Goal: Transaction & Acquisition: Purchase product/service

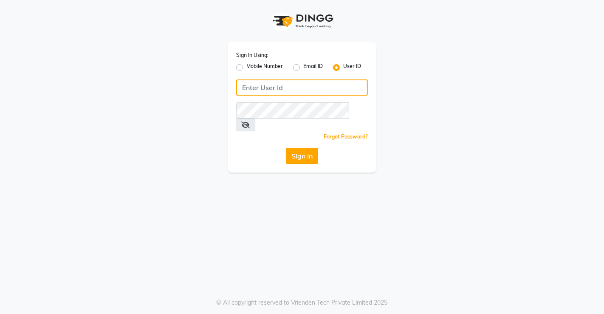
type input "saura123"
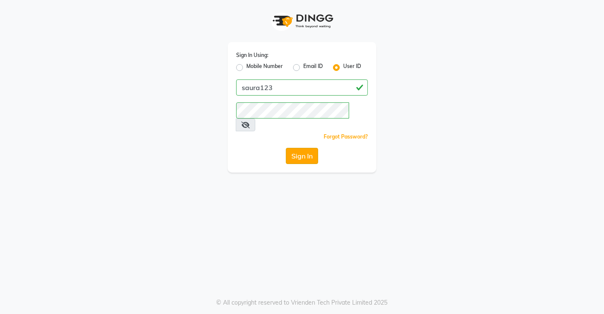
click at [302, 148] on button "Sign In" at bounding box center [302, 156] width 32 height 16
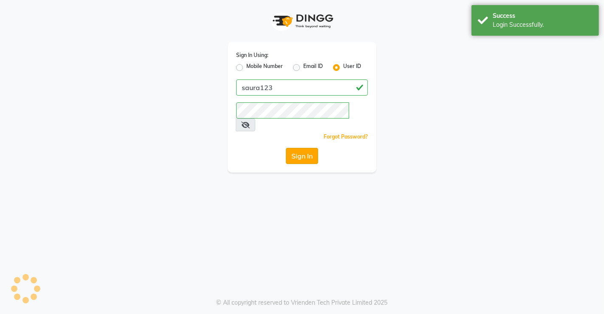
select select "service"
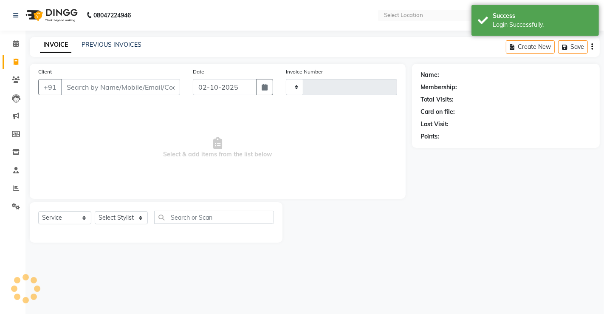
select select "en"
type input "5940"
select select "6963"
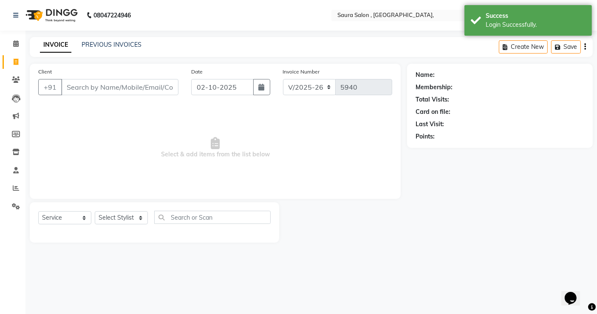
select select "57428"
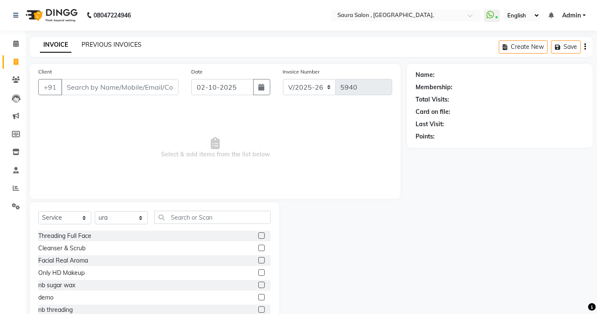
click at [108, 47] on link "PREVIOUS INVOICES" at bounding box center [112, 45] width 60 height 8
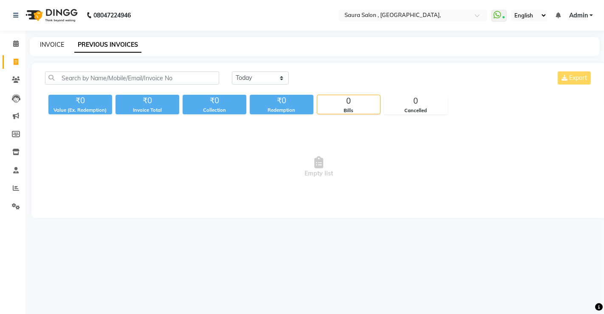
click at [54, 44] on link "INVOICE" at bounding box center [52, 45] width 24 height 8
select select "service"
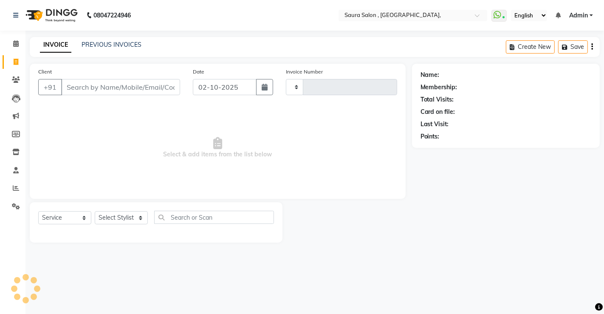
type input "5940"
select select "6963"
select select "57428"
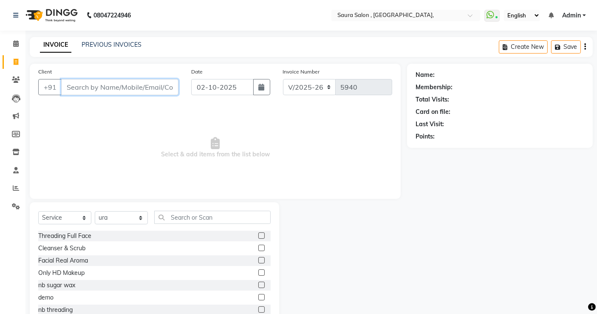
click at [73, 87] on input "Client" at bounding box center [119, 87] width 117 height 16
type input "8530802026"
click at [164, 82] on button "Add Client" at bounding box center [157, 87] width 44 height 16
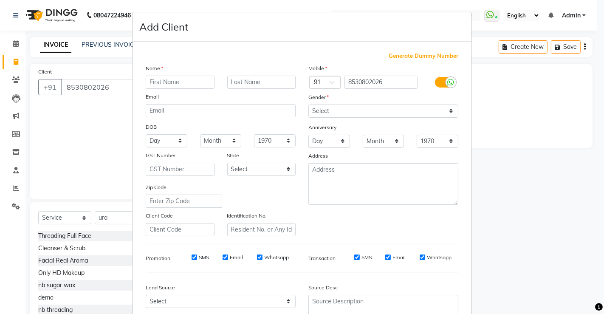
click at [162, 79] on input "text" at bounding box center [180, 82] width 69 height 13
type input "kanchan"
click at [346, 112] on select "Select Male Female Other Prefer Not To Say" at bounding box center [383, 110] width 150 height 13
select select "female"
click at [308, 104] on select "Select Male Female Other Prefer Not To Say" at bounding box center [383, 110] width 150 height 13
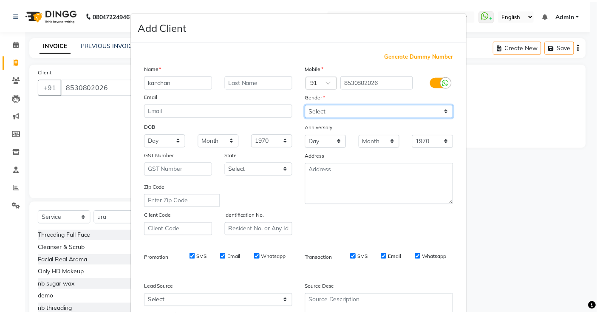
scroll to position [77, 0]
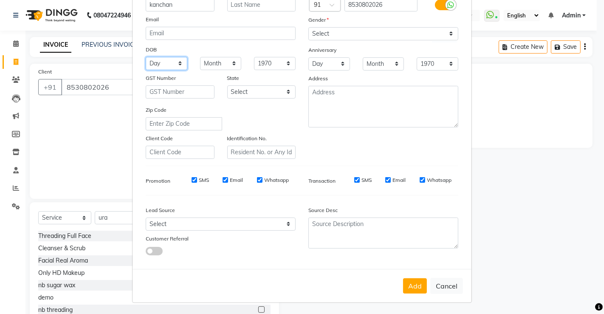
click at [157, 61] on select "Day 01 02 03 04 05 06 07 08 09 10 11 12 13 14 15 16 17 18 19 20 21 22 23 24 25 …" at bounding box center [167, 63] width 42 height 13
select select "09"
click at [146, 57] on select "Day 01 02 03 04 05 06 07 08 09 10 11 12 13 14 15 16 17 18 19 20 21 22 23 24 25 …" at bounding box center [167, 63] width 42 height 13
click at [220, 64] on select "Month January February March April May June July August September October Novem…" at bounding box center [221, 63] width 42 height 13
select select "04"
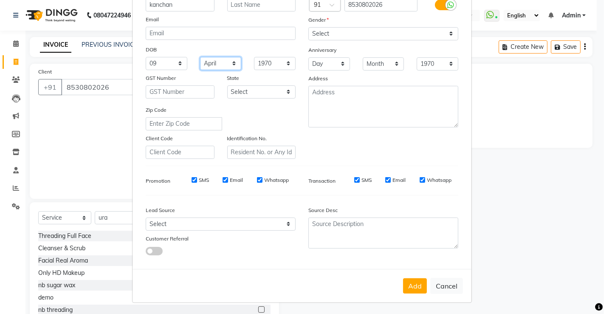
click at [200, 57] on select "Month January February March April May June July August September October Novem…" at bounding box center [221, 63] width 42 height 13
click at [413, 288] on button "Add" at bounding box center [415, 285] width 24 height 15
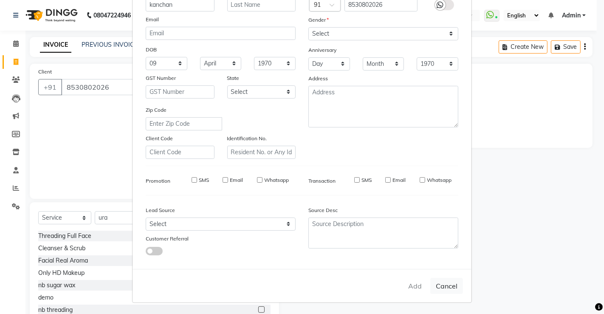
select select
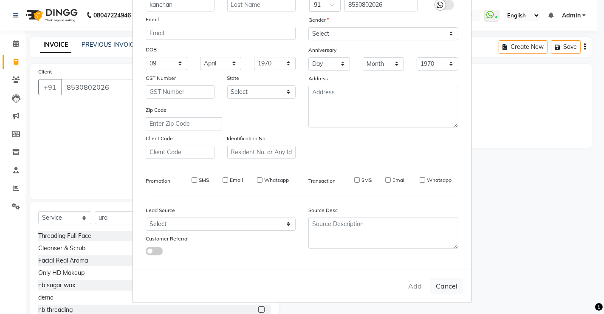
select select
checkbox input "false"
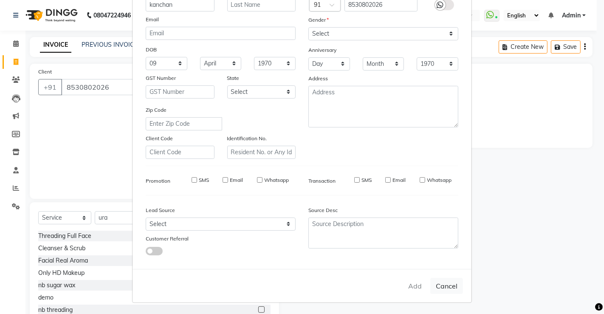
checkbox input "false"
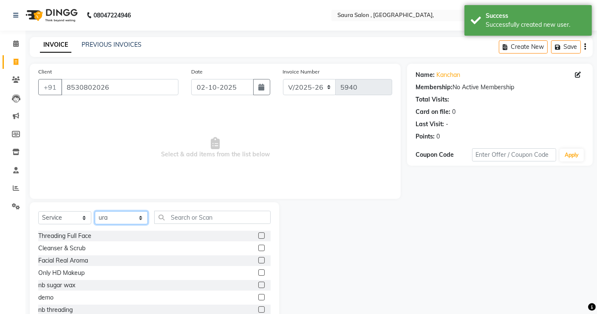
click at [121, 217] on select "Select Stylist archana asha [PERSON_NAME] deepika [PERSON_NAME] [PERSON_NAME] […" at bounding box center [121, 217] width 53 height 13
select select "56807"
click at [95, 211] on select "Select Stylist archana asha [PERSON_NAME] deepika [PERSON_NAME] [PERSON_NAME] […" at bounding box center [121, 217] width 53 height 13
click at [172, 217] on input "text" at bounding box center [212, 217] width 116 height 13
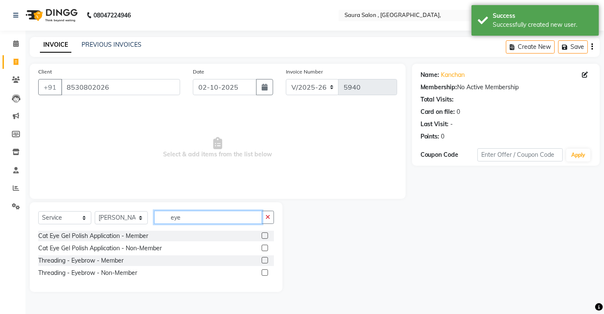
type input "eye"
click at [268, 270] on div at bounding box center [268, 273] width 12 height 11
click at [263, 273] on label at bounding box center [265, 272] width 6 height 6
click at [263, 273] on input "checkbox" at bounding box center [265, 273] width 6 height 6
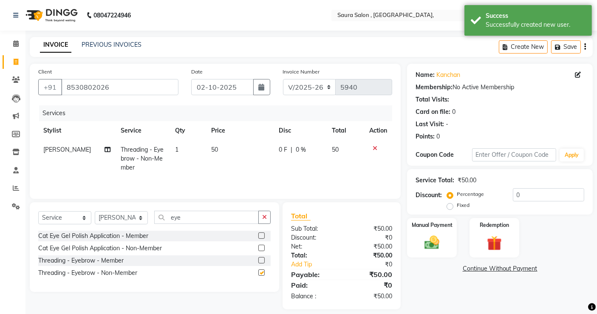
checkbox input "false"
click at [183, 218] on input "eye" at bounding box center [206, 217] width 104 height 13
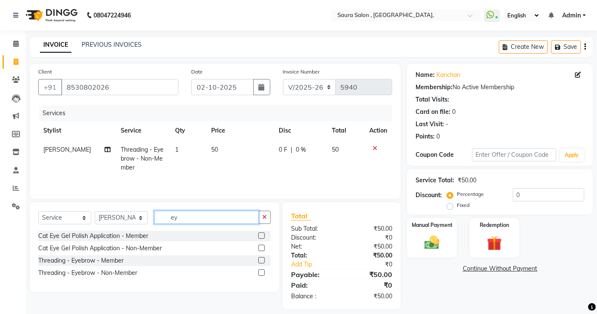
type input "e"
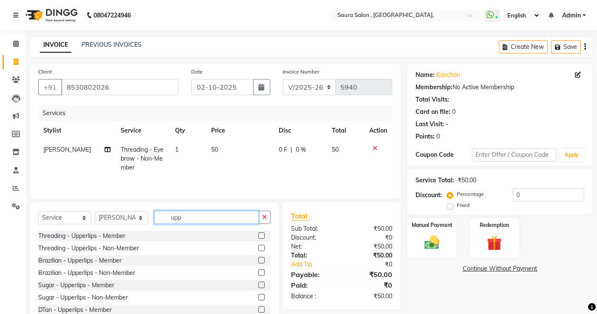
type input "upp"
click at [258, 251] on label at bounding box center [261, 248] width 6 height 6
click at [258, 251] on input "checkbox" at bounding box center [261, 249] width 6 height 6
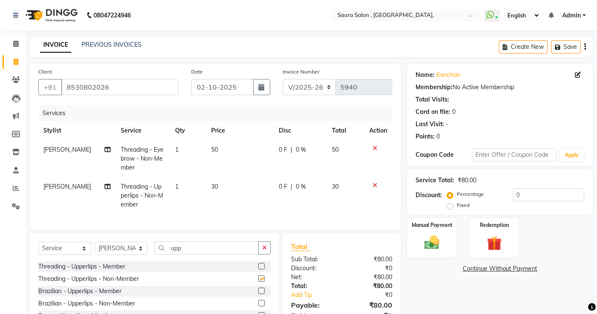
checkbox input "false"
click at [254, 251] on input "upp" at bounding box center [206, 247] width 104 height 13
click at [424, 247] on img at bounding box center [431, 243] width 25 height 18
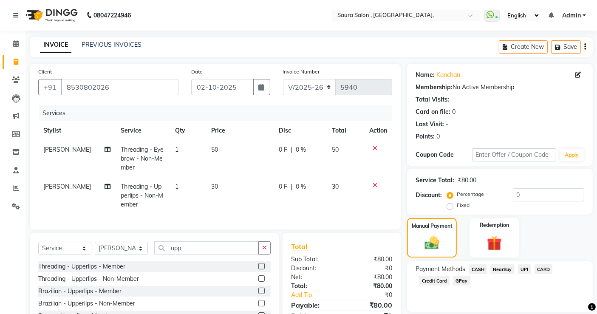
click at [479, 271] on span "CASH" at bounding box center [477, 269] width 18 height 10
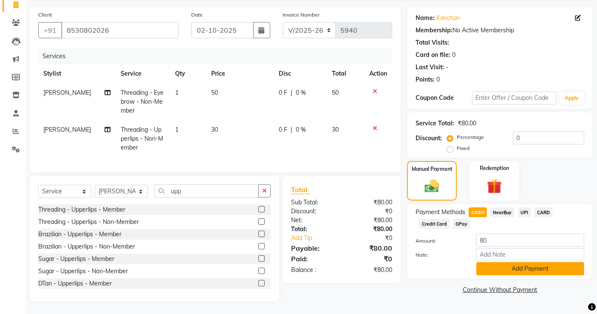
click at [527, 263] on button "Add Payment" at bounding box center [530, 268] width 108 height 13
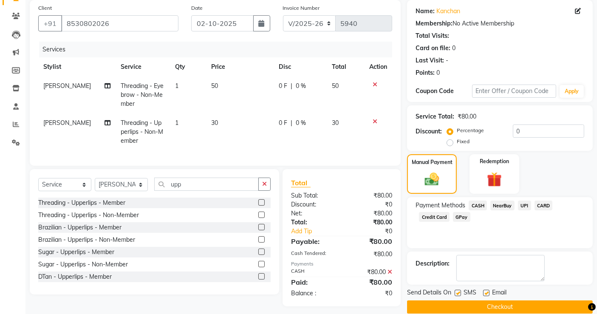
scroll to position [75, 0]
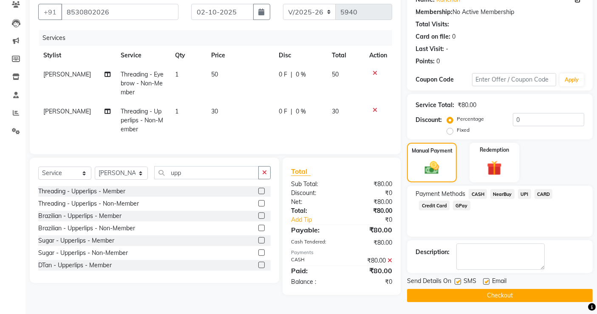
click at [508, 294] on button "Checkout" at bounding box center [500, 295] width 186 height 13
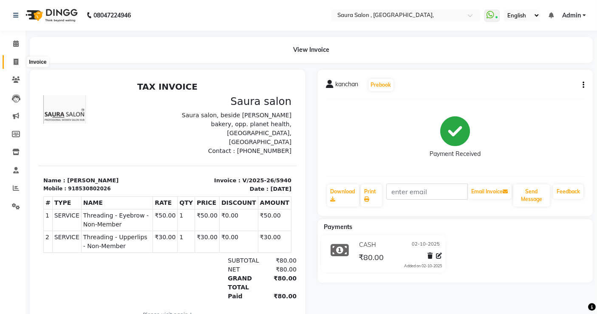
click at [17, 59] on icon at bounding box center [16, 62] width 5 height 6
select select "6963"
select select "service"
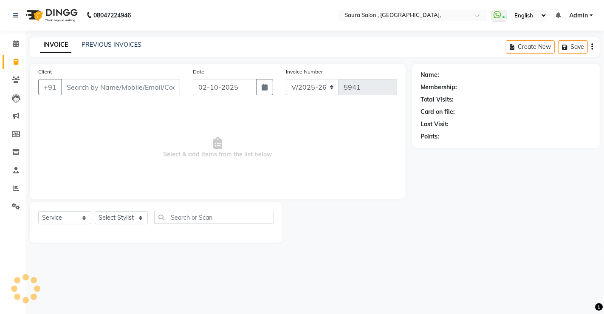
select select "57428"
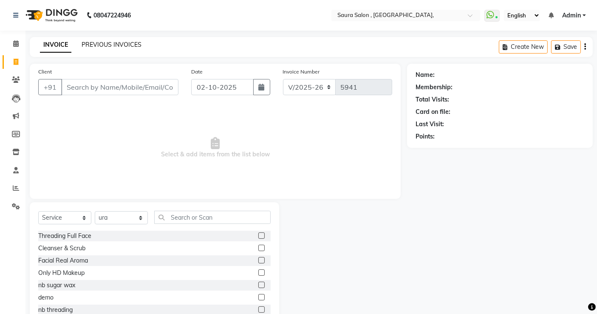
click at [119, 45] on link "PREVIOUS INVOICES" at bounding box center [112, 45] width 60 height 8
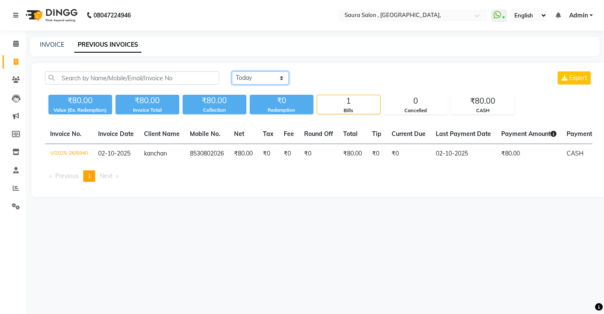
click at [257, 77] on select "Today Yesterday Custom Range" at bounding box center [260, 77] width 57 height 13
select select "yesterday"
click at [232, 71] on select "Today Yesterday Custom Range" at bounding box center [260, 77] width 57 height 13
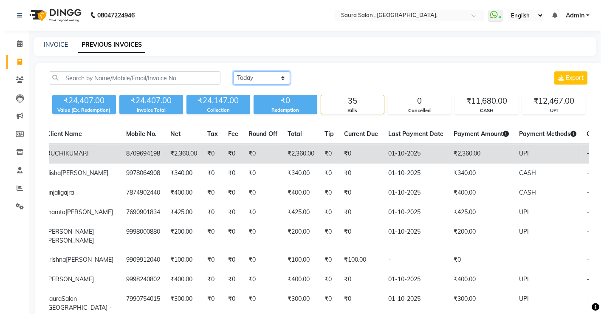
scroll to position [0, 101]
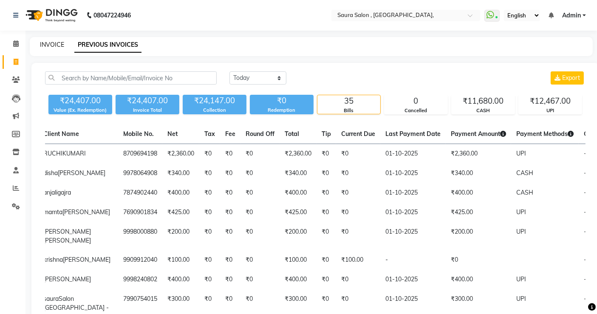
click at [54, 43] on link "INVOICE" at bounding box center [52, 45] width 24 height 8
select select "service"
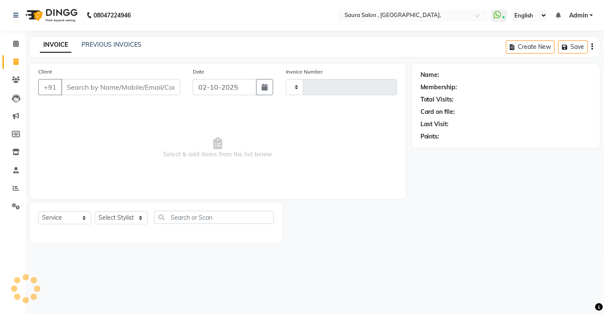
type input "5941"
select select "6963"
select select "57428"
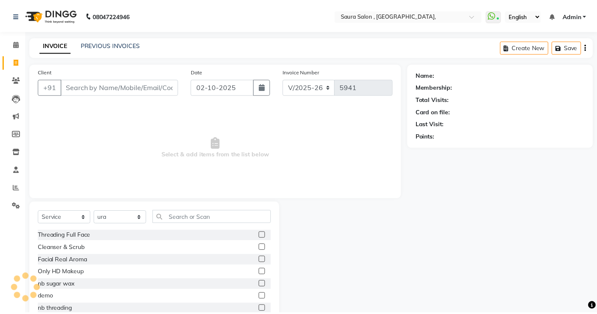
scroll to position [26, 0]
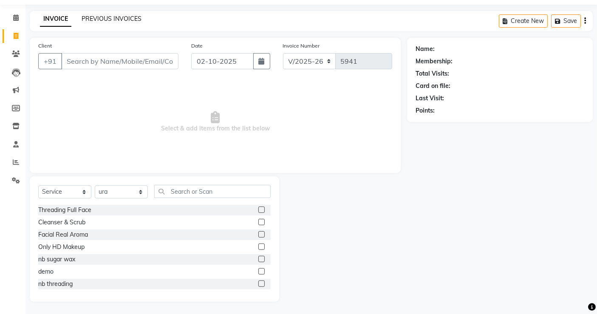
click at [110, 19] on link "PREVIOUS INVOICES" at bounding box center [112, 19] width 60 height 8
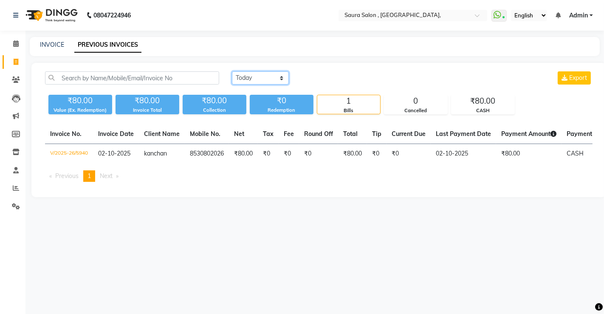
click at [259, 78] on select "Today Yesterday Custom Range" at bounding box center [260, 77] width 57 height 13
click at [232, 71] on select "Today Yesterday Custom Range" at bounding box center [260, 77] width 57 height 13
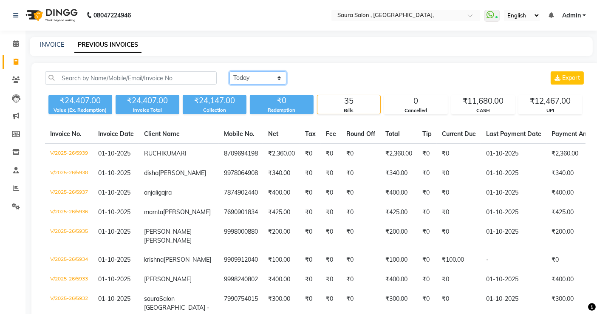
click at [269, 78] on select "Today Yesterday Custom Range" at bounding box center [257, 77] width 57 height 13
select select "range"
click at [229, 71] on select "Today Yesterday Custom Range" at bounding box center [257, 77] width 57 height 13
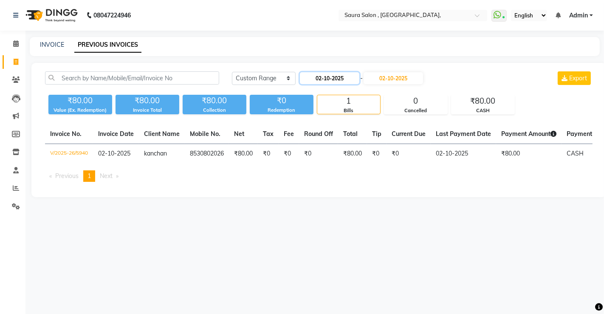
click at [343, 79] on input "02-10-2025" at bounding box center [329, 78] width 59 height 12
select select "10"
select select "2025"
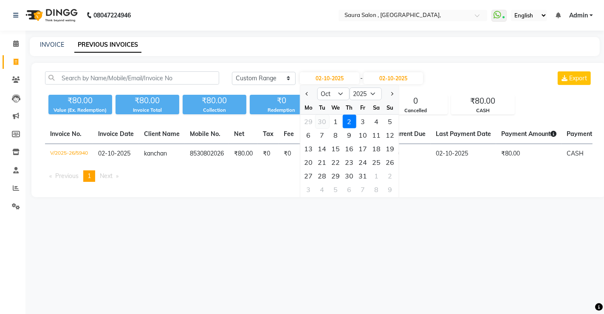
click at [322, 123] on div "30" at bounding box center [322, 122] width 14 height 14
type input "30-09-2025"
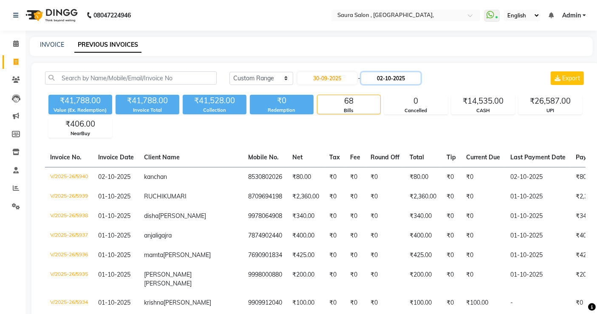
click at [395, 81] on input "02-10-2025" at bounding box center [390, 78] width 59 height 12
select select "10"
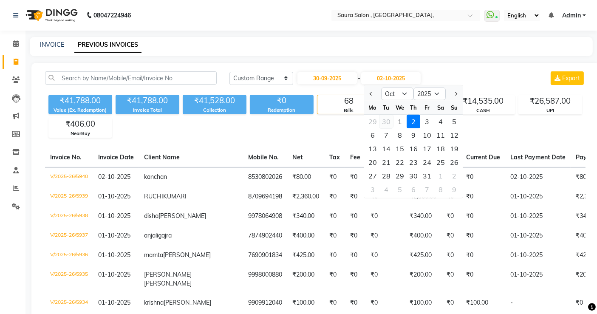
click at [387, 122] on div "30" at bounding box center [386, 122] width 14 height 14
type input "30-09-2025"
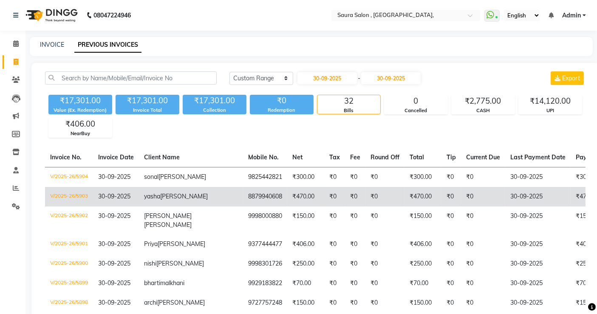
click at [365, 202] on td "₹0" at bounding box center [384, 197] width 39 height 20
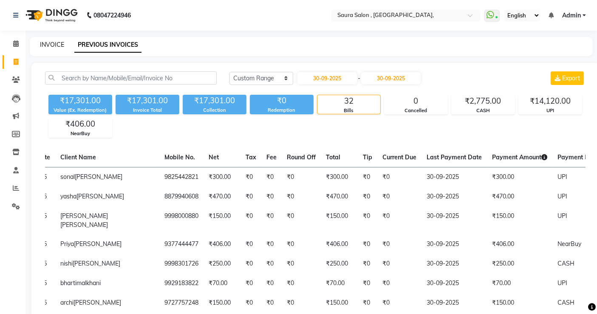
click at [53, 42] on link "INVOICE" at bounding box center [52, 45] width 24 height 8
select select "service"
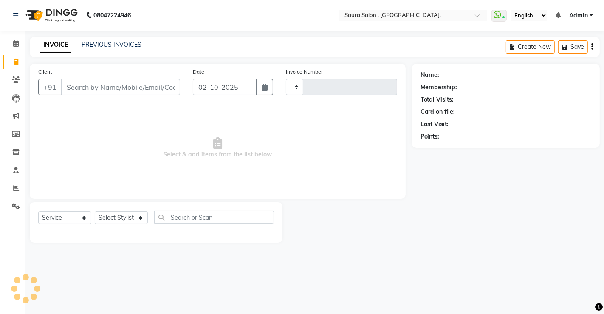
type input "5941"
select select "6963"
select select "57428"
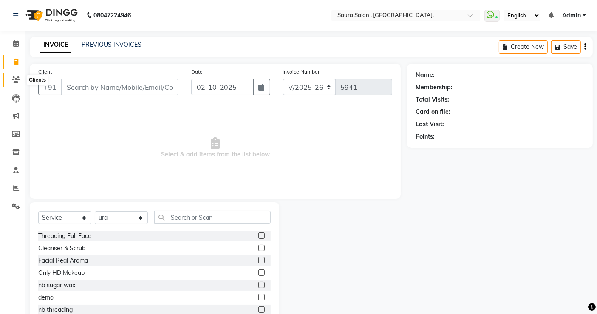
click at [14, 78] on icon at bounding box center [16, 79] width 8 height 6
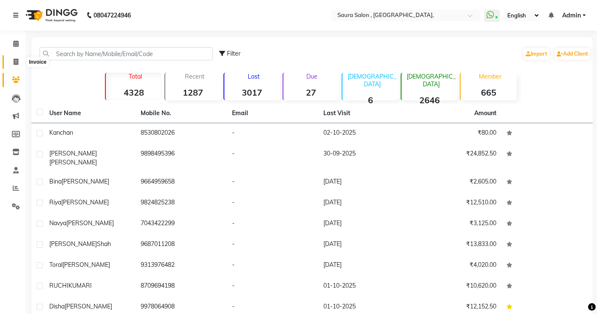
click at [15, 59] on icon at bounding box center [16, 62] width 5 height 6
select select "service"
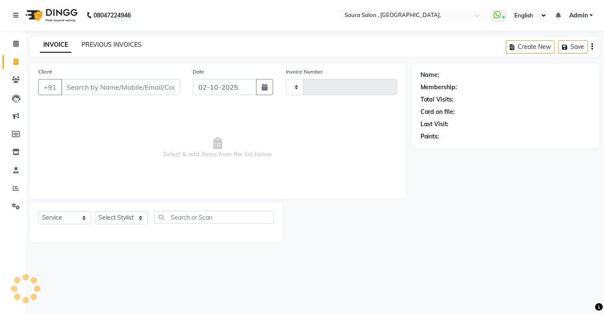
type input "5941"
click at [111, 43] on link "PREVIOUS INVOICES" at bounding box center [112, 45] width 60 height 8
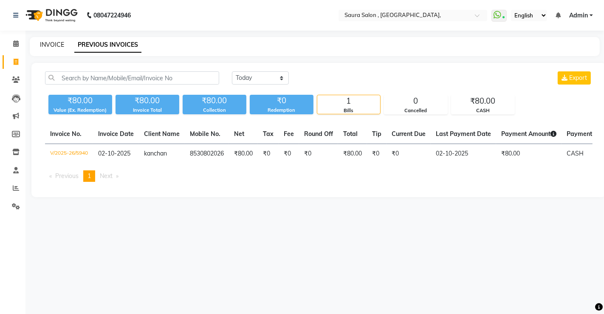
click at [46, 45] on link "INVOICE" at bounding box center [52, 45] width 24 height 8
select select "6963"
select select "service"
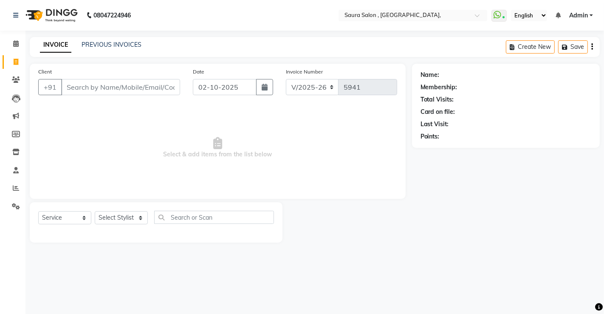
select select "57428"
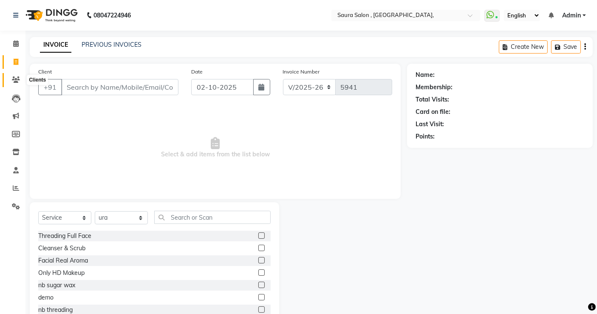
click at [14, 81] on icon at bounding box center [16, 79] width 8 height 6
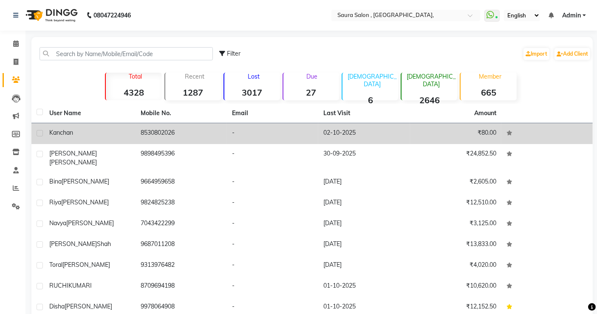
click at [288, 134] on td "-" at bounding box center [272, 133] width 91 height 21
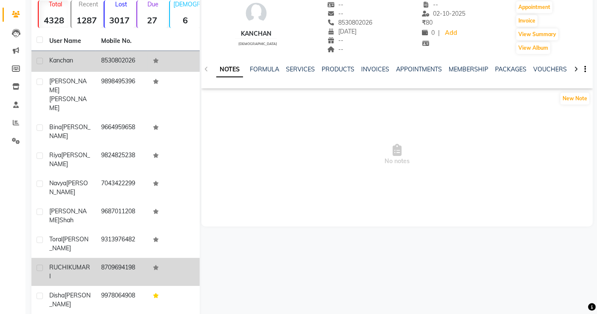
scroll to position [68, 0]
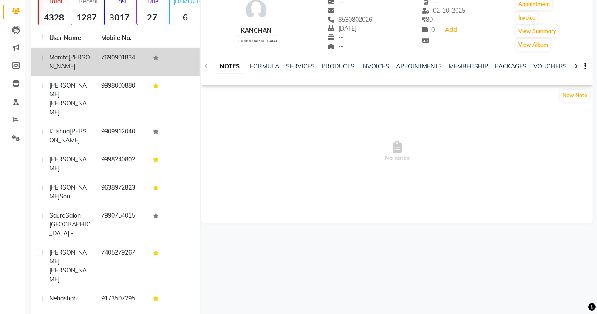
click at [125, 60] on td "7690901834" at bounding box center [122, 62] width 52 height 28
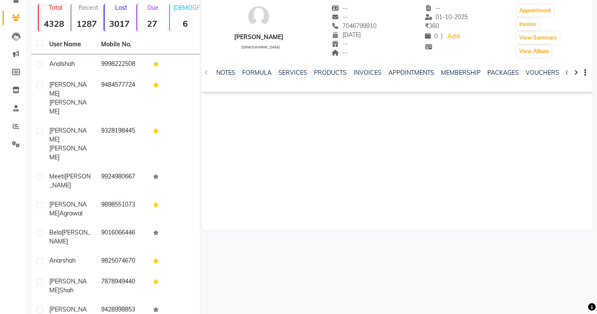
scroll to position [76, 0]
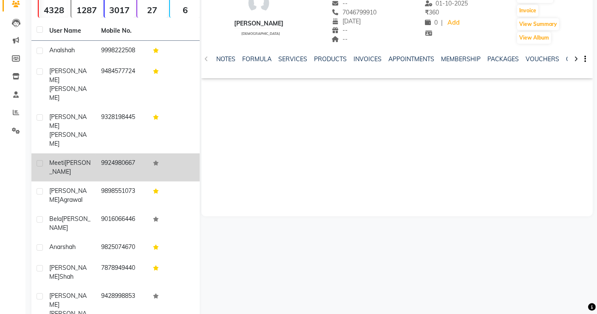
click at [99, 153] on td "9924980667" at bounding box center [122, 167] width 52 height 28
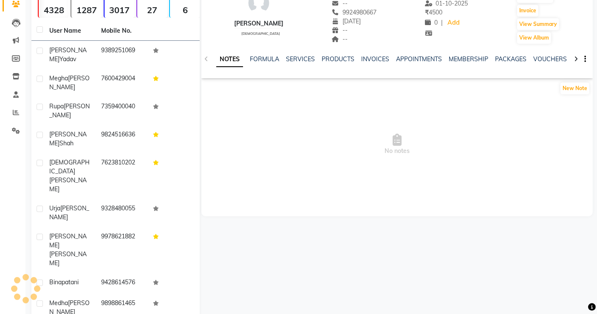
scroll to position [68, 0]
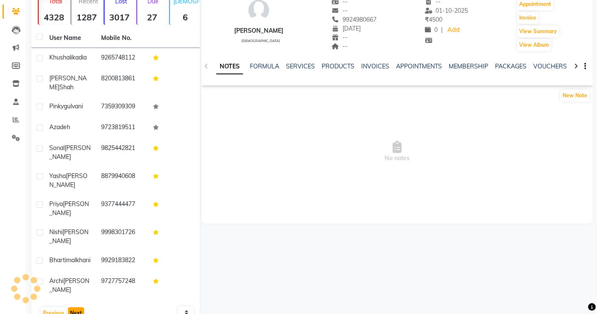
scroll to position [61, 0]
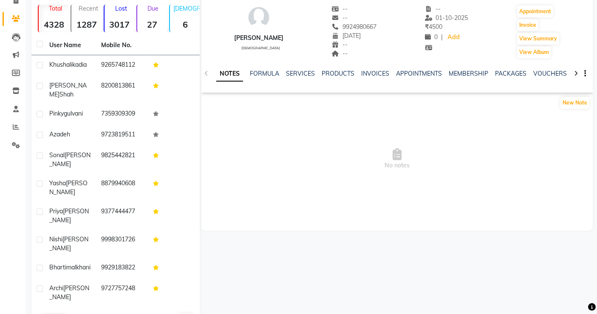
click at [74, 313] on button "Next" at bounding box center [76, 320] width 16 height 12
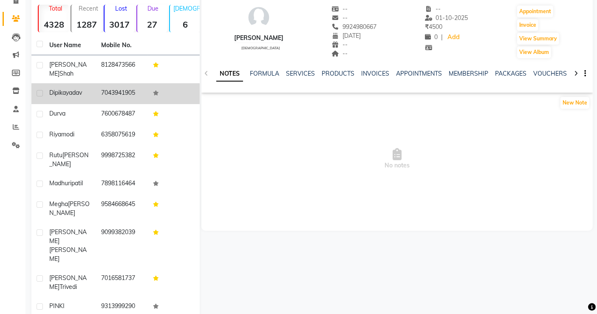
click at [104, 85] on td "7043941905" at bounding box center [122, 93] width 52 height 21
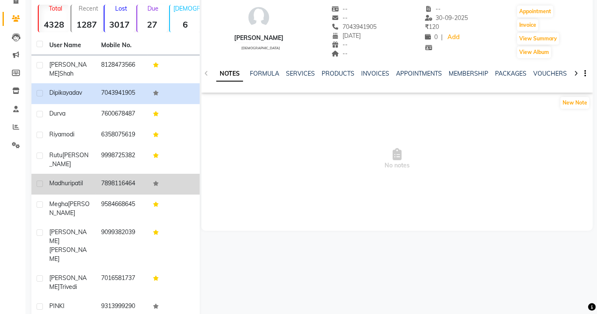
click at [99, 174] on td "7898116464" at bounding box center [122, 184] width 52 height 21
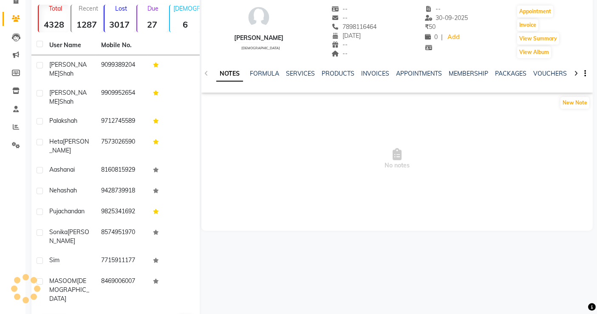
scroll to position [47, 0]
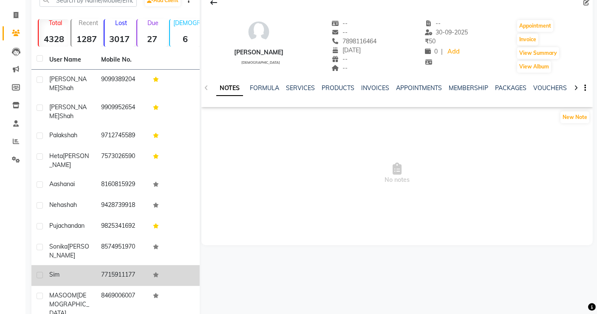
click at [141, 265] on td "7715911177" at bounding box center [122, 275] width 52 height 21
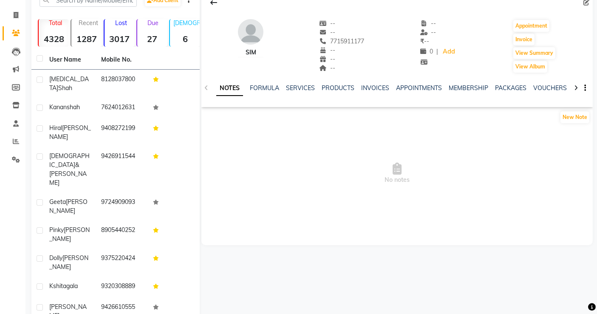
drag, startPoint x: 134, startPoint y: 287, endPoint x: 121, endPoint y: 293, distance: 14.1
click at [121, 293] on div "User Name Mobile No. nikita shah 8128037800 kanan shah 7624012631 Hiral Desai 9…" at bounding box center [115, 222] width 168 height 345
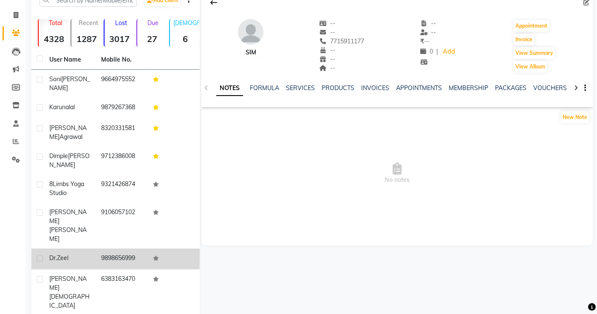
click at [187, 248] on td at bounding box center [174, 258] width 52 height 21
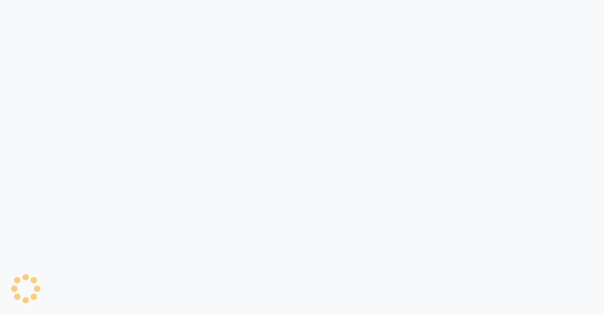
select select "service"
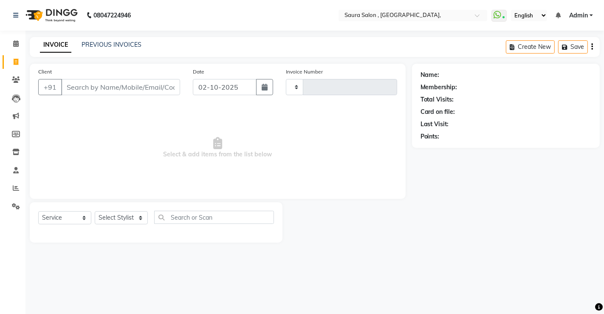
type input "5941"
select select "6963"
click at [96, 91] on input "Client" at bounding box center [120, 87] width 119 height 16
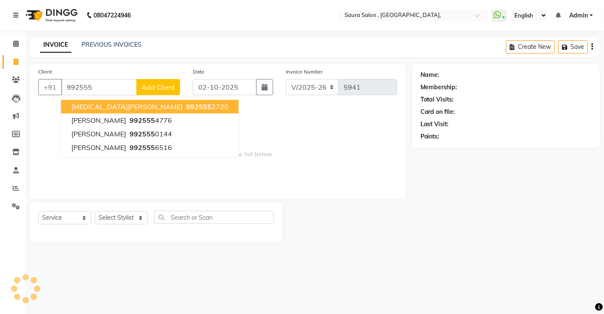
click at [106, 105] on span "[MEDICAL_DATA][PERSON_NAME]" at bounding box center [126, 106] width 111 height 8
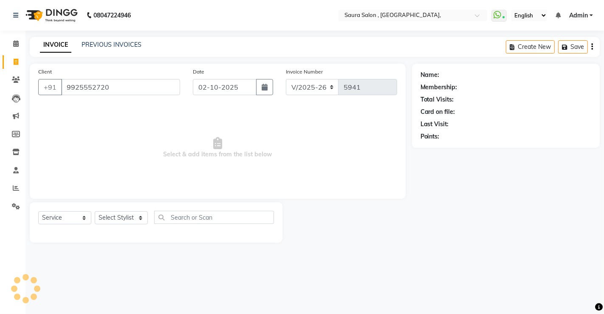
type input "9925552720"
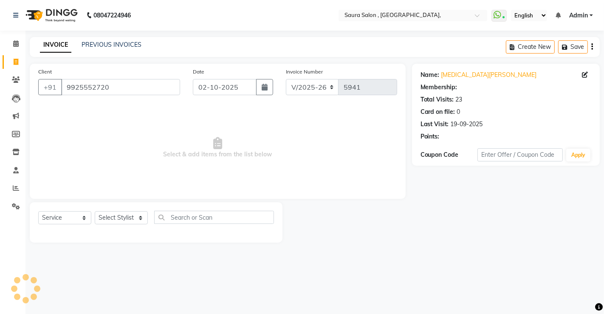
select select "1: Object"
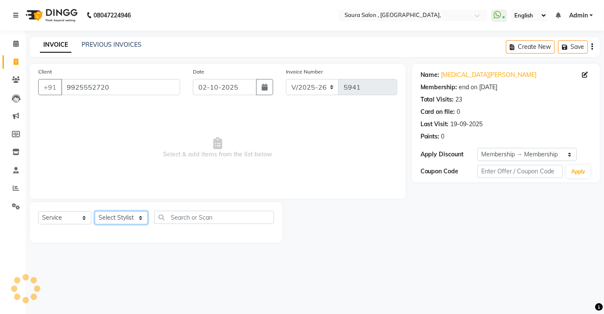
drag, startPoint x: 122, startPoint y: 217, endPoint x: 119, endPoint y: 221, distance: 5.3
click at [119, 221] on select "Select Stylist" at bounding box center [121, 217] width 53 height 13
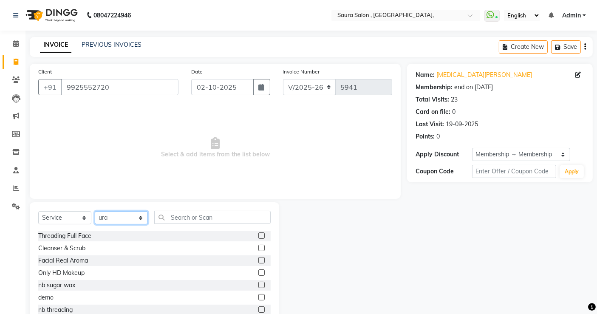
drag, startPoint x: 124, startPoint y: 217, endPoint x: 124, endPoint y: 212, distance: 5.9
click at [124, 217] on select "Select Stylist archana asha [PERSON_NAME] deepika [PERSON_NAME] [PERSON_NAME] […" at bounding box center [121, 217] width 53 height 13
select select "56810"
click at [95, 211] on select "Select Stylist archana asha [PERSON_NAME] deepika [PERSON_NAME] [PERSON_NAME] […" at bounding box center [121, 217] width 53 height 13
click at [186, 214] on input "text" at bounding box center [212, 217] width 116 height 13
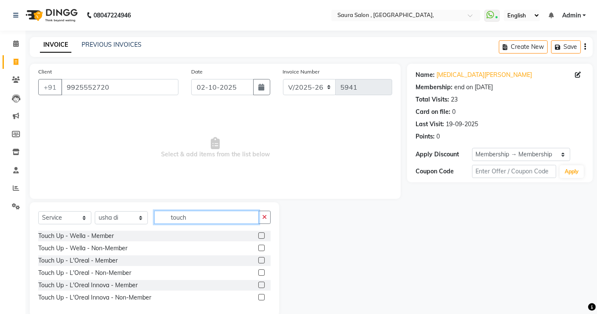
type input "touch"
click at [263, 259] on label at bounding box center [261, 260] width 6 height 6
click at [263, 259] on input "checkbox" at bounding box center [261, 261] width 6 height 6
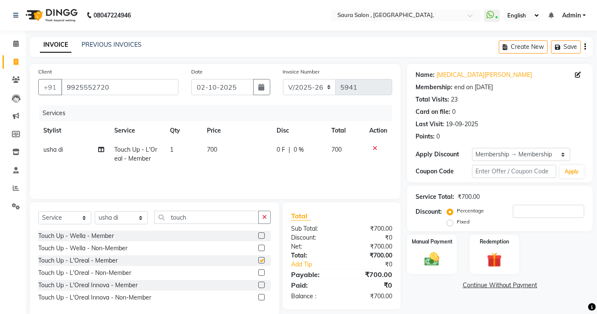
checkbox input "false"
click at [209, 148] on span "700" at bounding box center [212, 150] width 10 height 8
click at [202, 148] on td "1" at bounding box center [183, 154] width 37 height 28
select select "56810"
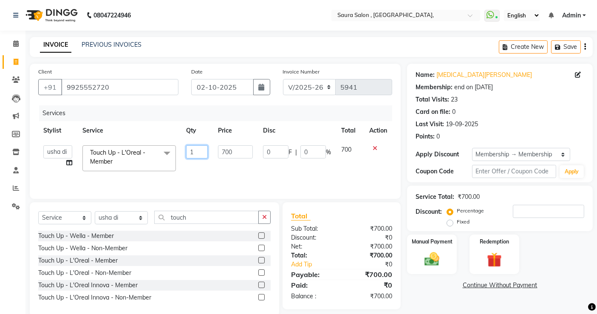
click at [209, 148] on td "1" at bounding box center [197, 158] width 32 height 36
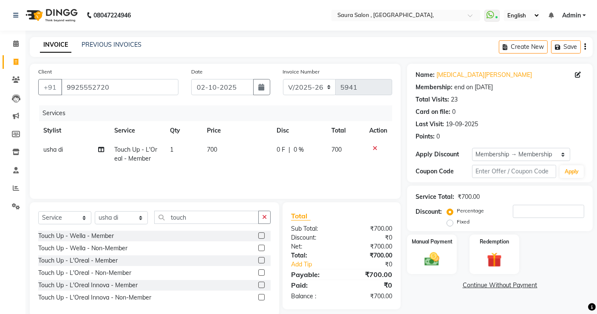
click at [230, 149] on td "700" at bounding box center [237, 154] width 70 height 28
select select "56810"
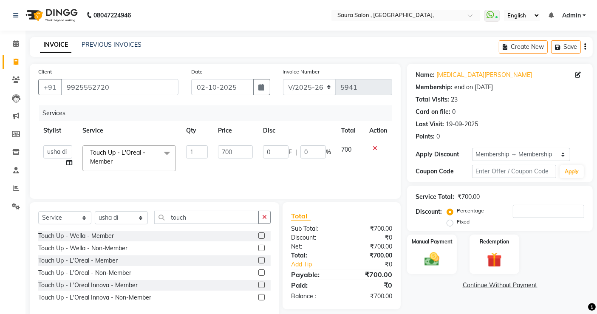
click at [230, 149] on input "700" at bounding box center [235, 151] width 35 height 13
type input "793"
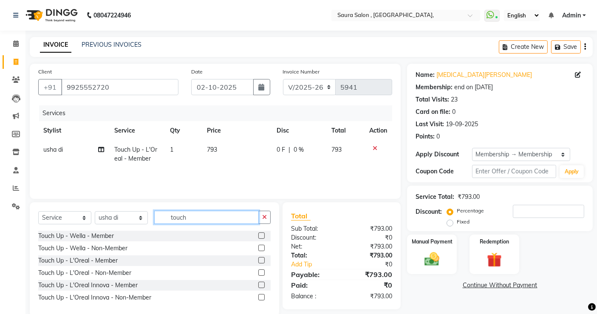
click at [202, 214] on input "touch" at bounding box center [206, 217] width 104 height 13
type input "t"
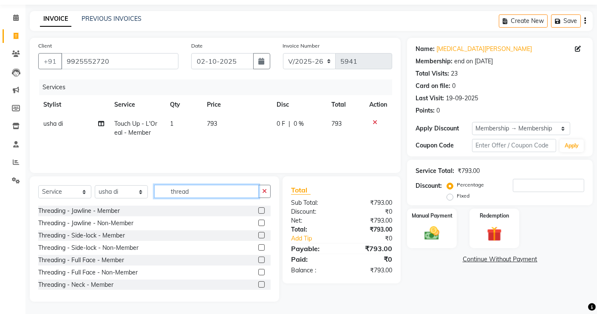
scroll to position [156, 0]
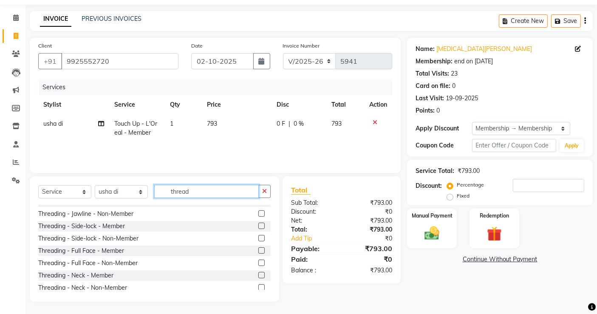
type input "thread"
click at [258, 224] on label at bounding box center [261, 226] width 6 height 6
click at [258, 224] on input "checkbox" at bounding box center [261, 226] width 6 height 6
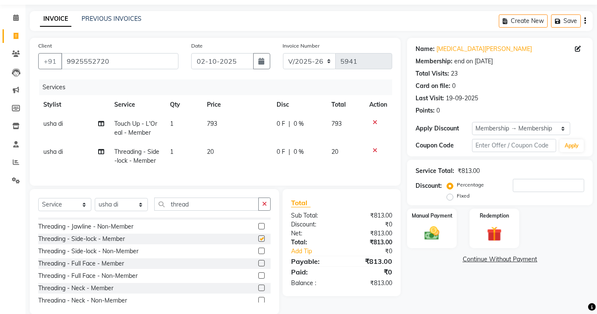
checkbox input "false"
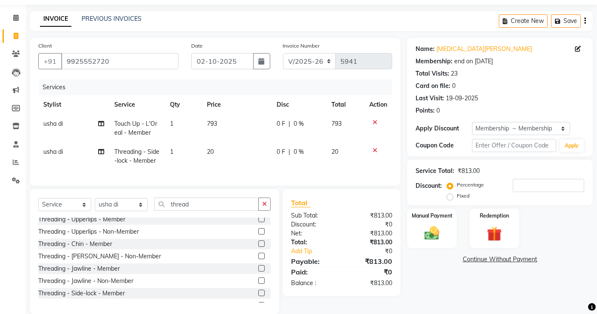
scroll to position [103, 0]
click at [258, 246] on label at bounding box center [261, 243] width 6 height 6
click at [258, 246] on input "checkbox" at bounding box center [261, 243] width 6 height 6
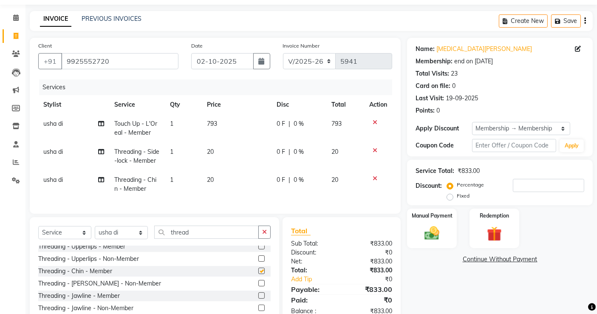
checkbox input "false"
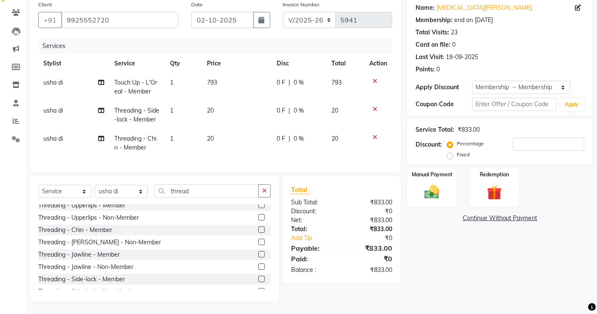
scroll to position [74, 0]
click at [440, 186] on img at bounding box center [431, 192] width 25 height 18
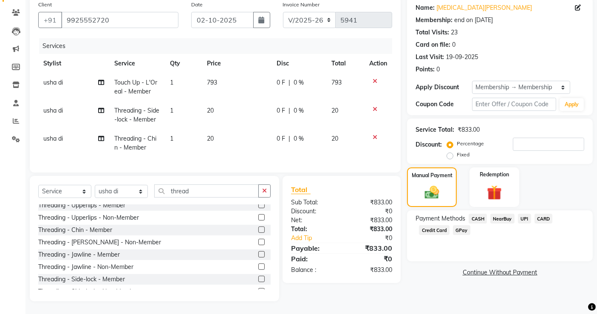
click at [521, 214] on span "UPI" at bounding box center [524, 219] width 13 height 10
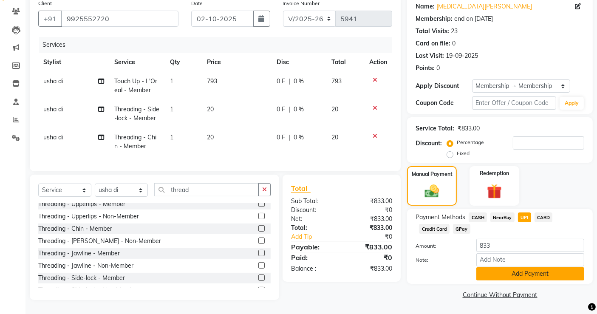
click at [522, 271] on button "Add Payment" at bounding box center [530, 273] width 108 height 13
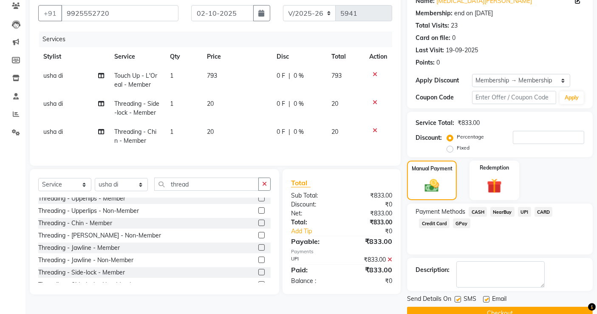
scroll to position [92, 0]
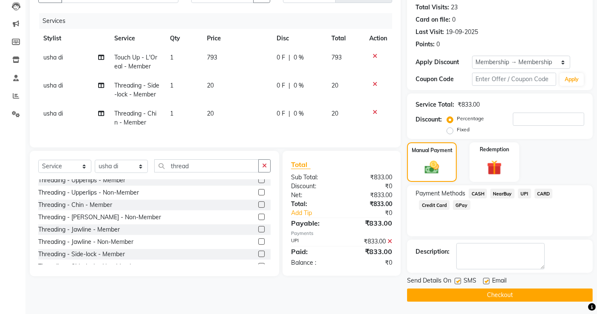
click at [511, 293] on button "Checkout" at bounding box center [500, 294] width 186 height 13
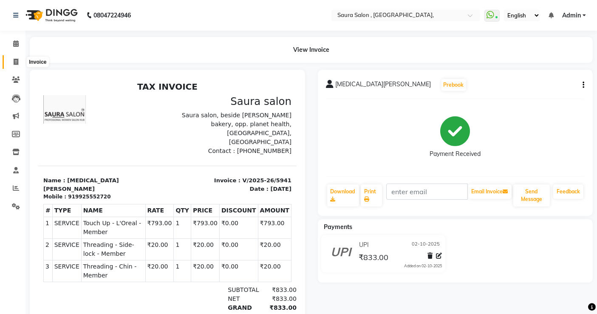
click at [17, 61] on icon at bounding box center [16, 62] width 5 height 6
select select "6963"
select select "service"
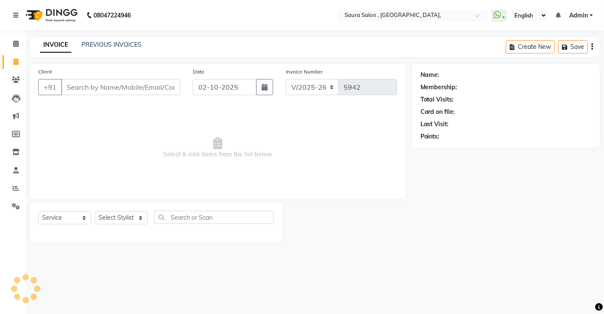
select select "57428"
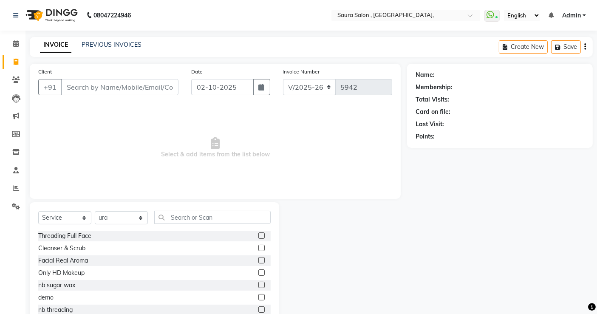
click at [71, 85] on input "Client" at bounding box center [119, 87] width 117 height 16
type input "8460836468"
click at [166, 90] on span "Add Client" at bounding box center [157, 87] width 34 height 8
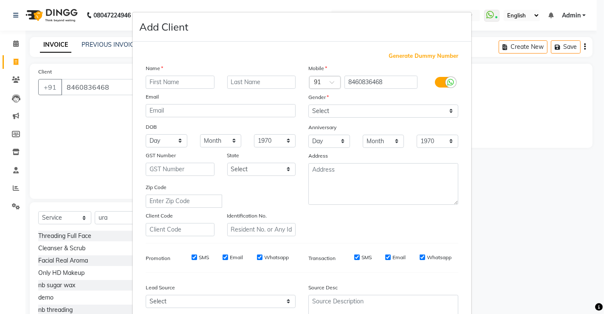
click at [154, 82] on input "text" at bounding box center [180, 82] width 69 height 13
type input "shayana"
click at [330, 110] on select "Select Male Female Other Prefer Not To Say" at bounding box center [383, 110] width 150 height 13
select select "female"
click at [308, 104] on select "Select Male Female Other Prefer Not To Say" at bounding box center [383, 110] width 150 height 13
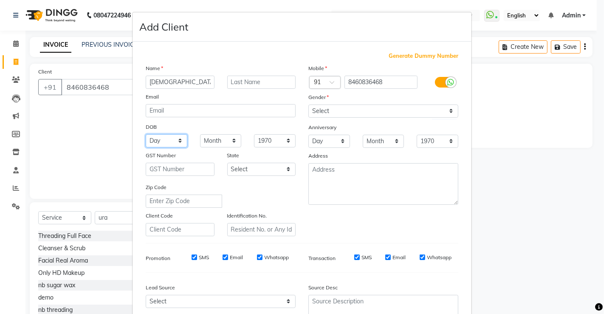
click at [157, 141] on select "Day 01 02 03 04 05 06 07 08 09 10 11 12 13 14 15 16 17 18 19 20 21 22 23 24 25 …" at bounding box center [167, 140] width 42 height 13
select select "04"
click at [146, 134] on select "Day 01 02 03 04 05 06 07 08 09 10 11 12 13 14 15 16 17 18 19 20 21 22 23 24 25 …" at bounding box center [167, 140] width 42 height 13
click at [218, 144] on select "Month January February March April May June July August September October Novem…" at bounding box center [221, 140] width 42 height 13
select select "09"
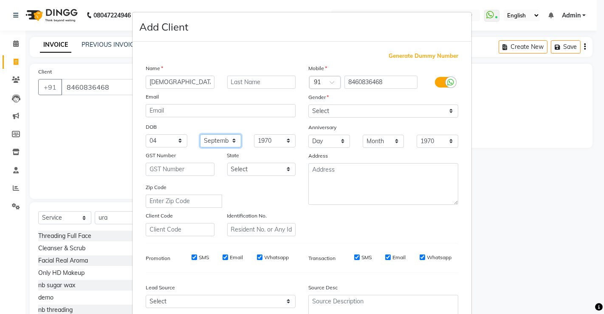
click at [200, 134] on select "Month January February March April May June July August September October Novem…" at bounding box center [221, 140] width 42 height 13
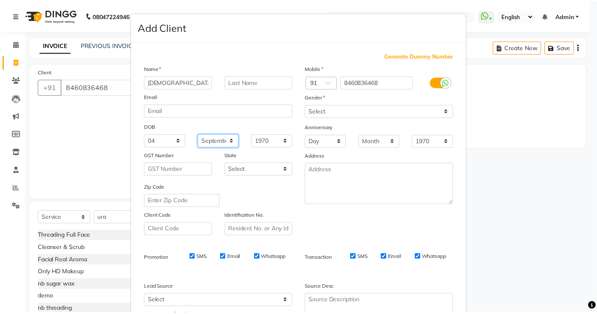
scroll to position [77, 0]
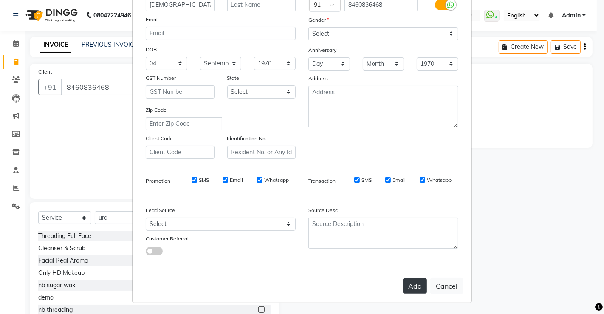
click at [411, 291] on button "Add" at bounding box center [415, 285] width 24 height 15
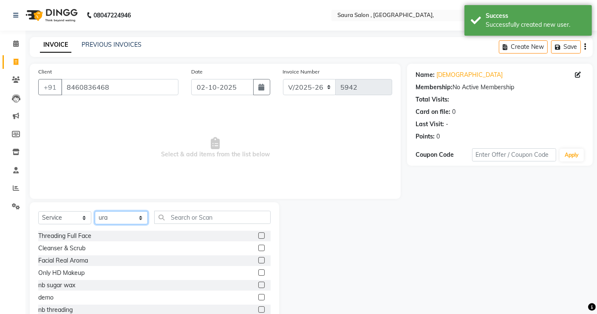
drag, startPoint x: 124, startPoint y: 217, endPoint x: 126, endPoint y: 179, distance: 38.3
click at [126, 179] on div "Client +91 8460836468 Date 02-10-2025 Invoice Number V/2025 V/2025-26 5942 Sele…" at bounding box center [215, 196] width 384 height 264
select select "56807"
click at [95, 211] on select "Select Stylist archana asha [PERSON_NAME] deepika [PERSON_NAME] [PERSON_NAME] […" at bounding box center [121, 217] width 53 height 13
click at [192, 212] on input "text" at bounding box center [212, 217] width 116 height 13
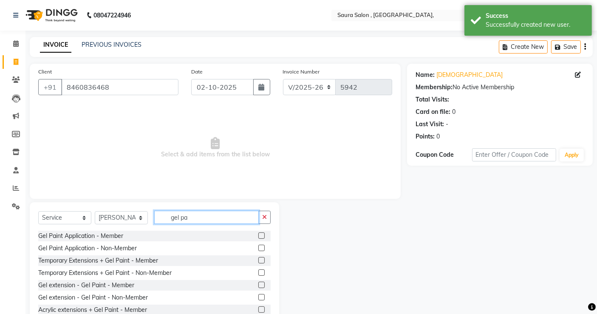
type input "gel pa"
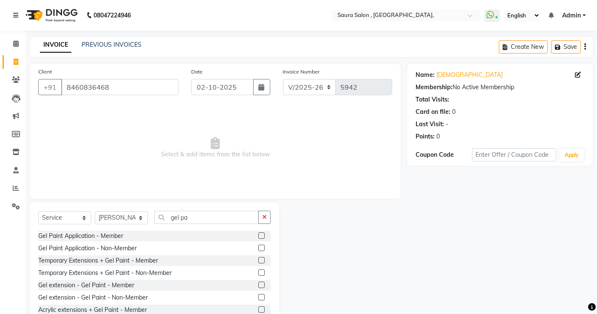
click at [258, 248] on label at bounding box center [261, 248] width 6 height 6
click at [258, 248] on input "checkbox" at bounding box center [261, 249] width 6 height 6
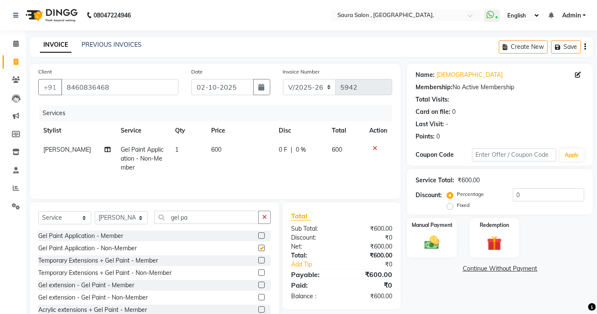
checkbox input "false"
click at [439, 236] on img at bounding box center [431, 243] width 25 height 18
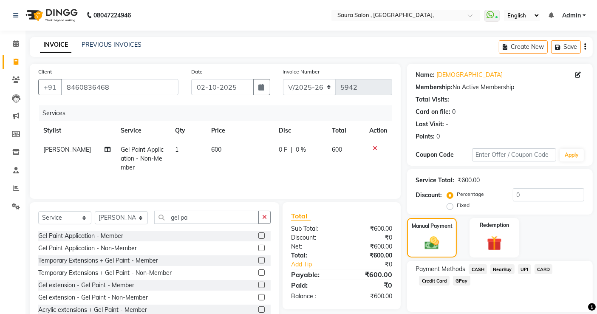
click at [523, 269] on span "UPI" at bounding box center [524, 269] width 13 height 10
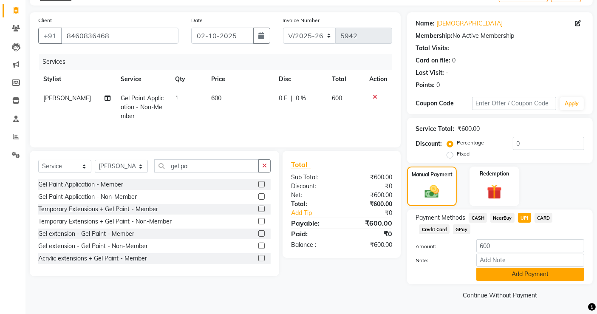
click at [523, 272] on button "Add Payment" at bounding box center [530, 274] width 108 height 13
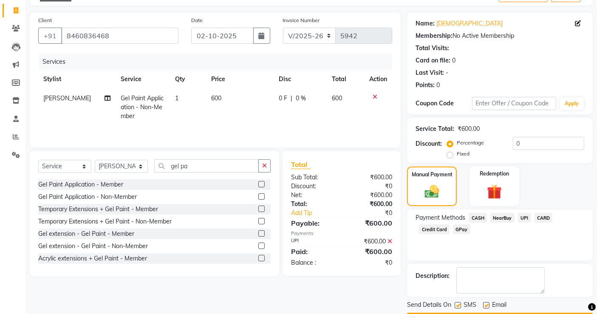
scroll to position [75, 0]
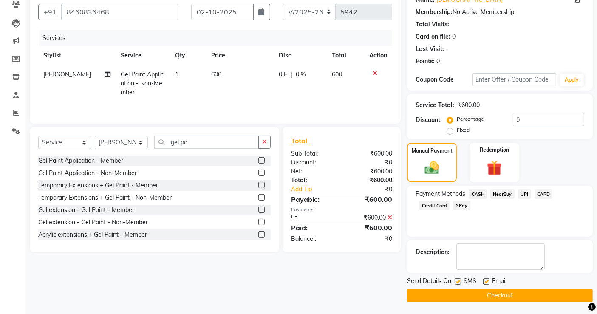
click at [527, 190] on span "UPI" at bounding box center [524, 194] width 13 height 10
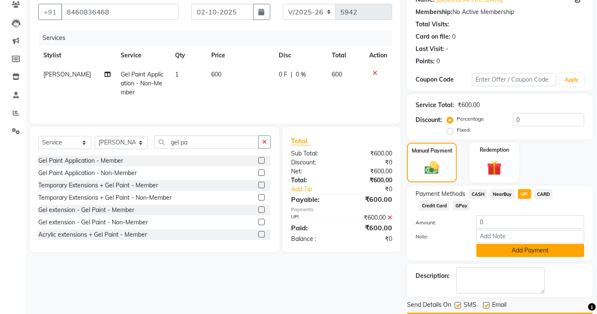
click at [506, 249] on button "Add Payment" at bounding box center [530, 250] width 108 height 13
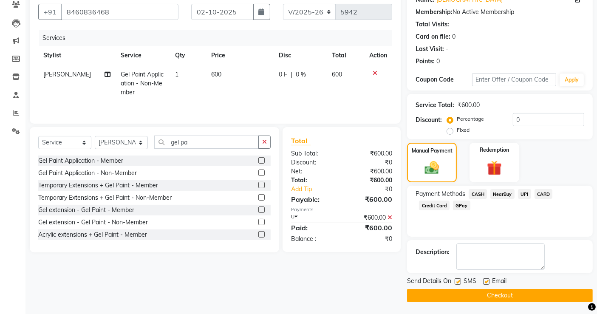
click at [477, 293] on button "Checkout" at bounding box center [500, 295] width 186 height 13
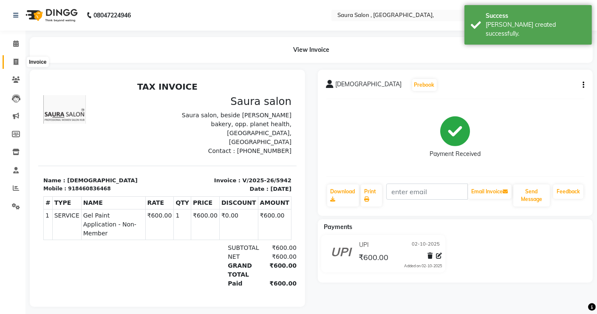
click at [17, 60] on icon at bounding box center [16, 62] width 5 height 6
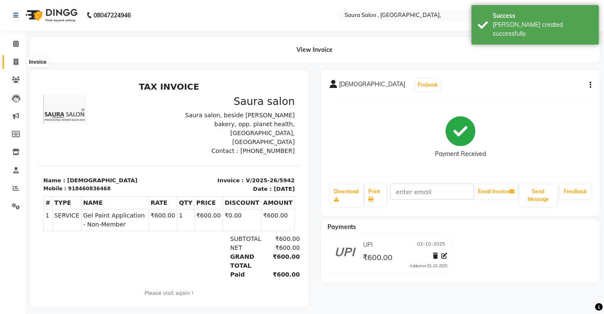
select select "6963"
select select "service"
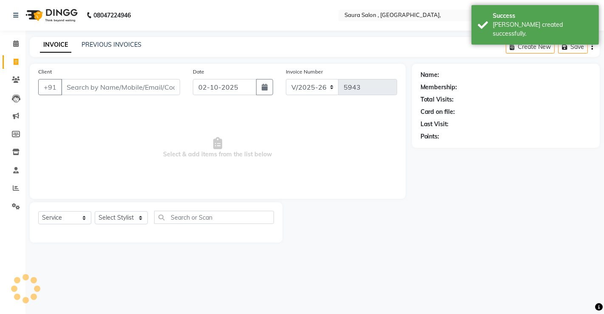
click at [76, 83] on input "Client" at bounding box center [120, 87] width 119 height 16
select select "57428"
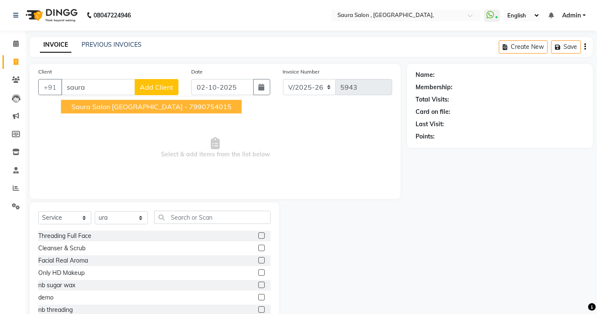
click at [94, 108] on span "saura Salon ahmedabad -" at bounding box center [129, 106] width 116 height 8
type input "7990754015"
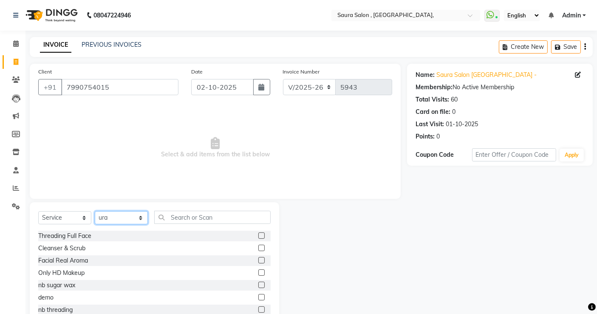
click at [113, 216] on select "Select Stylist archana asha [PERSON_NAME] deepika [PERSON_NAME] [PERSON_NAME] […" at bounding box center [121, 217] width 53 height 13
select select "56840"
click at [95, 211] on select "Select Stylist archana asha [PERSON_NAME] deepika [PERSON_NAME] [PERSON_NAME] […" at bounding box center [121, 217] width 53 height 13
click at [168, 219] on input "text" at bounding box center [212, 217] width 116 height 13
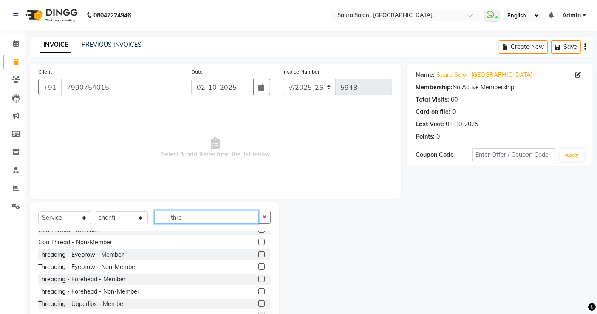
scroll to position [32, 0]
type input "thre"
click at [258, 265] on label at bounding box center [261, 265] width 6 height 6
click at [258, 265] on input "checkbox" at bounding box center [261, 266] width 6 height 6
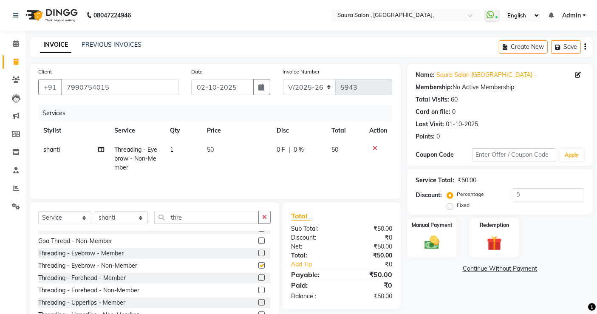
checkbox input "false"
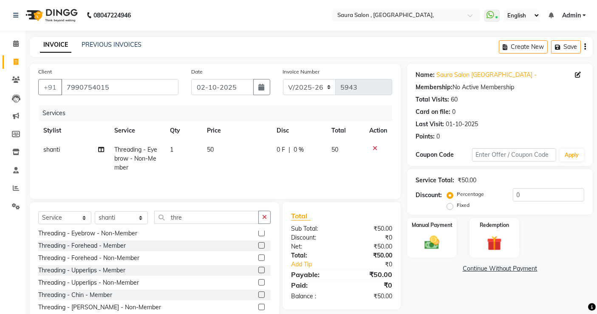
scroll to position [69, 0]
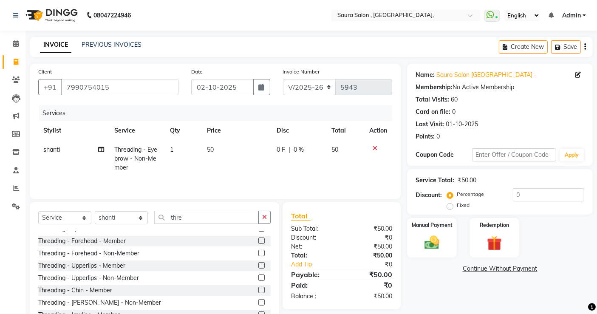
click at [258, 279] on label at bounding box center [261, 277] width 6 height 6
click at [258, 279] on input "checkbox" at bounding box center [261, 278] width 6 height 6
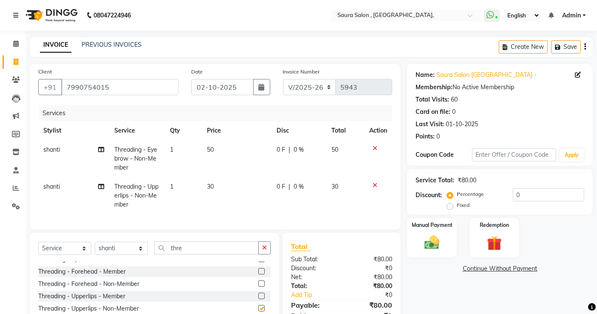
checkbox input "false"
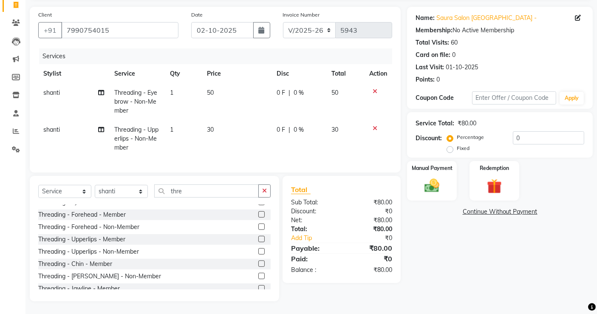
scroll to position [62, 0]
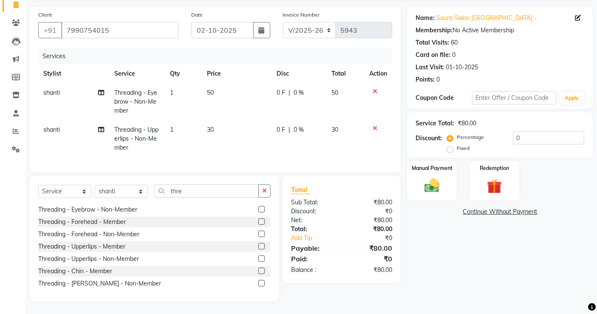
click at [258, 234] on label at bounding box center [261, 234] width 6 height 6
click at [258, 234] on input "checkbox" at bounding box center [261, 234] width 6 height 6
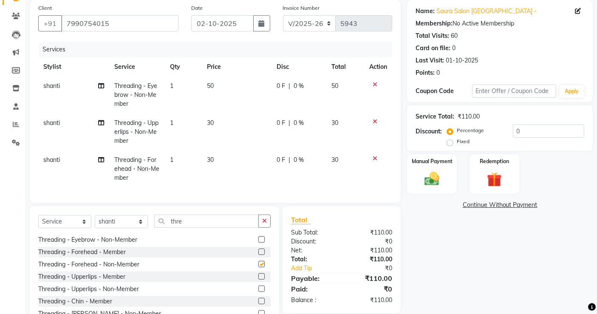
checkbox input "false"
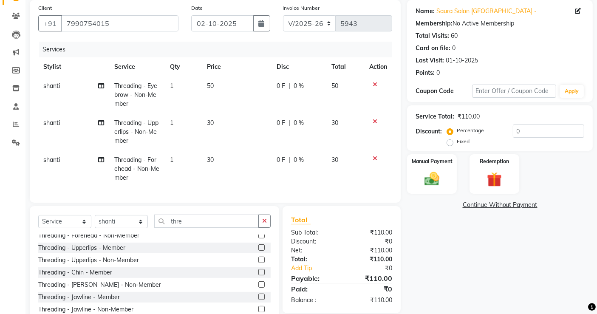
scroll to position [94, 0]
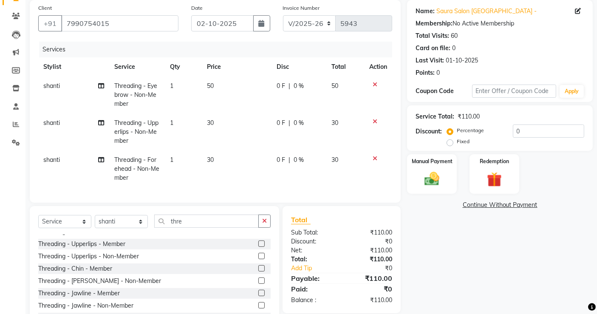
click at [258, 284] on label at bounding box center [261, 280] width 6 height 6
click at [258, 284] on input "checkbox" at bounding box center [261, 281] width 6 height 6
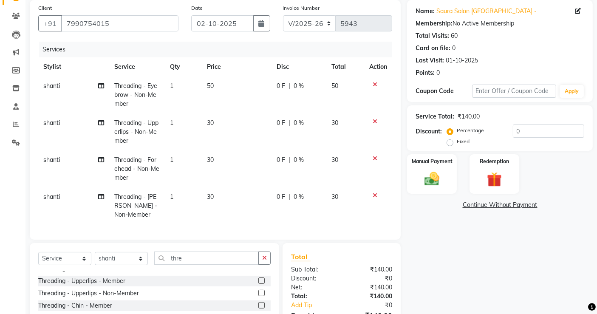
checkbox input "false"
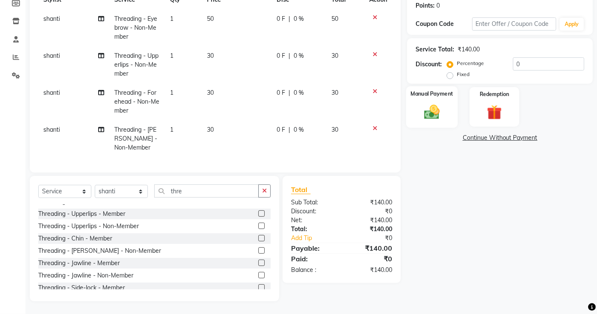
click at [437, 103] on img at bounding box center [431, 112] width 25 height 18
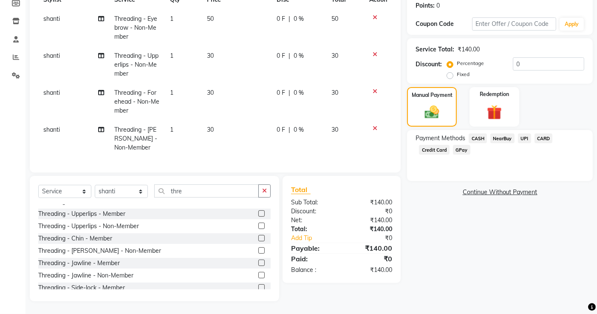
click at [474, 133] on span "CASH" at bounding box center [477, 138] width 18 height 10
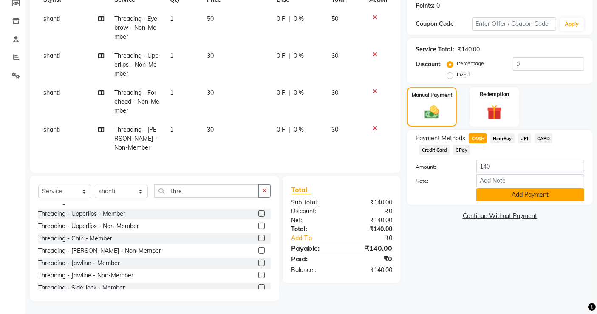
click at [497, 188] on button "Add Payment" at bounding box center [530, 194] width 108 height 13
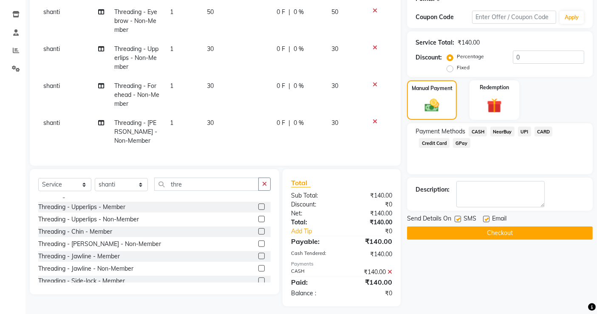
scroll to position [149, 0]
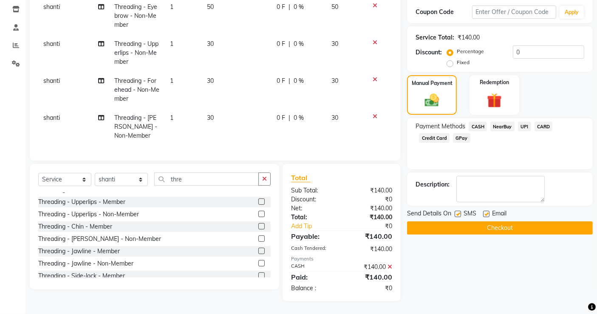
click at [492, 221] on button "Checkout" at bounding box center [500, 227] width 186 height 13
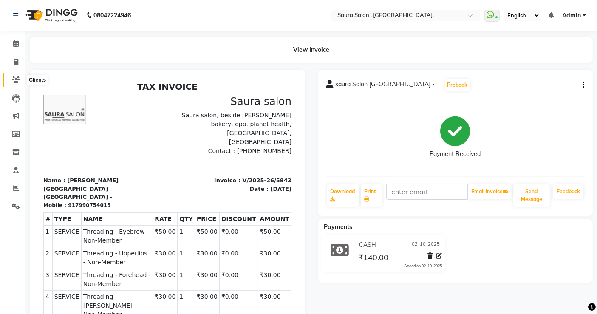
click at [14, 76] on icon at bounding box center [16, 79] width 8 height 6
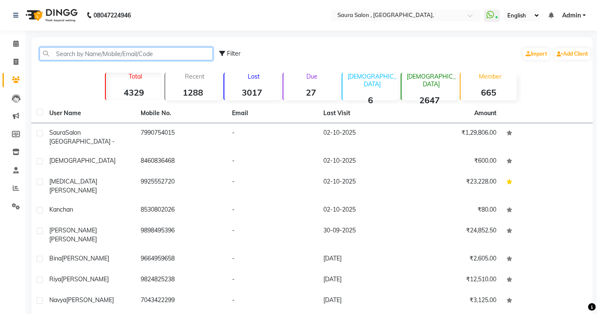
click at [57, 56] on input "text" at bounding box center [126, 53] width 173 height 13
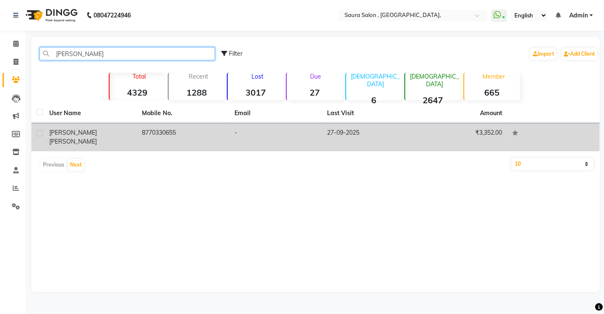
type input "vasita"
click at [121, 133] on div "vaishanavi vasita" at bounding box center [90, 137] width 82 height 18
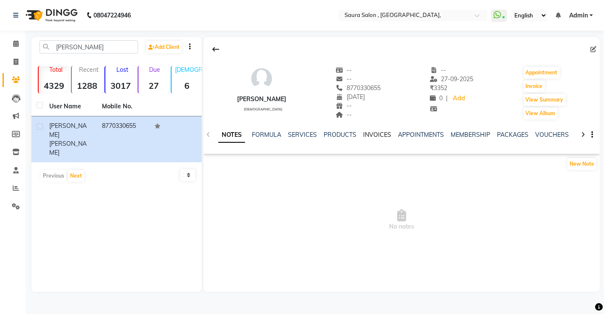
click at [379, 136] on link "INVOICES" at bounding box center [377, 135] width 28 height 8
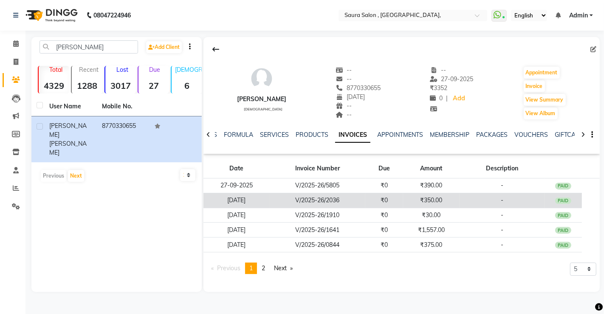
click at [370, 202] on td "₹0" at bounding box center [384, 200] width 38 height 15
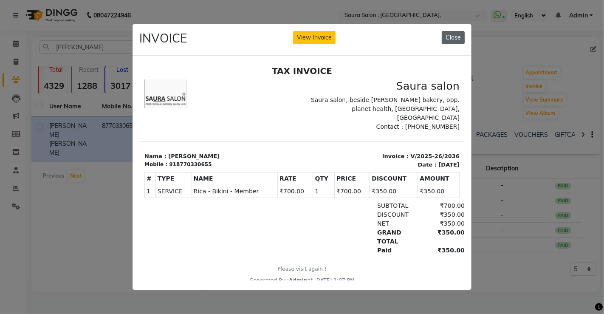
click at [454, 35] on button "Close" at bounding box center [453, 37] width 23 height 13
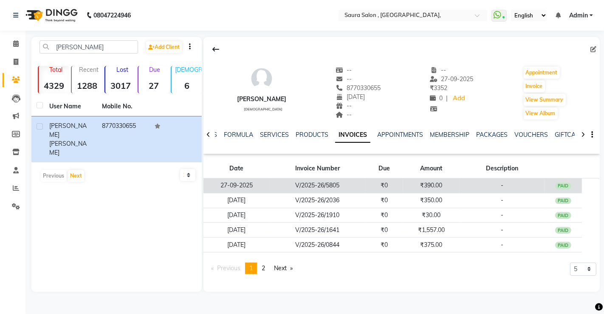
click at [418, 183] on td "₹390.00" at bounding box center [431, 185] width 56 height 15
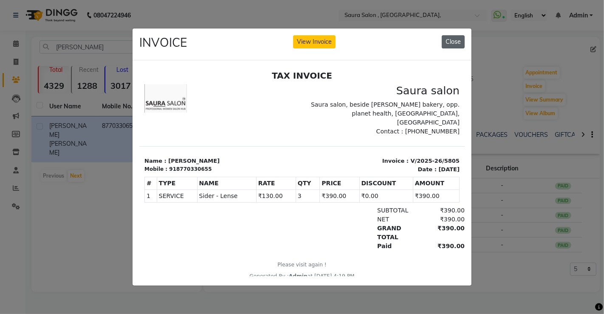
click at [454, 38] on button "Close" at bounding box center [453, 41] width 23 height 13
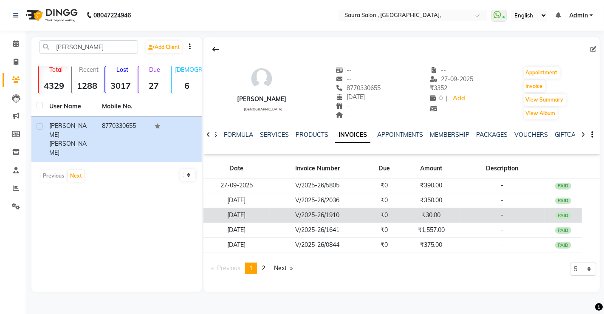
click at [457, 215] on td "₹30.00" at bounding box center [431, 215] width 56 height 15
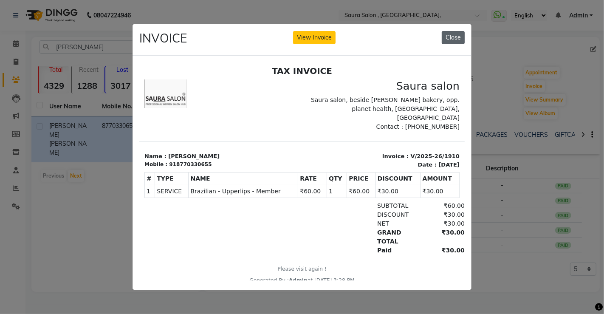
click at [453, 34] on button "Close" at bounding box center [453, 37] width 23 height 13
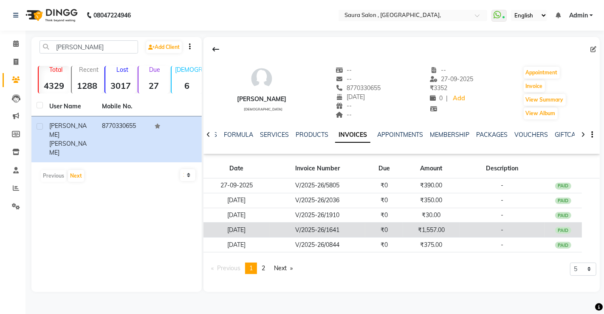
click at [479, 226] on td "-" at bounding box center [502, 230] width 85 height 15
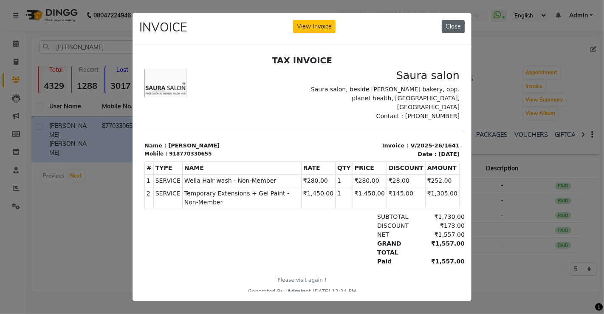
click at [449, 26] on button "Close" at bounding box center [453, 26] width 23 height 13
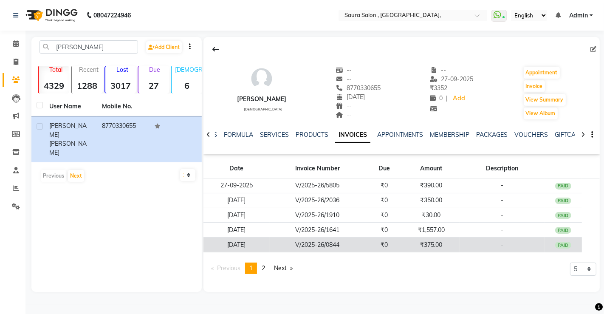
click at [452, 249] on td "₹375.00" at bounding box center [431, 244] width 56 height 15
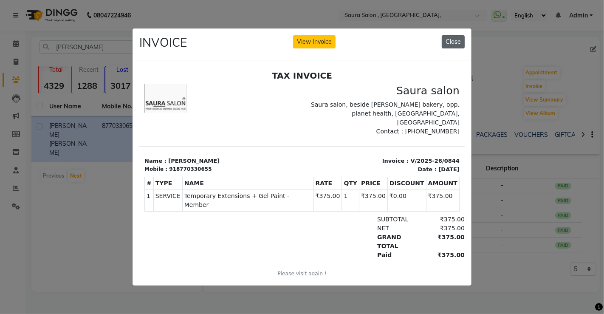
click at [458, 37] on button "Close" at bounding box center [453, 41] width 23 height 13
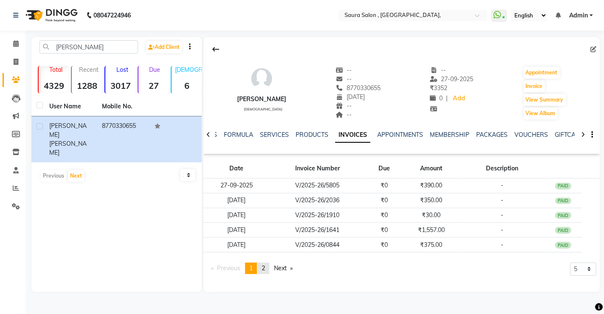
click at [265, 268] on span "2" at bounding box center [263, 268] width 3 height 8
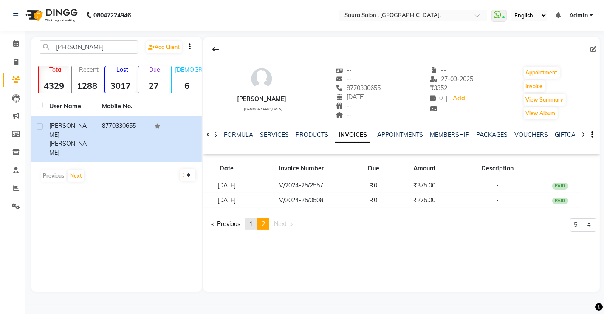
click at [251, 223] on span "1" at bounding box center [250, 224] width 3 height 8
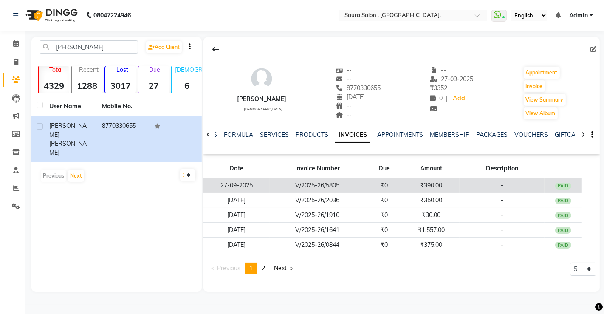
click at [359, 182] on td "V/2025-26/5805" at bounding box center [318, 185] width 96 height 15
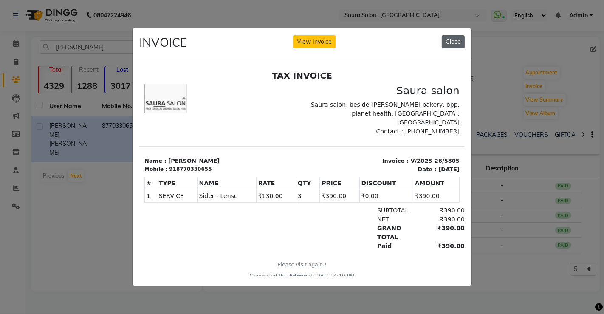
click at [459, 40] on button "Close" at bounding box center [453, 41] width 23 height 13
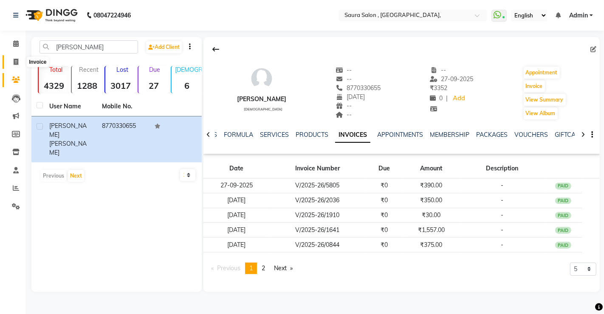
click at [16, 60] on icon at bounding box center [16, 62] width 5 height 6
select select "6963"
select select "service"
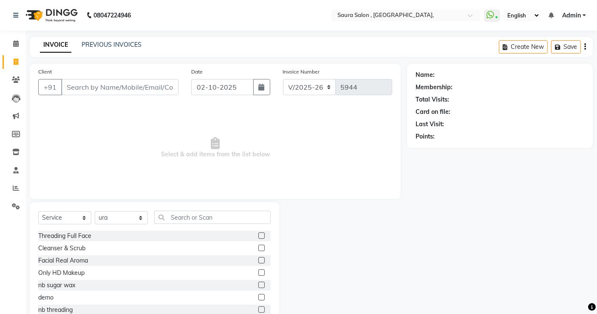
click at [72, 86] on input "Client" at bounding box center [119, 87] width 117 height 16
click at [120, 218] on select "Select Stylist archana asha [PERSON_NAME] deepika [PERSON_NAME] [PERSON_NAME] […" at bounding box center [121, 217] width 53 height 13
select select "56807"
click at [95, 211] on select "Select Stylist archana asha [PERSON_NAME] deepika [PERSON_NAME] [PERSON_NAME] […" at bounding box center [121, 217] width 53 height 13
click at [183, 215] on input "text" at bounding box center [212, 217] width 116 height 13
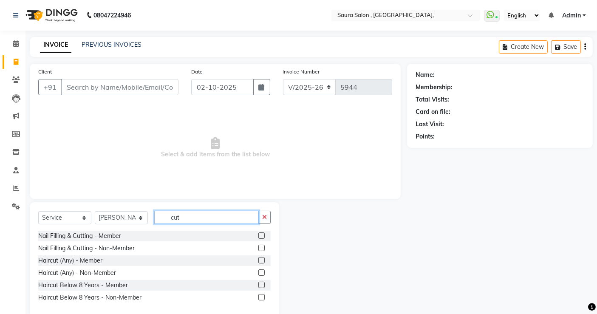
type input "cut"
click at [261, 272] on label at bounding box center [261, 272] width 6 height 6
click at [261, 272] on input "checkbox" at bounding box center [261, 273] width 6 height 6
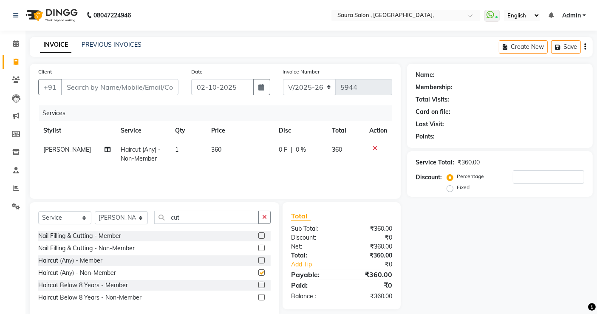
checkbox input "false"
click at [122, 218] on select "Select Stylist archana asha [PERSON_NAME] deepika [PERSON_NAME] [PERSON_NAME] […" at bounding box center [121, 217] width 53 height 13
select select "56832"
click at [95, 211] on select "Select Stylist archana asha [PERSON_NAME] deepika [PERSON_NAME] [PERSON_NAME] […" at bounding box center [121, 217] width 53 height 13
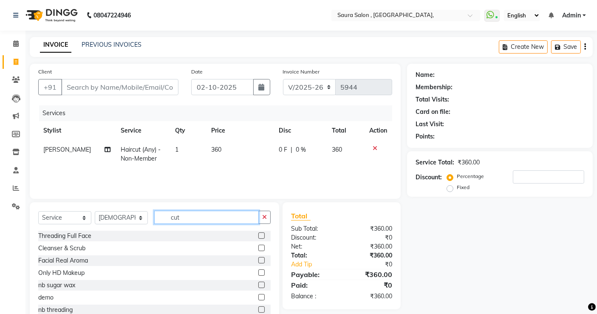
click at [188, 223] on input "cut" at bounding box center [206, 217] width 104 height 13
type input "c"
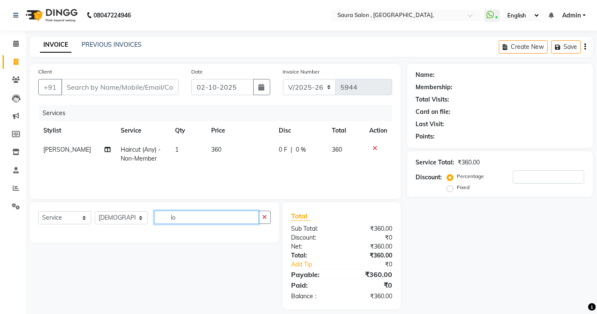
type input "l"
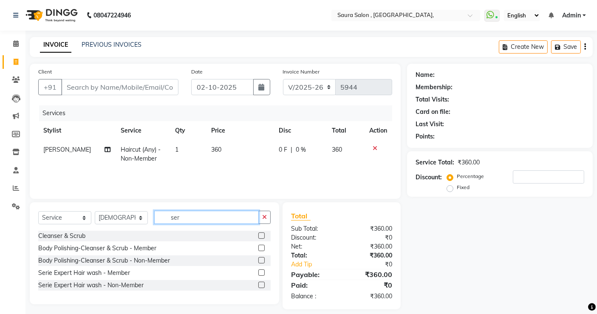
type input "ser"
click at [260, 285] on label at bounding box center [261, 285] width 6 height 6
click at [260, 285] on input "checkbox" at bounding box center [261, 285] width 6 height 6
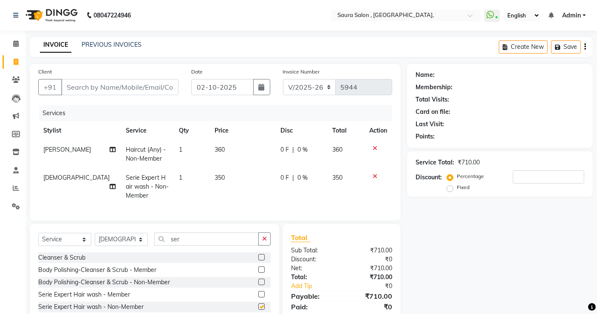
checkbox input "false"
click at [187, 244] on input "ser" at bounding box center [206, 238] width 104 height 13
type input "s"
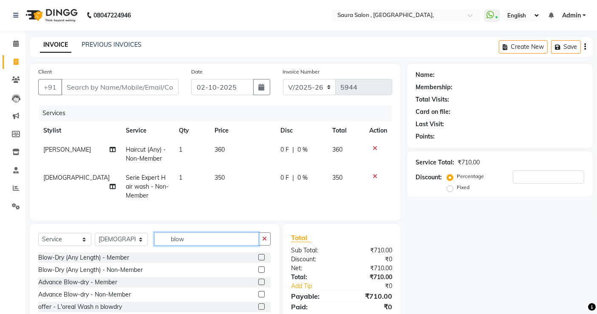
type input "blow"
click at [262, 273] on label at bounding box center [261, 269] width 6 height 6
click at [262, 273] on input "checkbox" at bounding box center [261, 270] width 6 height 6
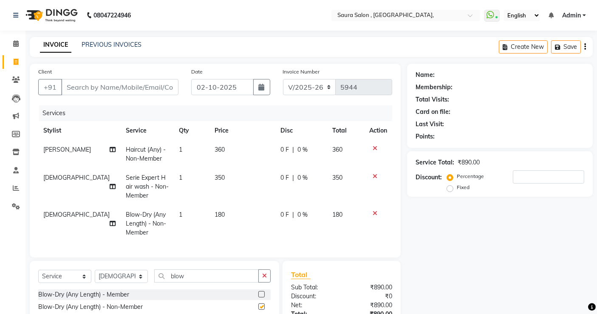
checkbox input "false"
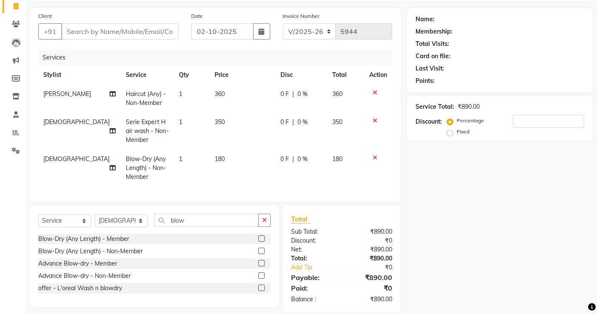
scroll to position [57, 0]
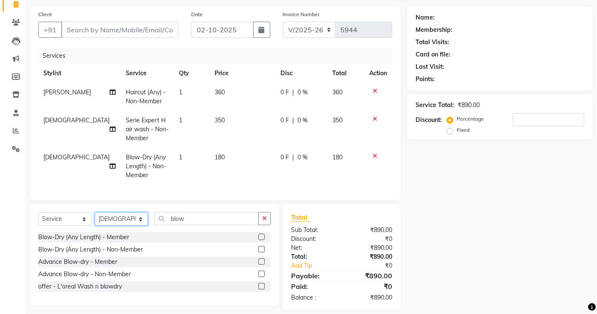
click at [127, 224] on select "Select Stylist archana asha [PERSON_NAME] deepika [PERSON_NAME] [PERSON_NAME] […" at bounding box center [121, 218] width 53 height 13
select select "67661"
click at [95, 219] on select "Select Stylist archana asha [PERSON_NAME] deepika [PERSON_NAME] [PERSON_NAME] […" at bounding box center [121, 218] width 53 height 13
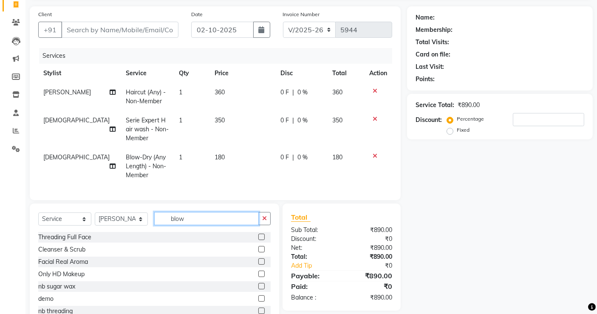
click at [193, 225] on input "blow" at bounding box center [206, 218] width 104 height 13
type input "b"
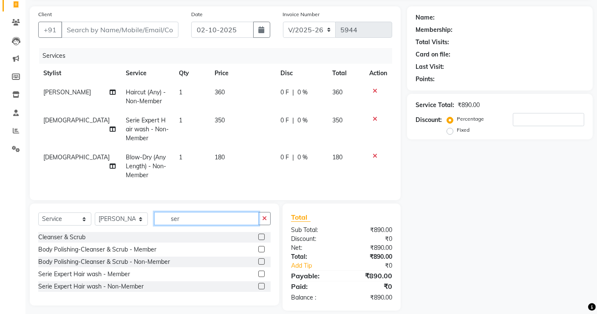
type input "ser"
click at [260, 289] on label at bounding box center [261, 286] width 6 height 6
click at [260, 289] on input "checkbox" at bounding box center [261, 287] width 6 height 6
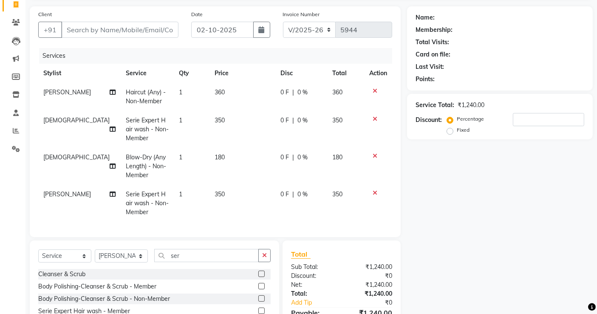
checkbox input "false"
click at [200, 261] on input "ser" at bounding box center [206, 255] width 104 height 13
type input "s"
type input "blow"
click at [260, 289] on label at bounding box center [261, 286] width 6 height 6
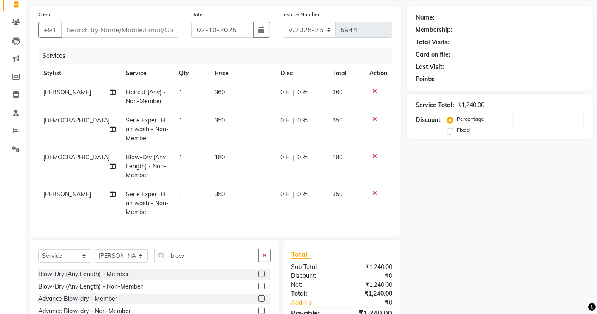
click at [260, 289] on input "checkbox" at bounding box center [261, 287] width 6 height 6
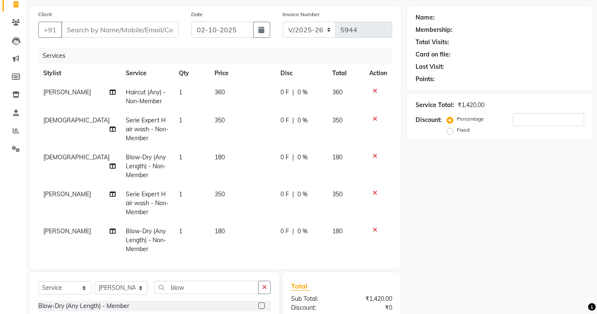
checkbox input "false"
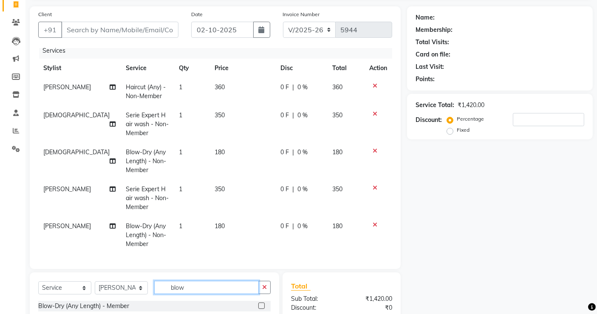
click at [200, 285] on input "blow" at bounding box center [206, 287] width 104 height 13
type input "b"
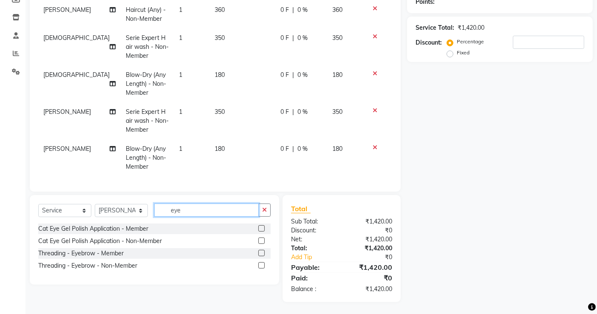
type input "eye"
click at [260, 265] on label at bounding box center [261, 265] width 6 height 6
click at [260, 265] on input "checkbox" at bounding box center [261, 266] width 6 height 6
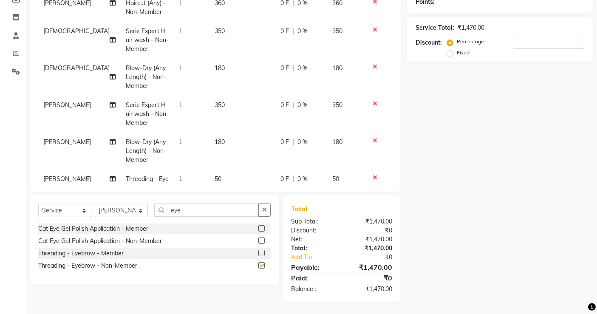
checkbox input "false"
click at [194, 212] on input "eye" at bounding box center [206, 209] width 104 height 13
type input "e"
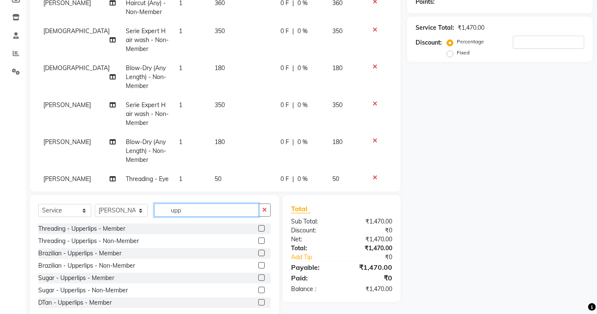
type input "upp"
click at [258, 238] on label at bounding box center [261, 240] width 6 height 6
click at [258, 238] on input "checkbox" at bounding box center [261, 241] width 6 height 6
checkbox input "false"
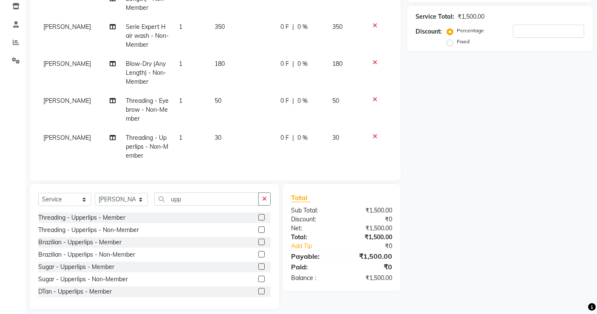
scroll to position [0, 0]
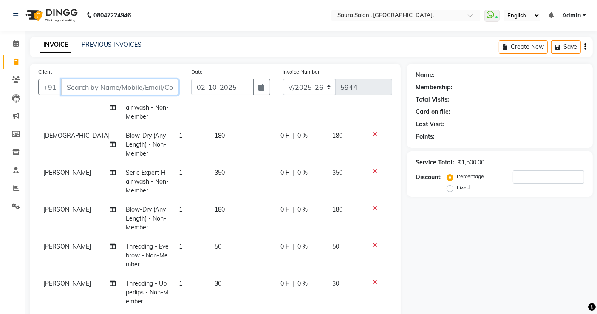
click at [131, 87] on input "Client" at bounding box center [119, 87] width 117 height 16
type input "9"
type input "0"
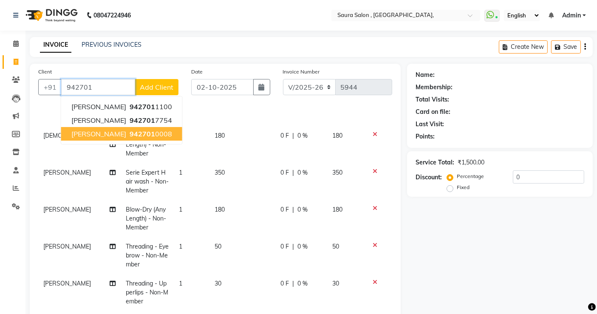
click at [150, 132] on ngb-highlight "942701 0008" at bounding box center [150, 134] width 44 height 8
type input "9427010008"
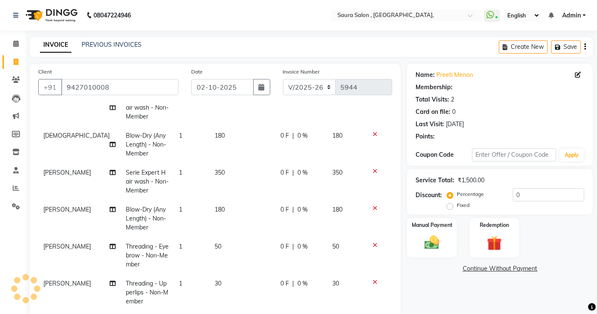
select select "1: Object"
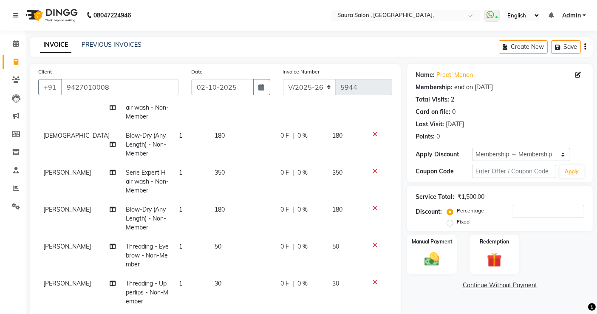
click at [50, 169] on span "[PERSON_NAME]" at bounding box center [67, 173] width 48 height 8
select select "67661"
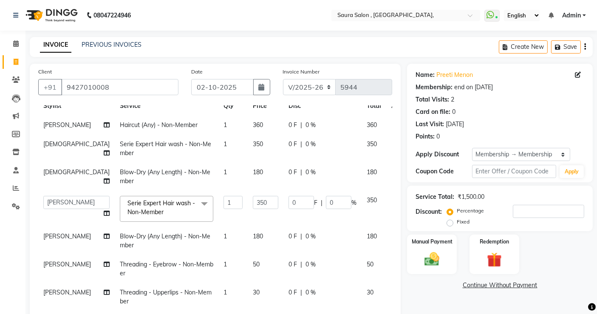
scroll to position [31, 0]
click at [54, 196] on select "archana asha chetna deepika prajapati jagruti payal riddhi khandala shanti sona…" at bounding box center [76, 202] width 66 height 13
select select "56832"
click at [52, 140] on span "[DEMOGRAPHIC_DATA]" at bounding box center [76, 144] width 66 height 8
select select "56832"
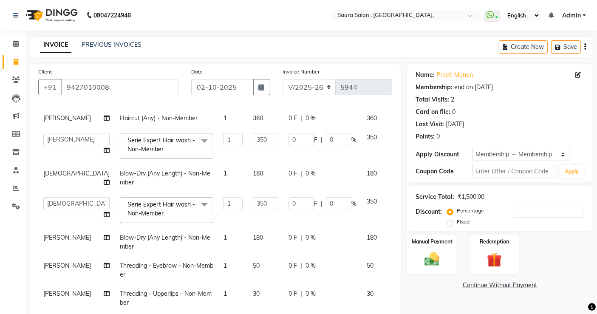
select select "67661"
click at [395, 196] on icon at bounding box center [397, 199] width 5 height 6
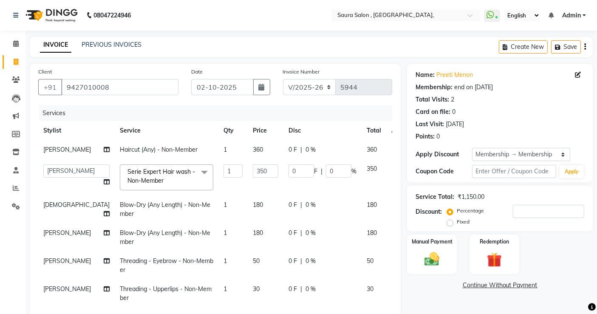
scroll to position [0, 0]
click at [391, 206] on div at bounding box center [400, 203] width 18 height 6
click at [395, 202] on icon at bounding box center [397, 203] width 5 height 6
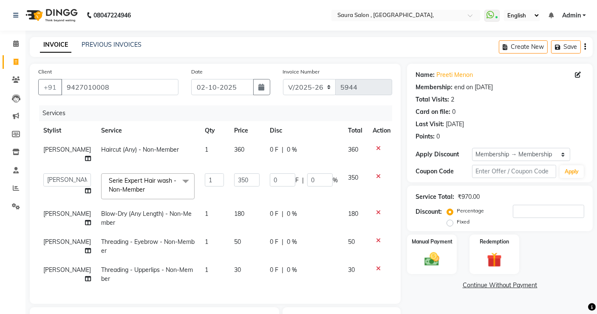
click at [376, 209] on icon at bounding box center [378, 212] width 5 height 6
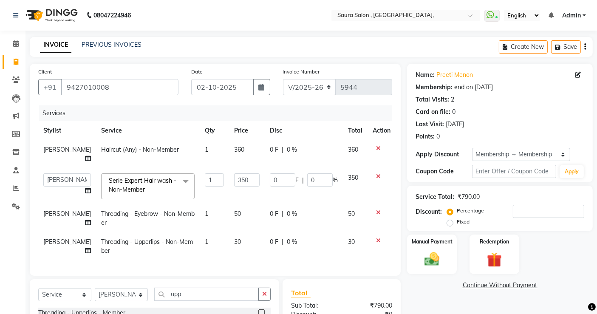
click at [376, 209] on icon at bounding box center [378, 212] width 5 height 6
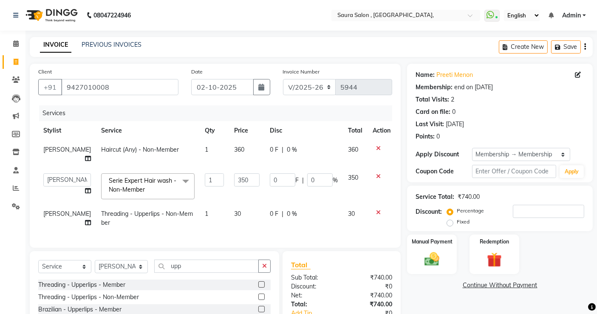
click at [376, 209] on icon at bounding box center [378, 212] width 5 height 6
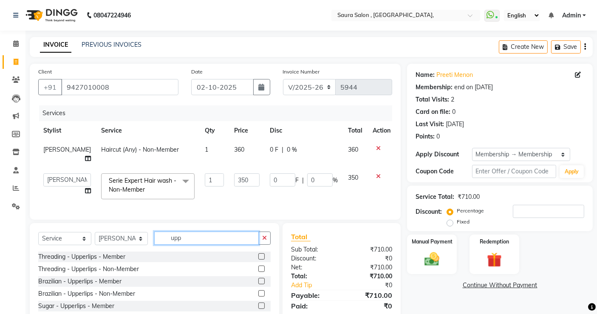
click at [198, 238] on input "upp" at bounding box center [206, 237] width 104 height 13
type input "u"
type input "blow"
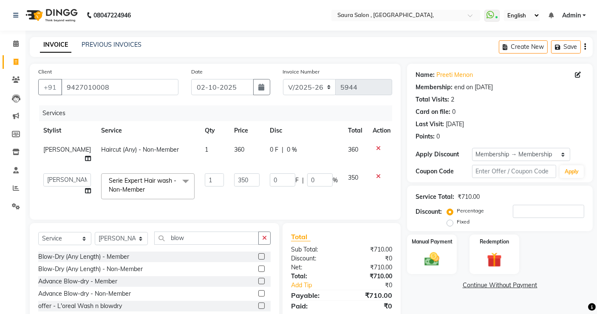
click at [261, 254] on label at bounding box center [261, 256] width 6 height 6
click at [261, 254] on input "checkbox" at bounding box center [261, 257] width 6 height 6
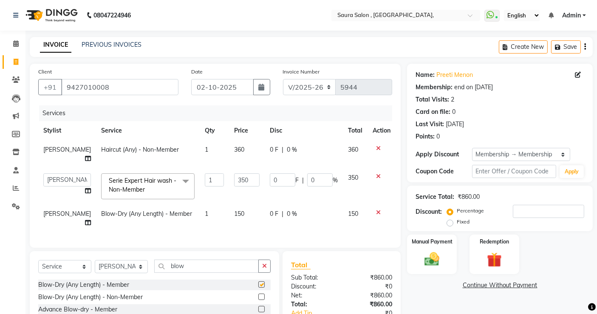
checkbox input "false"
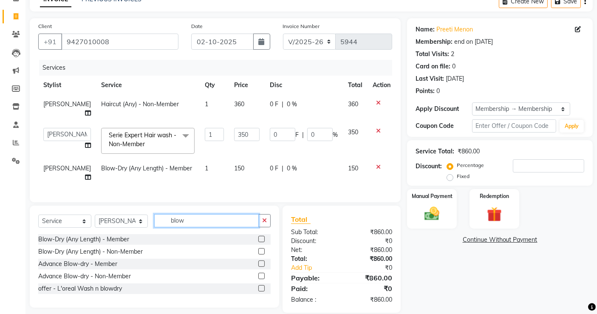
click at [187, 214] on input "blow" at bounding box center [206, 220] width 104 height 13
type input "b"
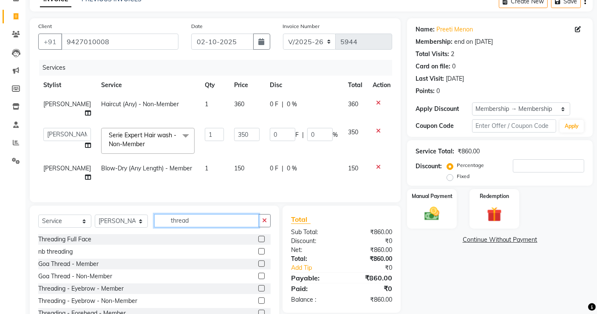
scroll to position [64, 0]
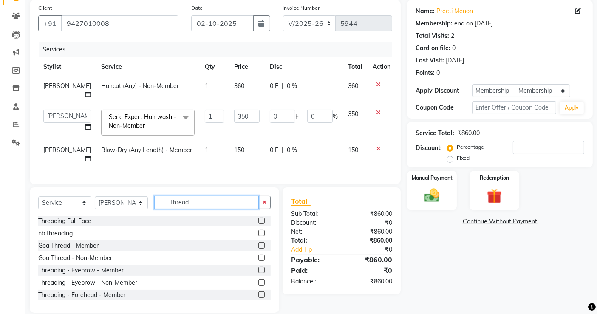
type input "thread"
click at [258, 267] on label at bounding box center [261, 270] width 6 height 6
click at [258, 268] on input "checkbox" at bounding box center [261, 271] width 6 height 6
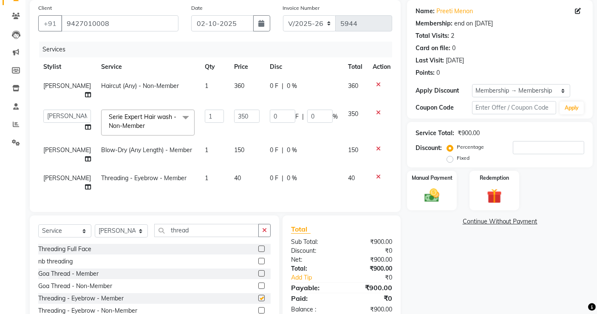
checkbox input "false"
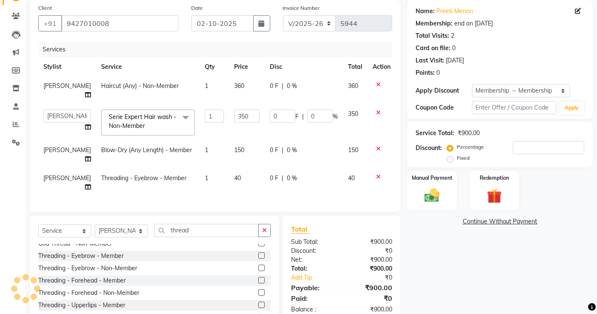
scroll to position [43, 0]
click at [258, 301] on label at bounding box center [261, 304] width 6 height 6
click at [258, 302] on input "checkbox" at bounding box center [261, 305] width 6 height 6
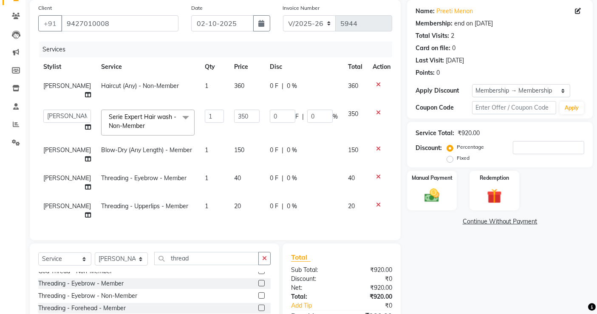
checkbox input "false"
click at [125, 252] on select "Select Stylist archana asha [PERSON_NAME] deepika [PERSON_NAME] [PERSON_NAME] […" at bounding box center [121, 258] width 53 height 13
select select "56832"
click at [95, 252] on select "Select Stylist archana asha [PERSON_NAME] deepika [PERSON_NAME] [PERSON_NAME] […" at bounding box center [121, 258] width 53 height 13
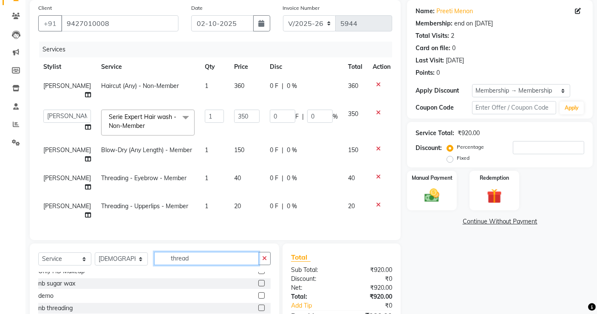
click at [194, 252] on input "thread" at bounding box center [206, 258] width 104 height 13
type input "t"
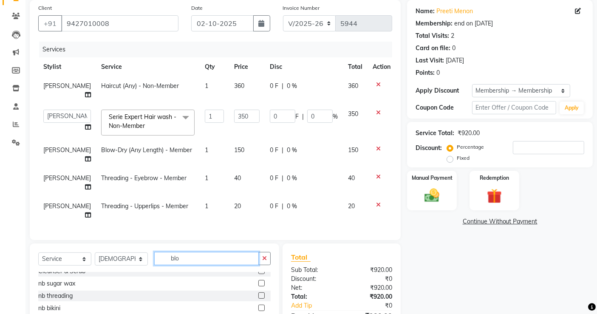
scroll to position [0, 0]
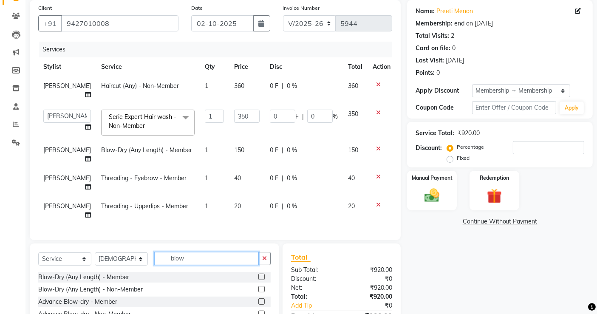
type input "blow"
click at [262, 286] on label at bounding box center [261, 289] width 6 height 6
click at [262, 287] on input "checkbox" at bounding box center [261, 290] width 6 height 6
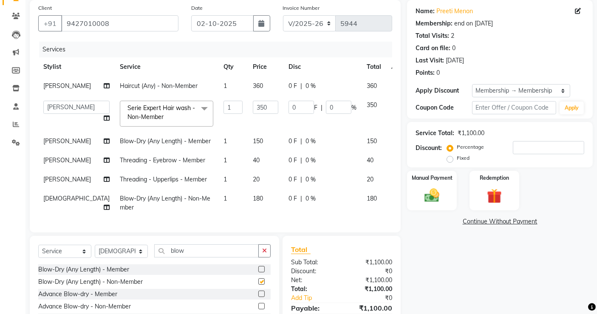
checkbox input "false"
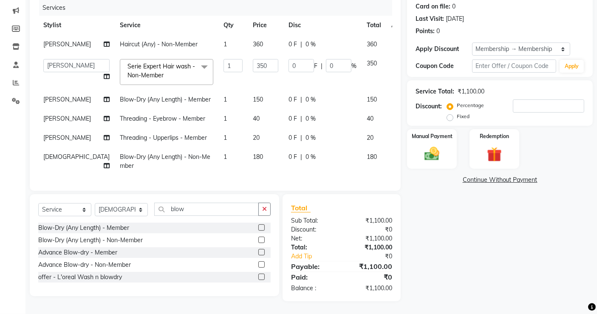
scroll to position [107, 0]
click at [203, 214] on input "blow" at bounding box center [206, 209] width 104 height 13
type input "b"
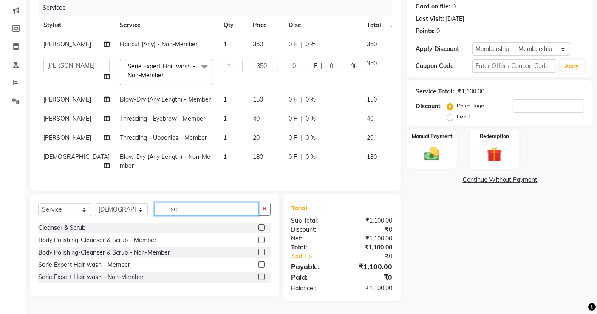
type input "ser"
click at [261, 268] on label at bounding box center [261, 264] width 6 height 6
click at [261, 268] on input "checkbox" at bounding box center [261, 265] width 6 height 6
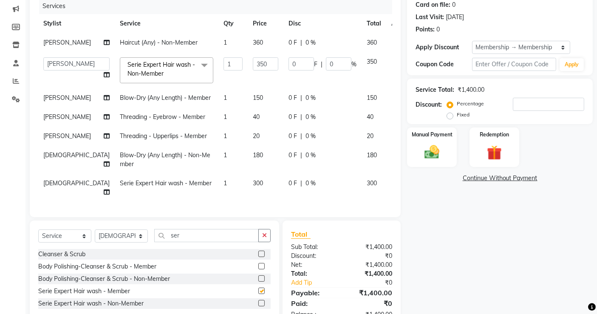
checkbox input "false"
click at [445, 266] on div "Name: Preeti Menon Membership: end on 16-04-2026 Total Visits: 2 Card on file: …" at bounding box center [503, 142] width 192 height 371
click at [436, 150] on img at bounding box center [431, 152] width 25 height 18
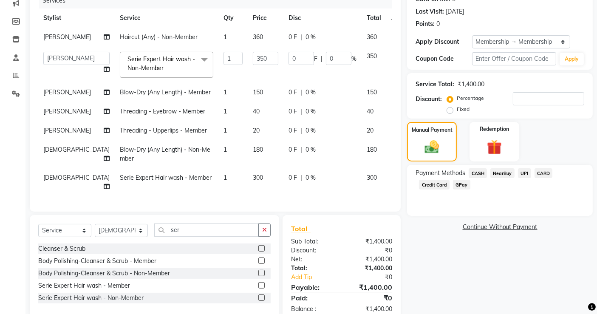
scroll to position [113, 0]
click at [474, 173] on span "CASH" at bounding box center [477, 173] width 18 height 10
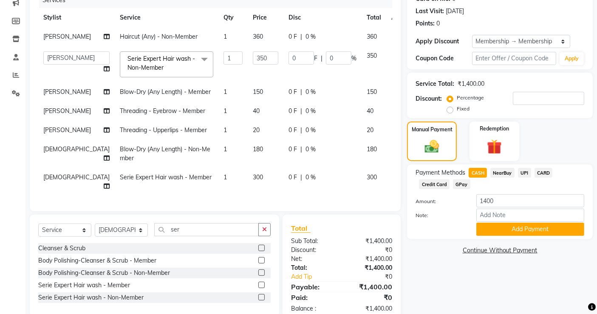
scroll to position [131, 0]
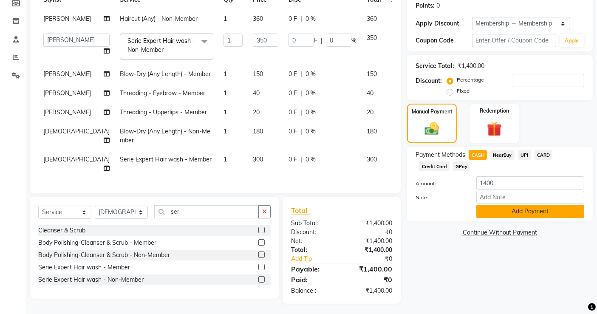
click at [517, 213] on button "Add Payment" at bounding box center [530, 211] width 108 height 13
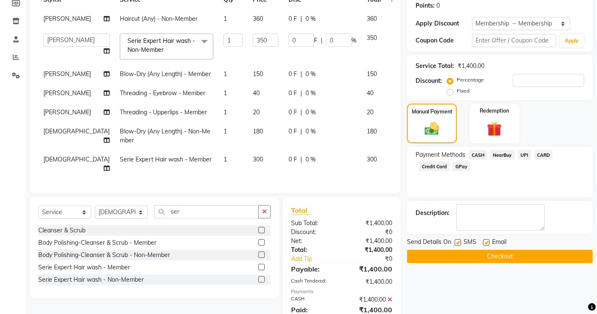
scroll to position [161, 0]
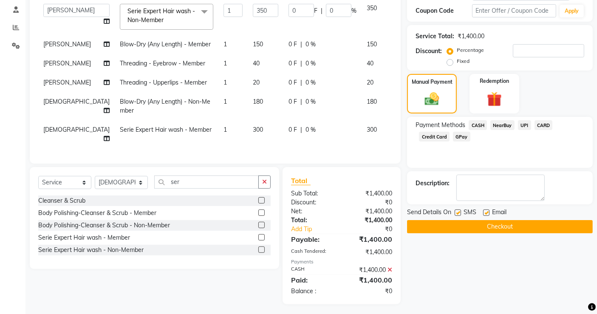
click at [510, 223] on button "Checkout" at bounding box center [500, 226] width 186 height 13
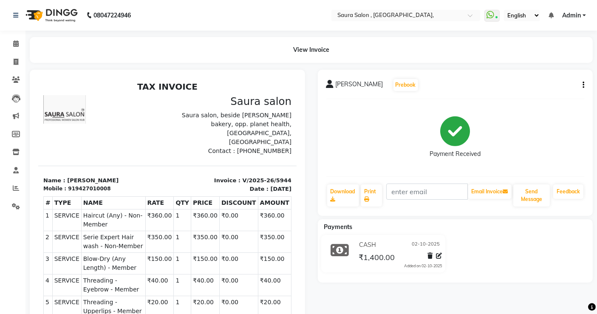
click at [524, 125] on div "Payment Received" at bounding box center [455, 138] width 258 height 64
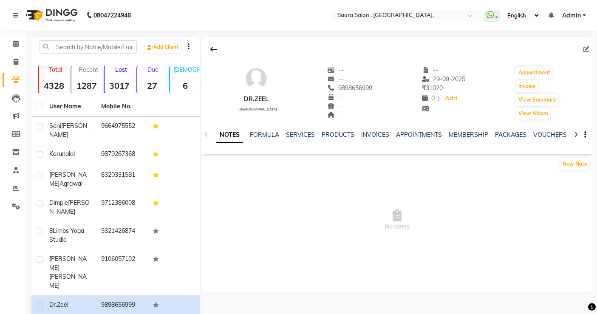
scroll to position [0, 0]
click at [64, 44] on input "text" at bounding box center [88, 46] width 97 height 13
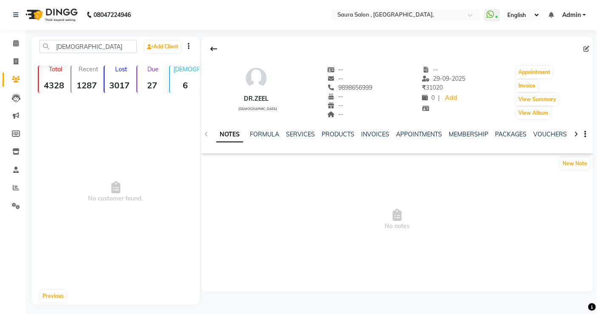
click at [314, 254] on span "No notes" at bounding box center [396, 219] width 391 height 85
click at [97, 47] on input "[DEMOGRAPHIC_DATA]" at bounding box center [88, 46] width 97 height 13
type input "v"
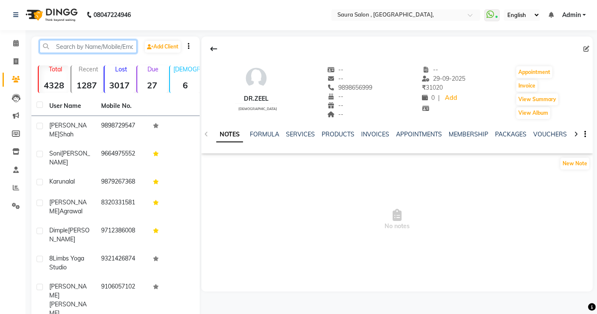
click at [71, 42] on input "text" at bounding box center [88, 46] width 97 height 13
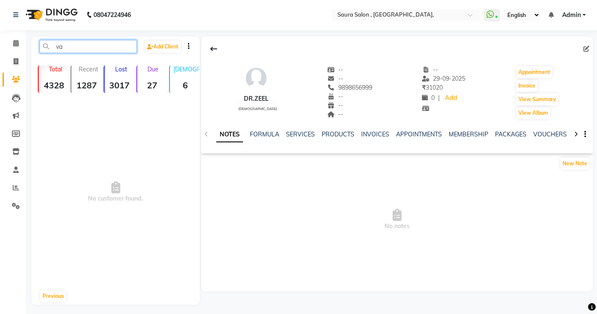
type input "v"
type input "8"
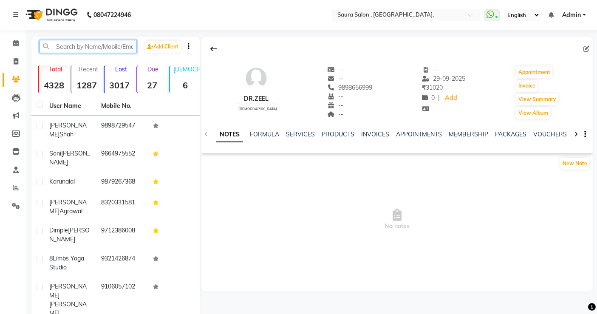
click at [76, 48] on input "text" at bounding box center [88, 46] width 97 height 13
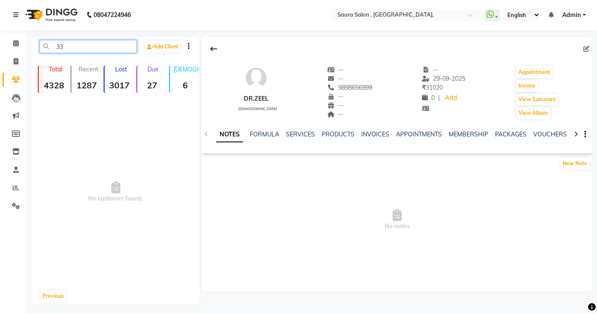
type input "3"
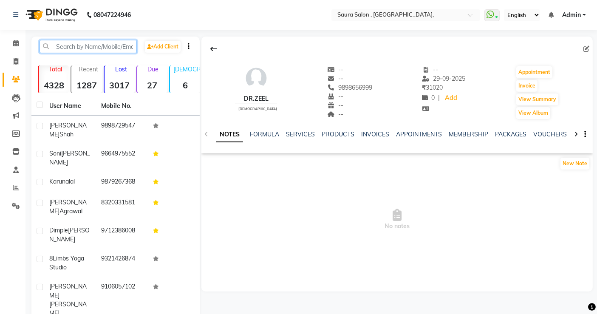
click at [88, 45] on input "text" at bounding box center [88, 46] width 97 height 13
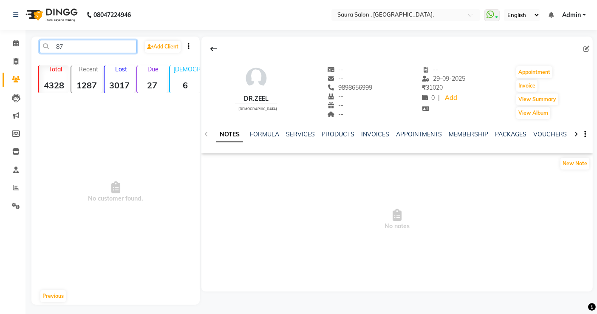
type input "8"
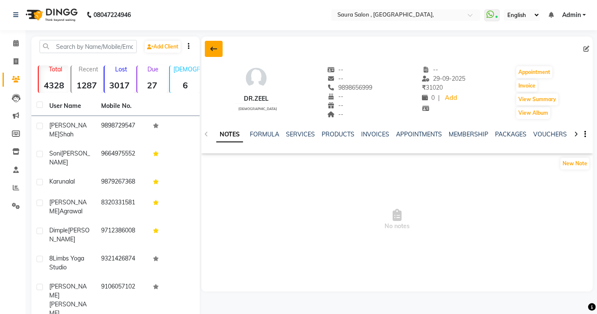
click at [212, 47] on icon at bounding box center [213, 48] width 7 height 7
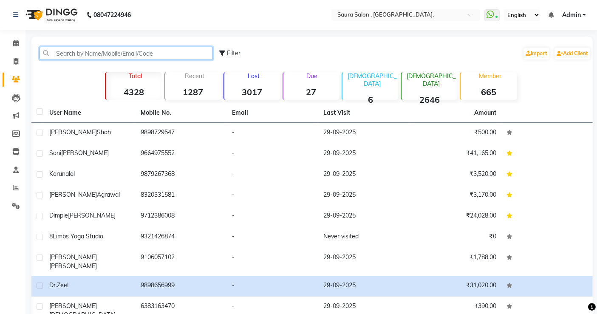
click at [86, 48] on input "text" at bounding box center [126, 53] width 173 height 13
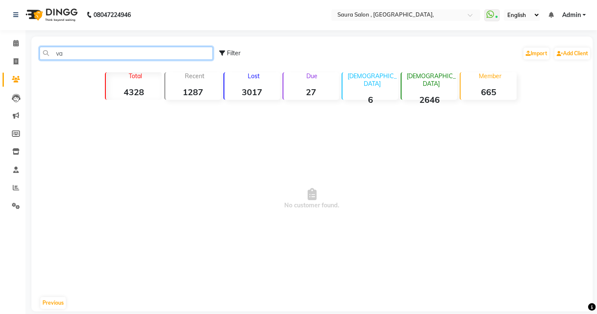
type input "v"
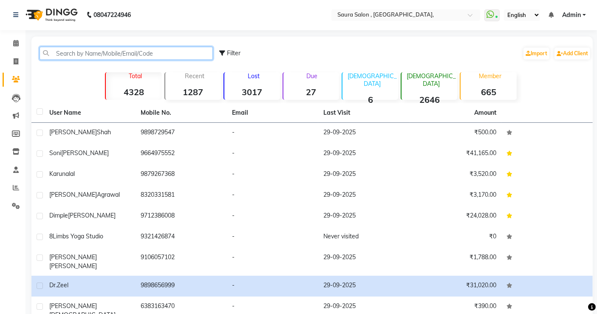
click at [84, 51] on input "text" at bounding box center [126, 53] width 173 height 13
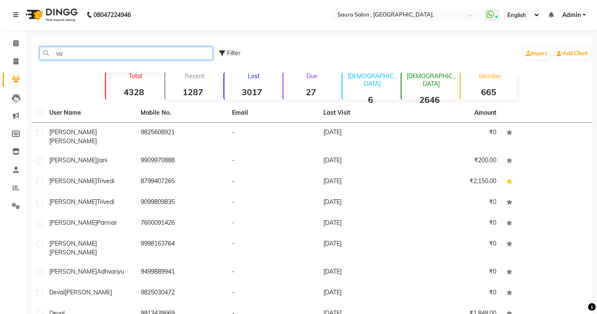
type input "v"
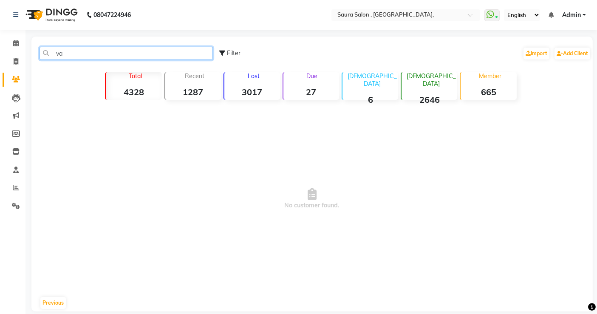
type input "v"
type input "8"
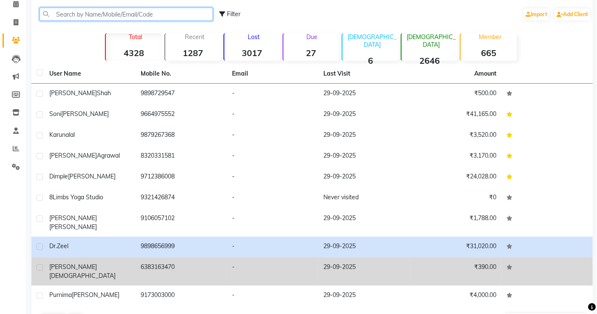
scroll to position [40, 0]
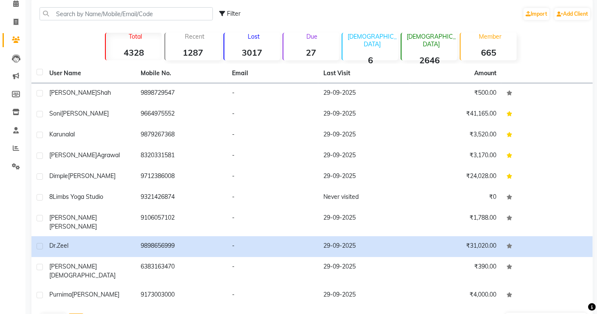
click at [80, 313] on button "Next" at bounding box center [76, 319] width 16 height 12
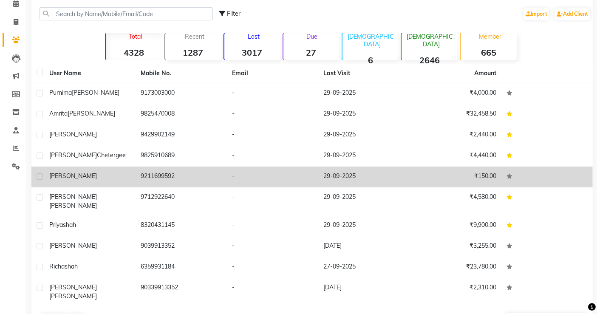
click at [154, 179] on td "9211699592" at bounding box center [180, 177] width 91 height 21
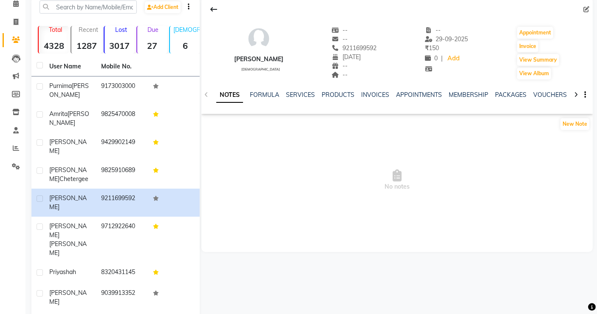
scroll to position [61, 0]
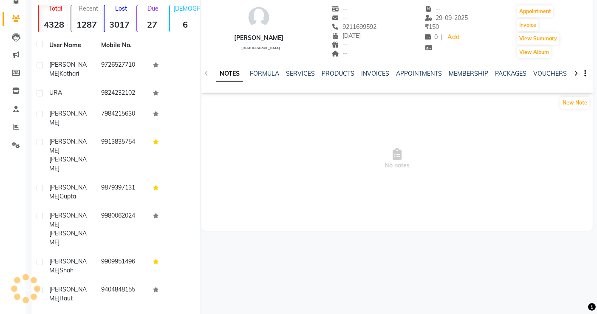
scroll to position [47, 0]
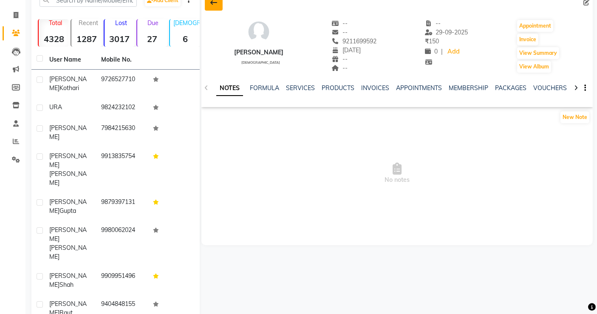
click at [216, 5] on icon at bounding box center [213, 2] width 7 height 7
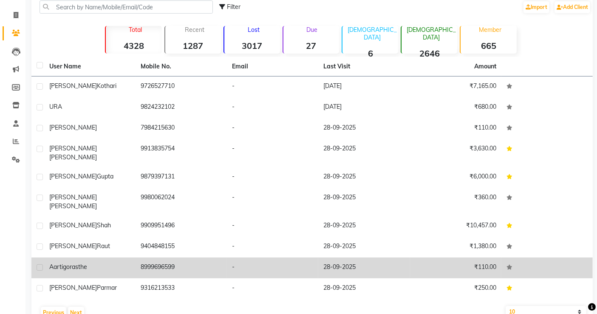
scroll to position [53, 0]
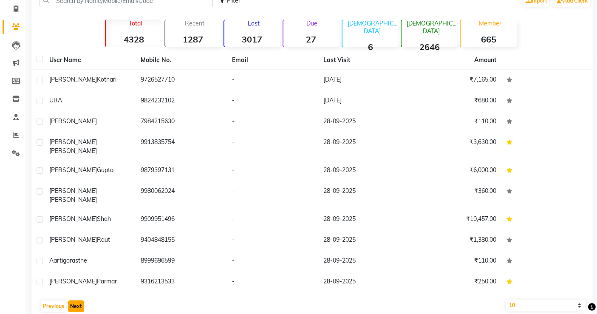
click at [76, 300] on button "Next" at bounding box center [76, 306] width 16 height 12
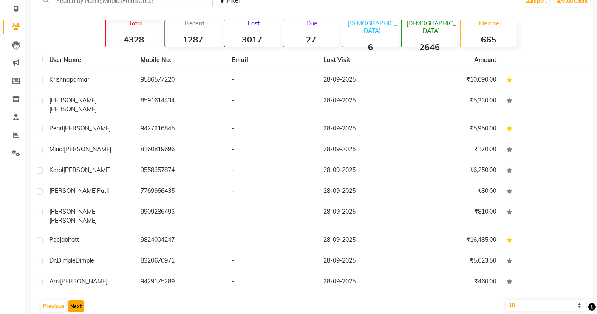
click at [76, 300] on button "Next" at bounding box center [76, 306] width 16 height 12
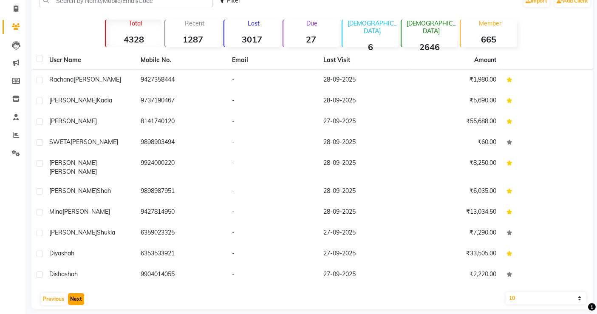
click at [76, 293] on button "Next" at bounding box center [76, 299] width 16 height 12
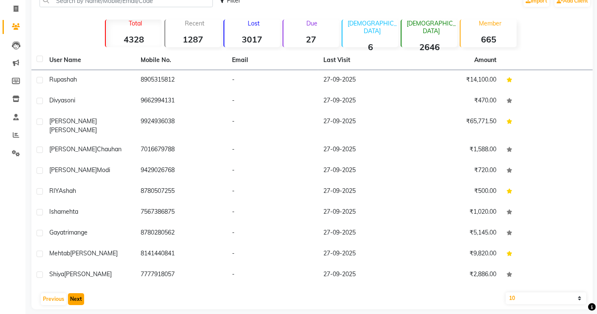
click at [76, 293] on button "Next" at bounding box center [76, 299] width 16 height 12
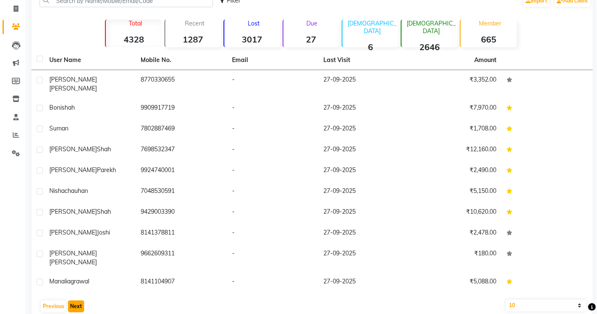
click at [76, 300] on button "Next" at bounding box center [76, 306] width 16 height 12
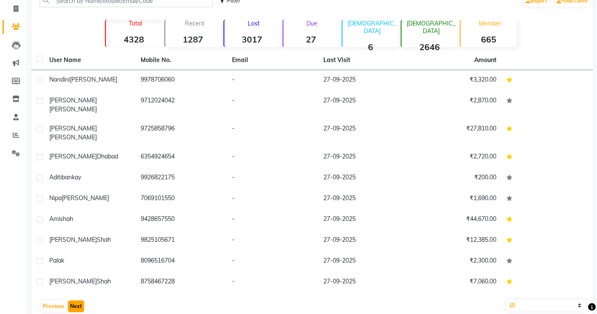
click at [76, 300] on button "Next" at bounding box center [76, 306] width 16 height 12
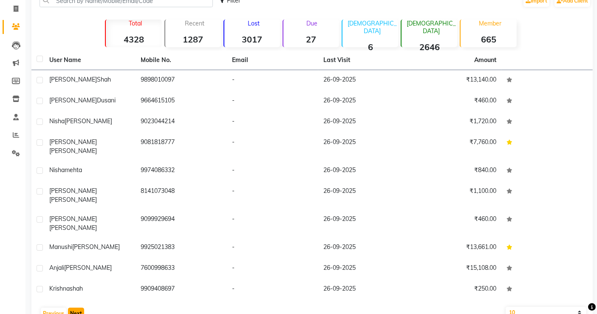
click at [76, 308] on button "Next" at bounding box center [76, 314] width 16 height 12
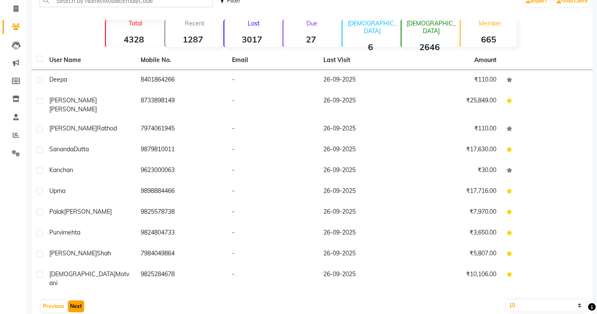
click at [76, 300] on button "Next" at bounding box center [76, 306] width 16 height 12
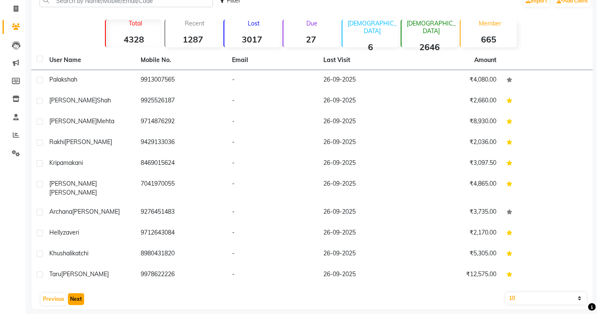
click at [76, 293] on button "Next" at bounding box center [76, 299] width 16 height 12
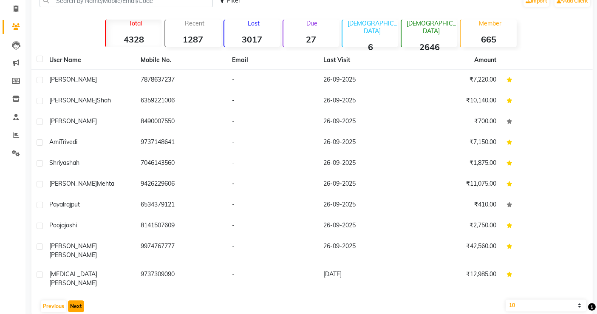
click at [76, 300] on button "Next" at bounding box center [76, 306] width 16 height 12
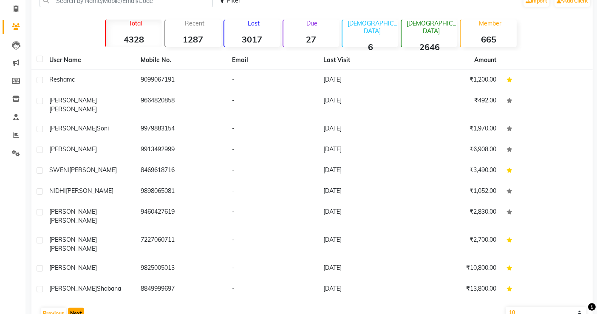
click at [76, 308] on button "Next" at bounding box center [76, 314] width 16 height 12
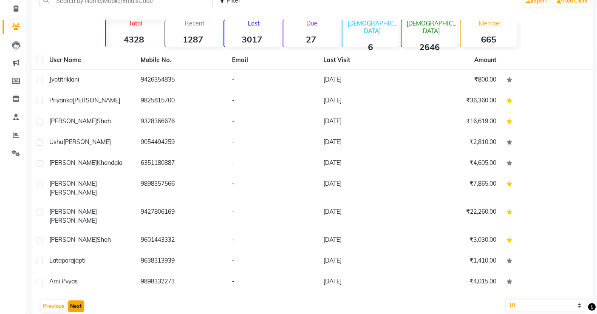
click at [75, 300] on button "Next" at bounding box center [76, 306] width 16 height 12
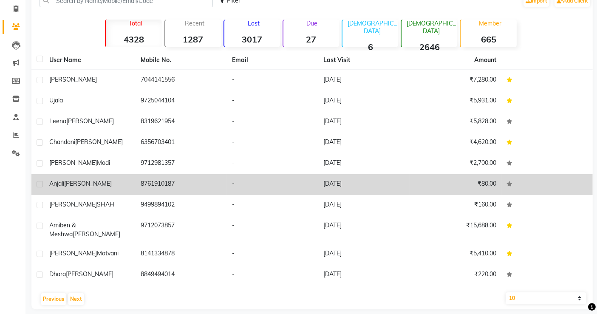
click at [186, 184] on td "8761910187" at bounding box center [180, 184] width 91 height 21
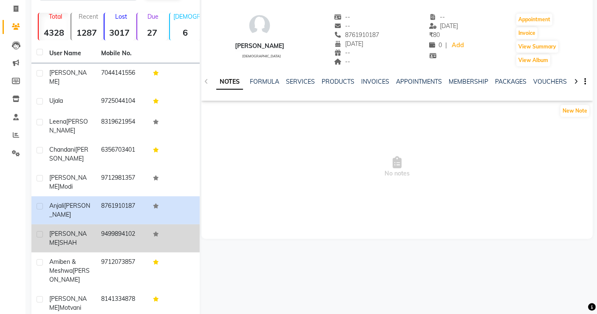
click at [64, 239] on span "SHAH" at bounding box center [67, 243] width 17 height 8
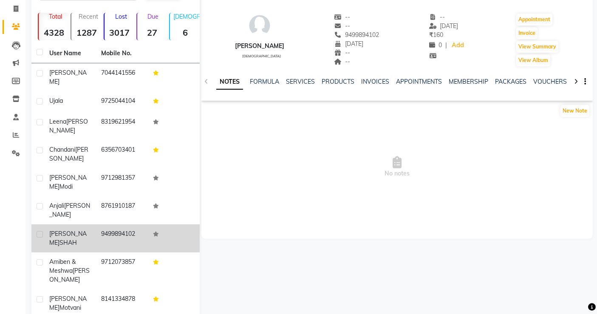
scroll to position [68, 0]
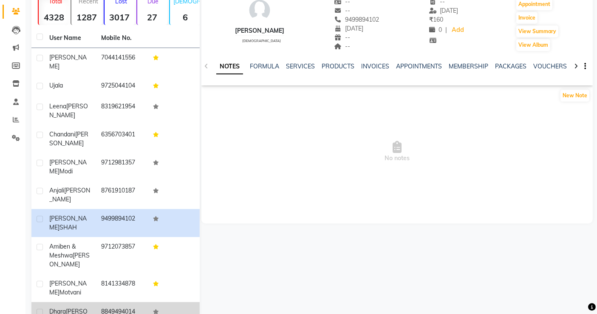
click at [84, 308] on span "bhavsar" at bounding box center [68, 316] width 38 height 17
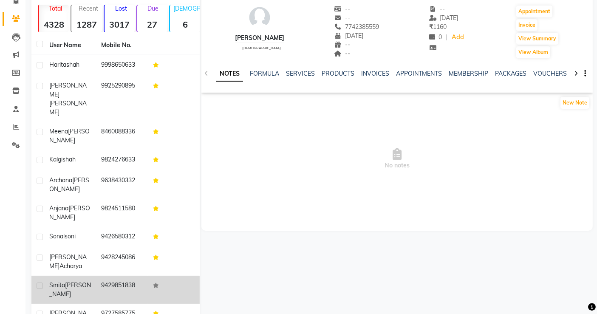
click at [130, 276] on td "9429851838" at bounding box center [122, 290] width 52 height 28
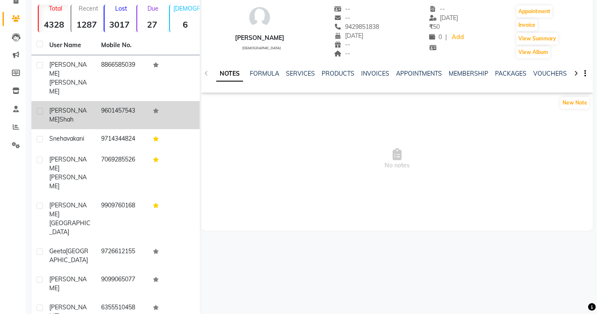
click at [133, 101] on td "9601457543" at bounding box center [122, 115] width 52 height 28
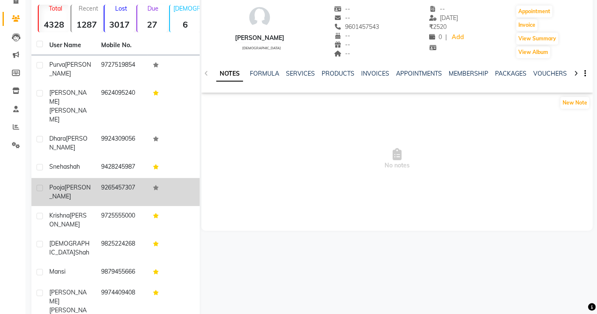
click at [70, 183] on span "patel" at bounding box center [69, 191] width 41 height 17
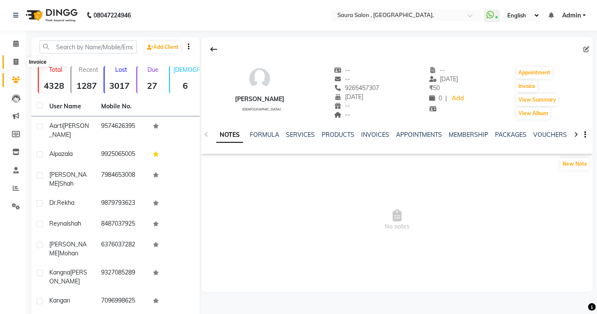
click at [17, 60] on icon at bounding box center [16, 62] width 5 height 6
select select "service"
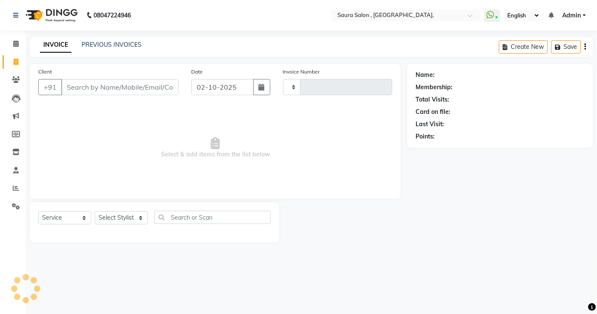
type input "5945"
select select "6963"
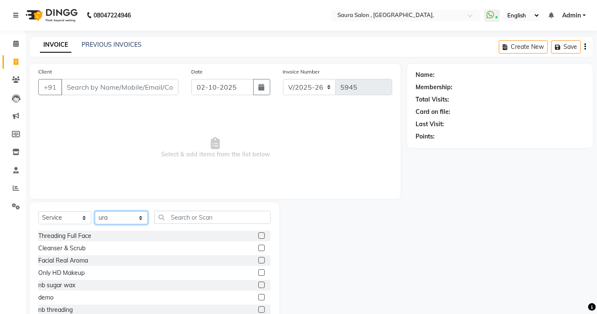
click at [116, 222] on select "Select Stylist archana asha [PERSON_NAME] deepika [PERSON_NAME] [PERSON_NAME] […" at bounding box center [121, 217] width 53 height 13
select select "56810"
click at [95, 211] on select "Select Stylist archana asha [PERSON_NAME] deepika [PERSON_NAME] [PERSON_NAME] […" at bounding box center [121, 217] width 53 height 13
click at [79, 88] on input "Client" at bounding box center [119, 87] width 117 height 16
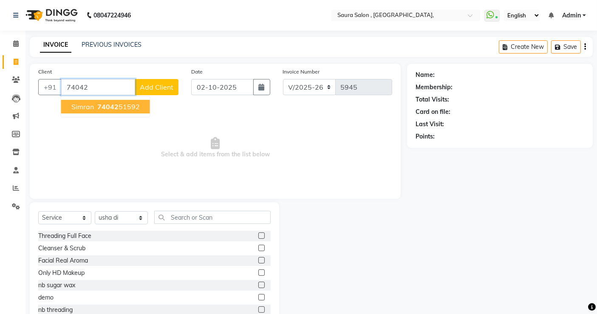
click at [107, 106] on span "74042" at bounding box center [107, 106] width 21 height 8
type input "7404251592"
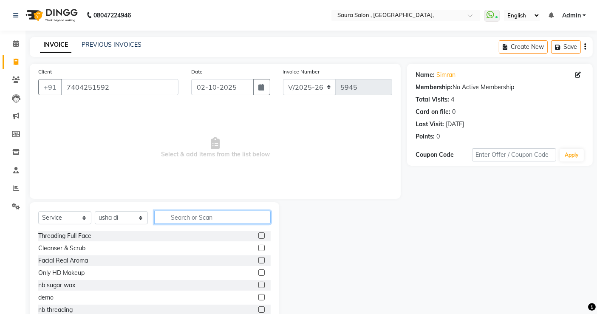
click at [180, 217] on input "text" at bounding box center [212, 217] width 116 height 13
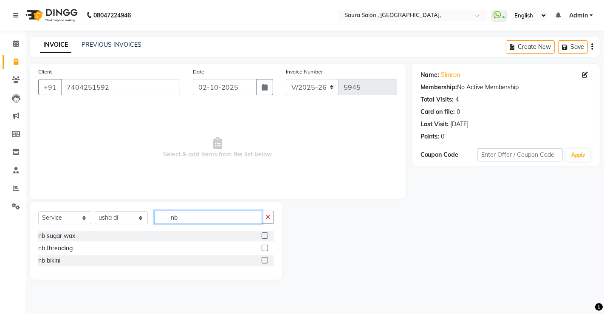
type input "nb"
click at [266, 234] on label at bounding box center [265, 235] width 6 height 6
click at [266, 234] on input "checkbox" at bounding box center [265, 236] width 6 height 6
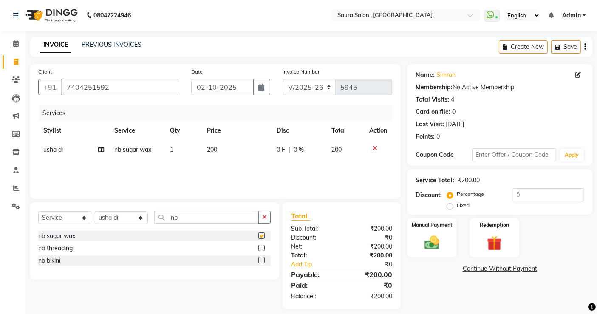
checkbox input "false"
click at [116, 220] on select "Select Stylist archana asha [PERSON_NAME] deepika [PERSON_NAME] [PERSON_NAME] […" at bounding box center [121, 217] width 53 height 13
select select "56840"
click at [95, 211] on select "Select Stylist archana asha [PERSON_NAME] deepika [PERSON_NAME] [PERSON_NAME] […" at bounding box center [121, 217] width 53 height 13
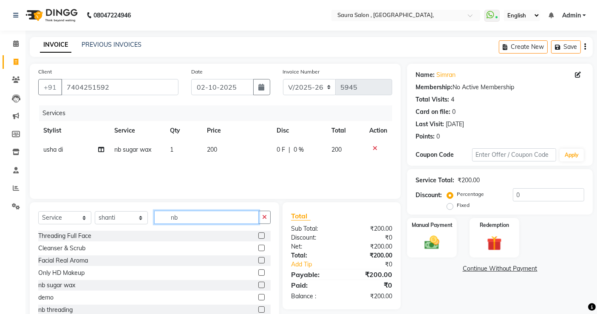
click at [182, 212] on input "nb" at bounding box center [206, 217] width 104 height 13
type input "nb"
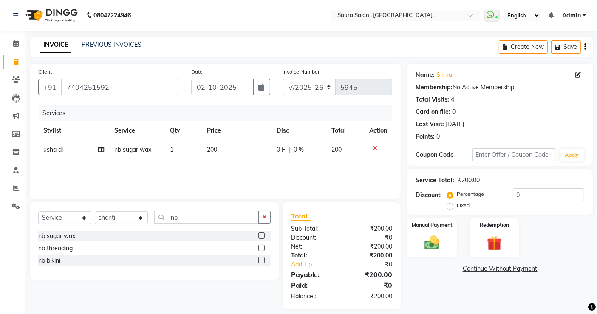
click at [260, 246] on label at bounding box center [261, 248] width 6 height 6
click at [260, 246] on input "checkbox" at bounding box center [261, 249] width 6 height 6
checkbox input "false"
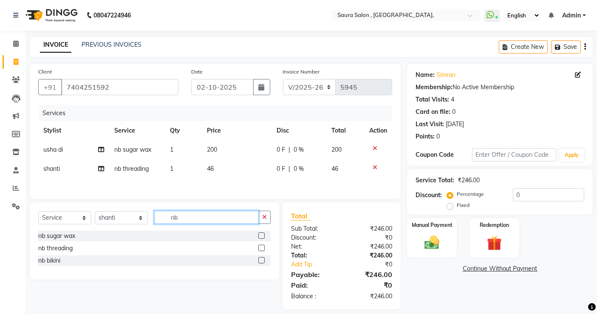
click at [201, 219] on input "nb" at bounding box center [206, 217] width 104 height 13
type input "n"
type input "fore"
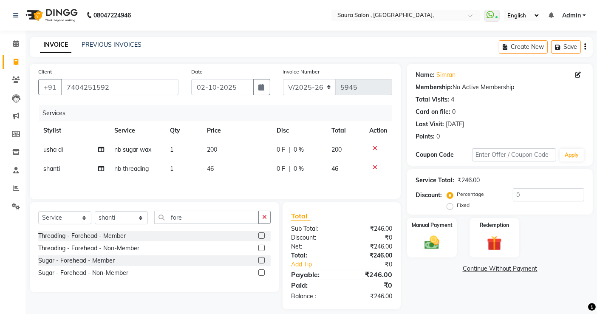
click at [262, 248] on label at bounding box center [261, 248] width 6 height 6
click at [262, 248] on input "checkbox" at bounding box center [261, 249] width 6 height 6
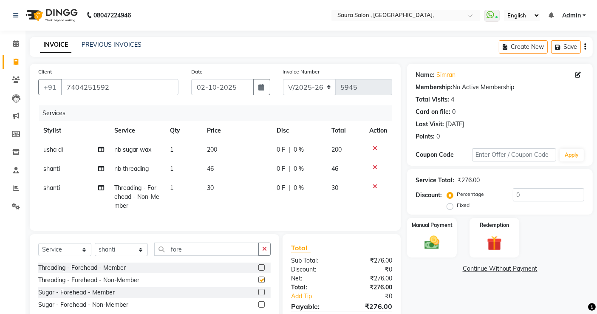
checkbox input "false"
click at [425, 245] on img at bounding box center [431, 243] width 25 height 18
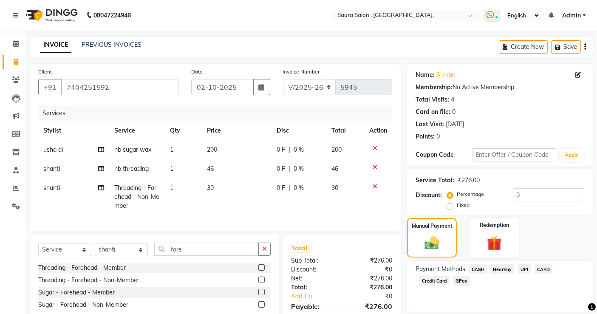
click at [505, 267] on span "NearBuy" at bounding box center [502, 269] width 24 height 10
click at [497, 298] on input "276" at bounding box center [530, 297] width 108 height 13
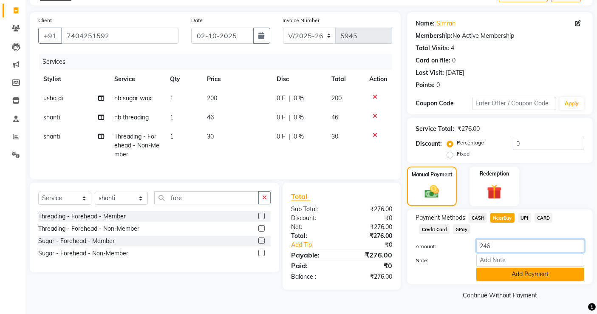
type input "246"
click at [527, 278] on button "Add Payment" at bounding box center [530, 274] width 108 height 13
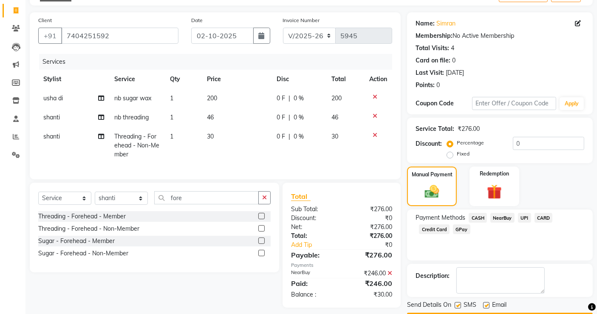
click at [524, 217] on span "UPI" at bounding box center [524, 218] width 13 height 10
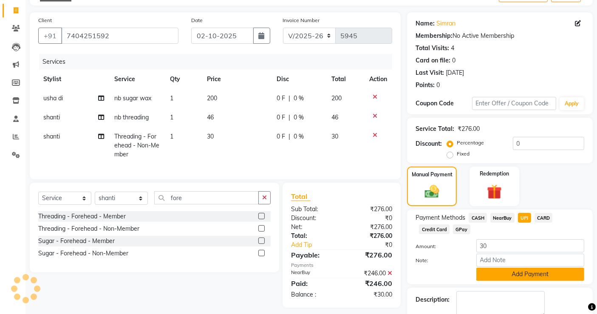
click at [513, 269] on button "Add Payment" at bounding box center [530, 274] width 108 height 13
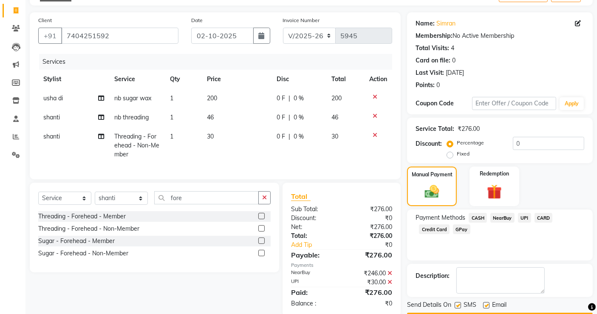
scroll to position [75, 0]
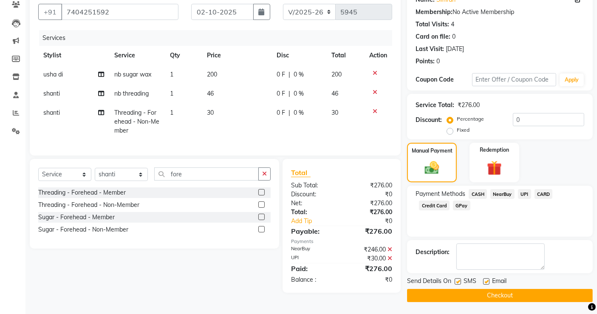
click at [456, 279] on label at bounding box center [457, 281] width 6 height 6
click at [456, 279] on input "checkbox" at bounding box center [457, 282] width 6 height 6
checkbox input "false"
click at [485, 282] on label at bounding box center [486, 281] width 6 height 6
click at [485, 282] on input "checkbox" at bounding box center [486, 282] width 6 height 6
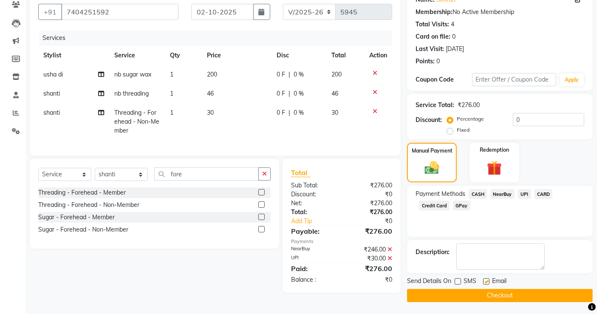
checkbox input "false"
click at [495, 292] on button "Checkout" at bounding box center [500, 295] width 186 height 13
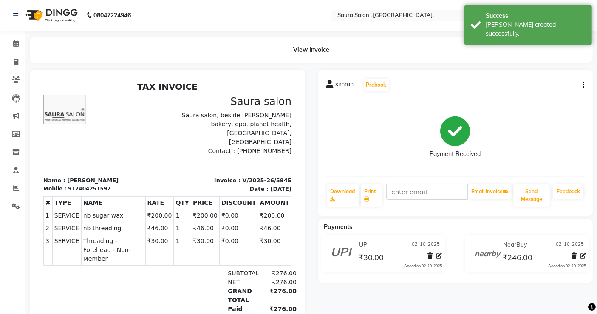
click at [583, 85] on icon "button" at bounding box center [583, 85] width 2 height 0
click at [557, 86] on div "Edit Item Staff" at bounding box center [540, 85] width 58 height 11
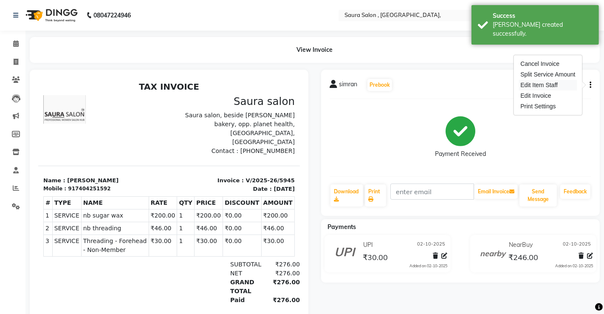
select select
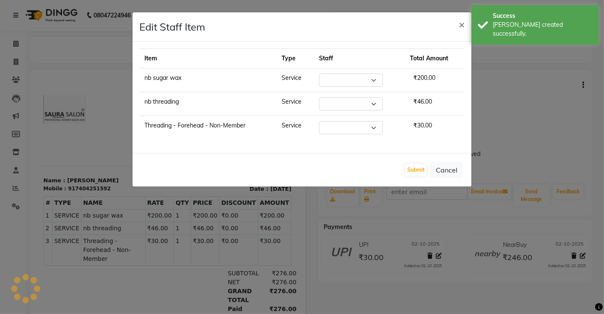
select select "56810"
select select "56840"
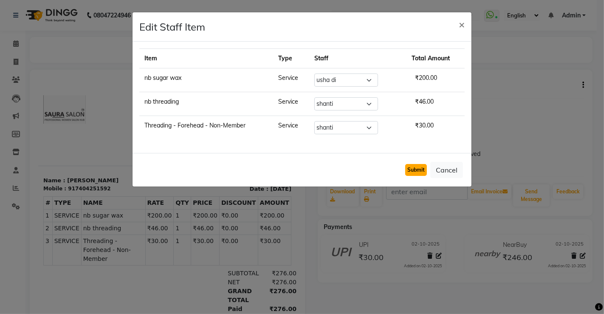
click at [418, 166] on button "Submit" at bounding box center [416, 170] width 22 height 12
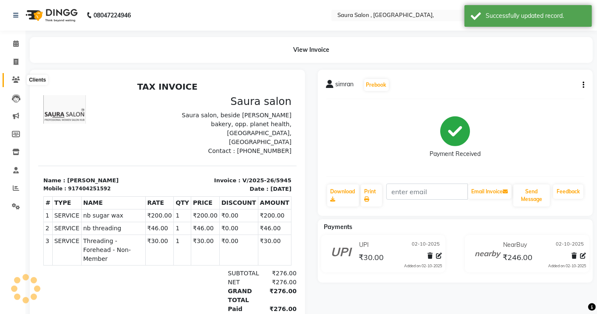
click at [14, 81] on icon at bounding box center [16, 79] width 8 height 6
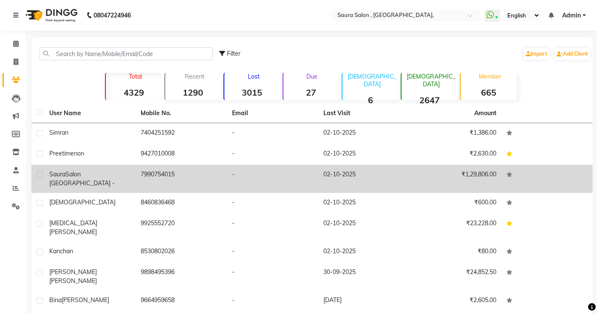
scroll to position [53, 0]
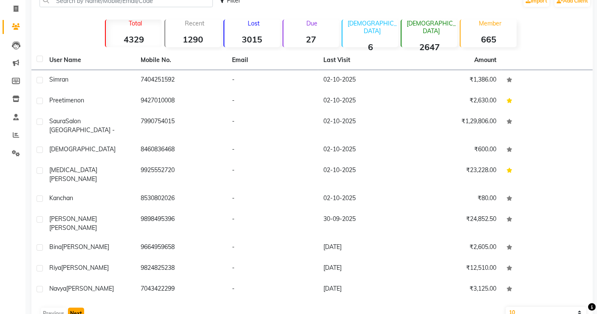
click at [75, 308] on button "Next" at bounding box center [76, 314] width 16 height 12
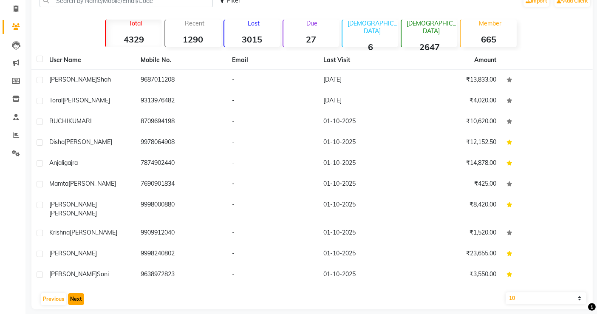
click at [73, 294] on button "Next" at bounding box center [76, 299] width 16 height 12
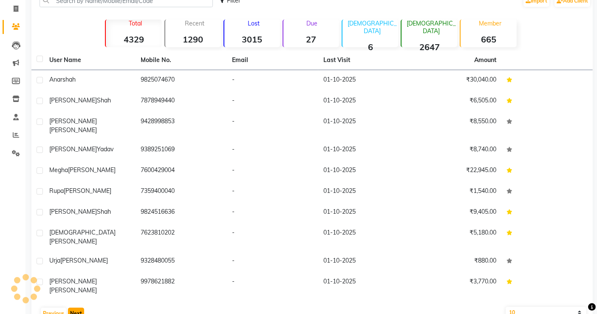
click at [73, 308] on button "Next" at bounding box center [76, 314] width 16 height 12
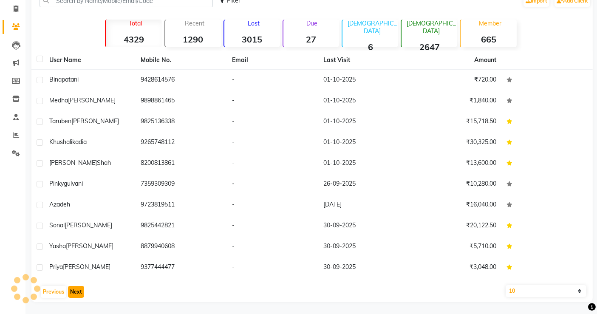
click at [73, 294] on button "Next" at bounding box center [76, 292] width 16 height 12
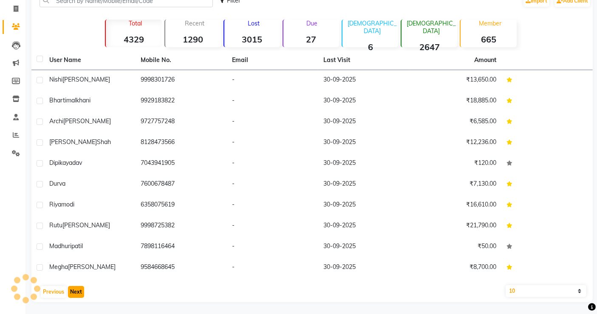
click at [73, 294] on button "Next" at bounding box center [76, 292] width 16 height 12
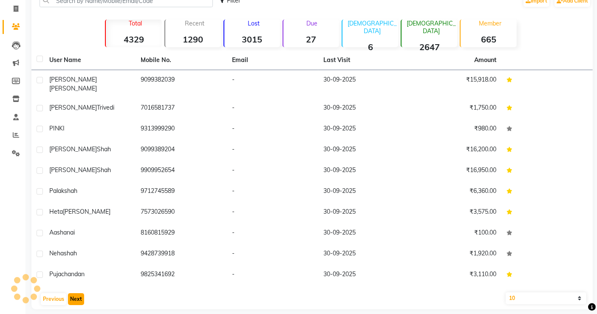
click at [73, 294] on button "Next" at bounding box center [76, 299] width 16 height 12
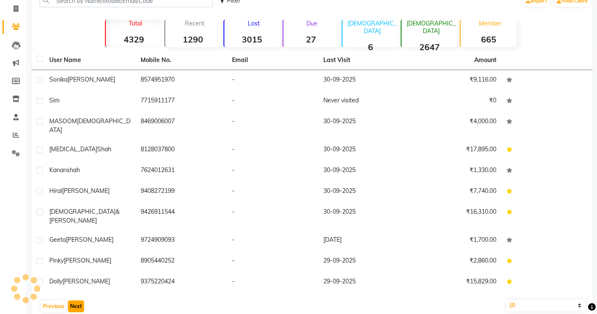
click at [73, 300] on button "Next" at bounding box center [76, 306] width 16 height 12
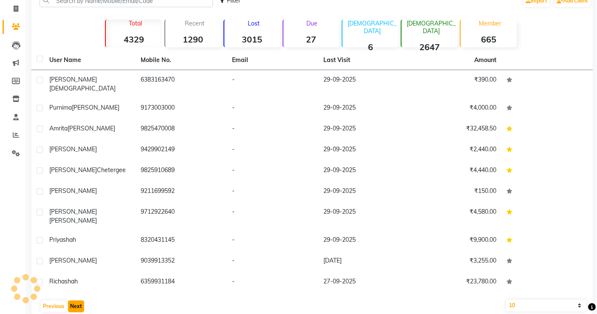
click at [73, 300] on button "Next" at bounding box center [76, 306] width 16 height 12
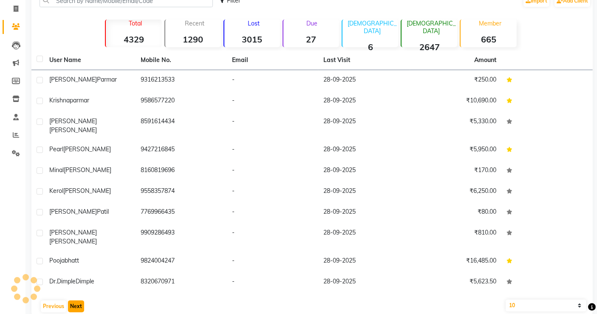
click at [73, 300] on button "Next" at bounding box center [76, 306] width 16 height 12
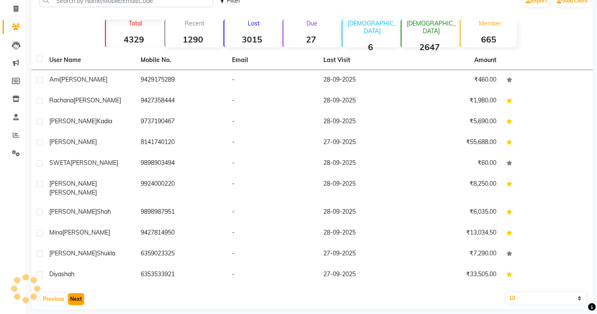
click at [73, 294] on button "Next" at bounding box center [76, 299] width 16 height 12
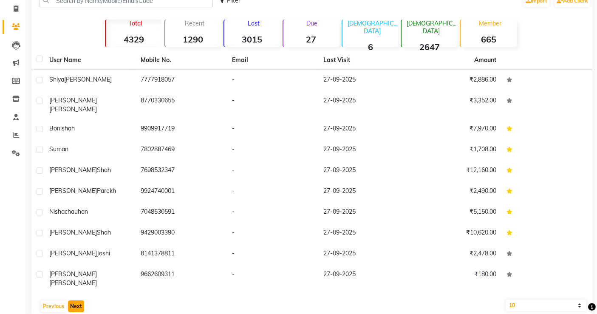
click at [73, 300] on button "Next" at bounding box center [76, 306] width 16 height 12
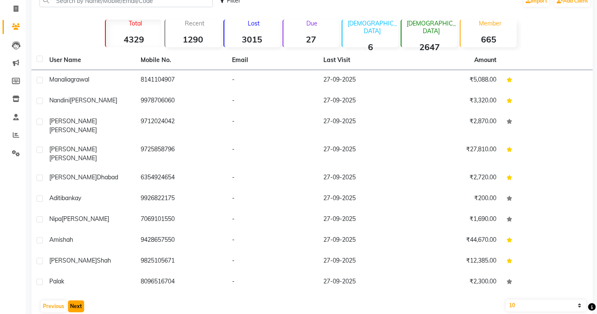
click at [73, 300] on button "Next" at bounding box center [76, 306] width 16 height 12
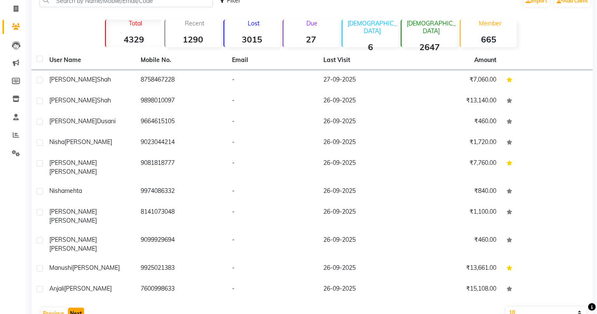
click at [73, 308] on button "Next" at bounding box center [76, 314] width 16 height 12
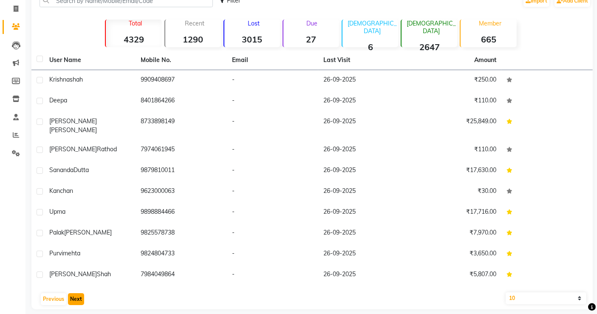
click at [73, 294] on button "Next" at bounding box center [76, 299] width 16 height 12
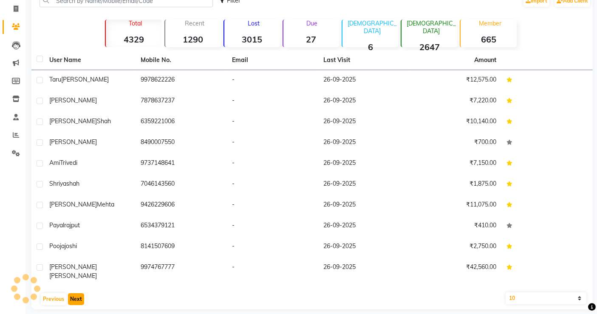
click at [73, 294] on button "Next" at bounding box center [76, 299] width 16 height 12
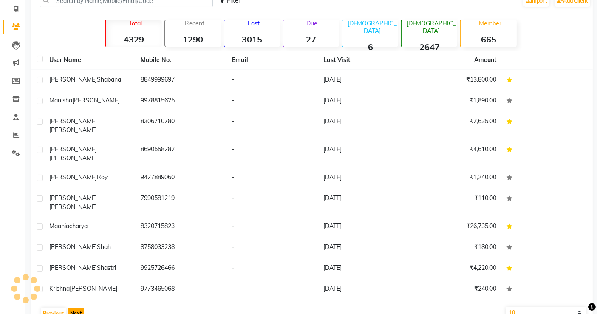
click at [73, 308] on button "Next" at bounding box center [76, 314] width 16 height 12
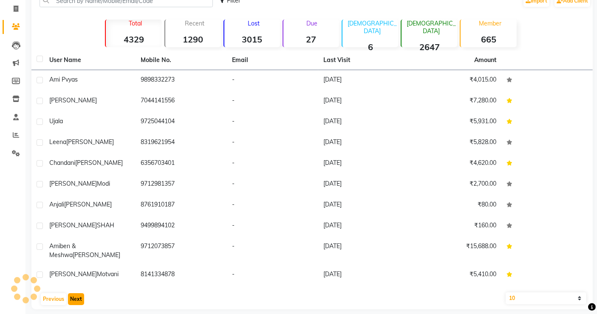
click at [73, 294] on button "Next" at bounding box center [76, 299] width 16 height 12
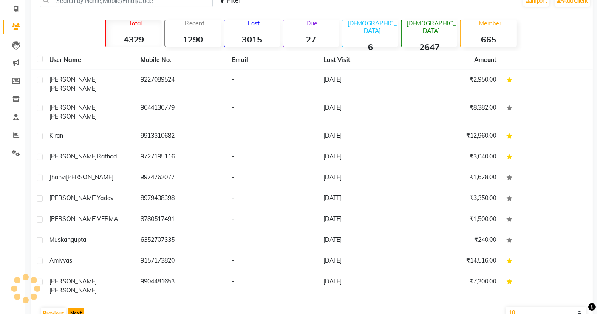
click at [73, 308] on button "Next" at bounding box center [76, 314] width 16 height 12
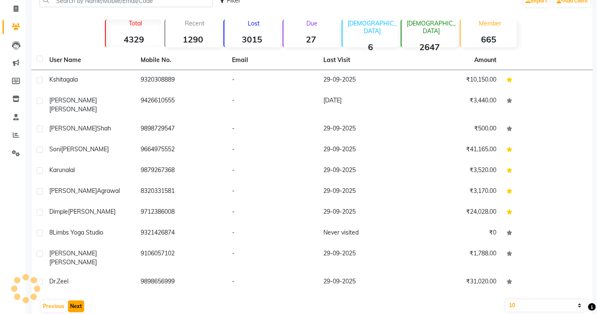
click at [73, 300] on button "Next" at bounding box center [76, 306] width 16 height 12
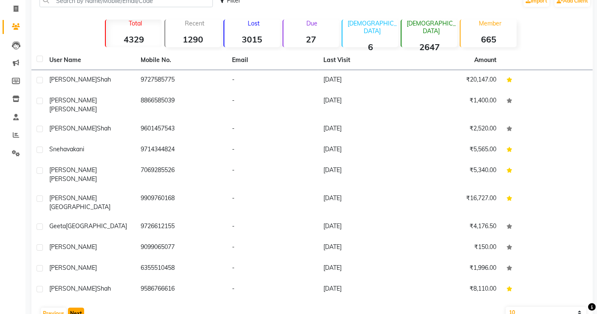
click at [73, 308] on button "Next" at bounding box center [76, 314] width 16 height 12
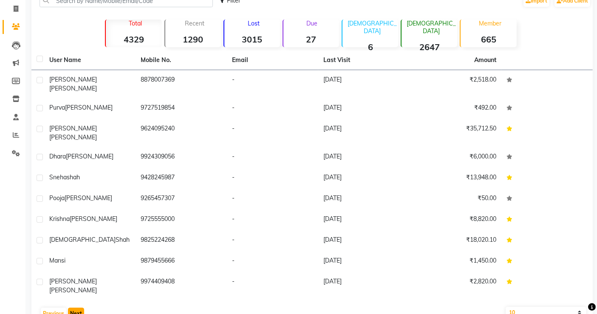
click at [73, 308] on button "Next" at bounding box center [76, 314] width 16 height 12
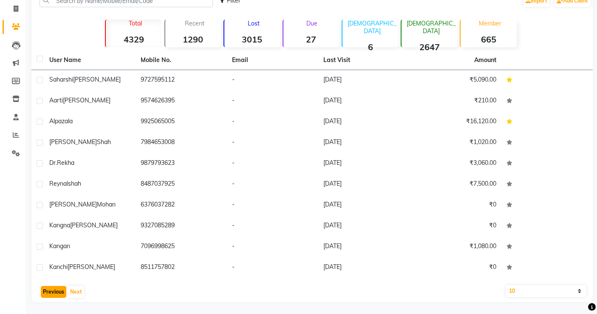
click at [52, 292] on button "Previous" at bounding box center [53, 292] width 25 height 12
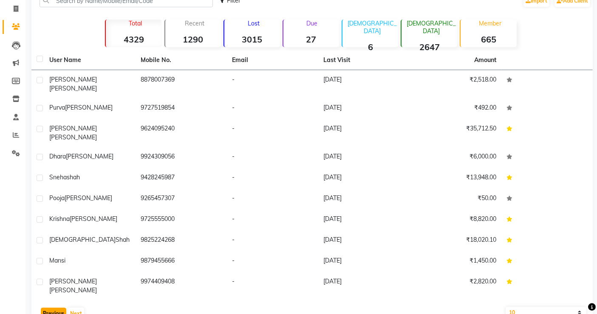
click at [52, 308] on button "Previous" at bounding box center [53, 314] width 25 height 12
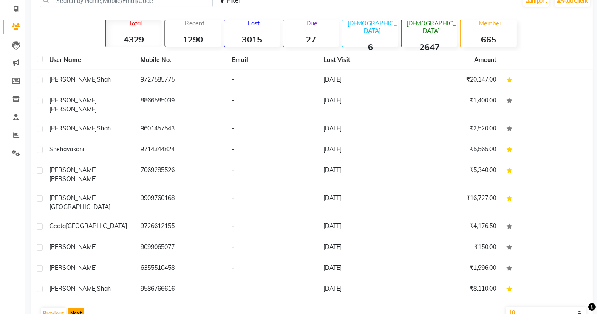
click at [72, 308] on button "Next" at bounding box center [76, 314] width 16 height 12
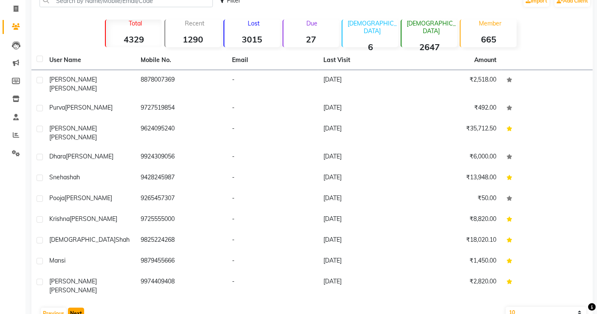
click at [71, 308] on button "Next" at bounding box center [76, 314] width 16 height 12
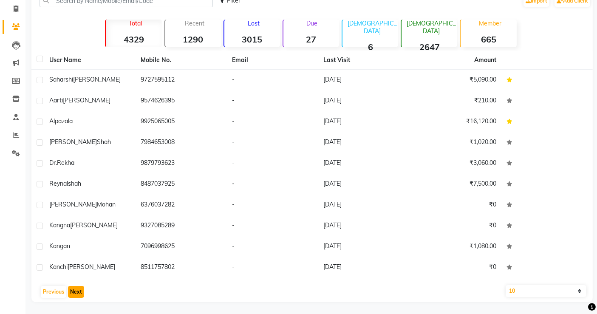
click at [76, 289] on button "Next" at bounding box center [76, 292] width 16 height 12
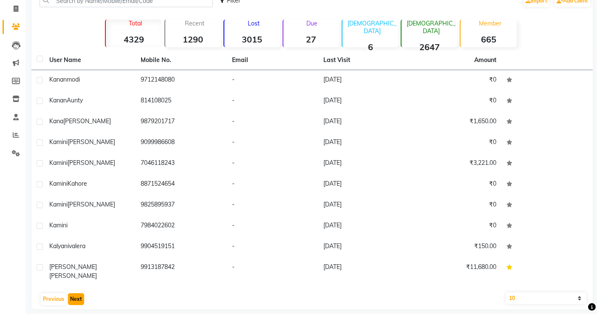
click at [74, 293] on button "Next" at bounding box center [76, 299] width 16 height 12
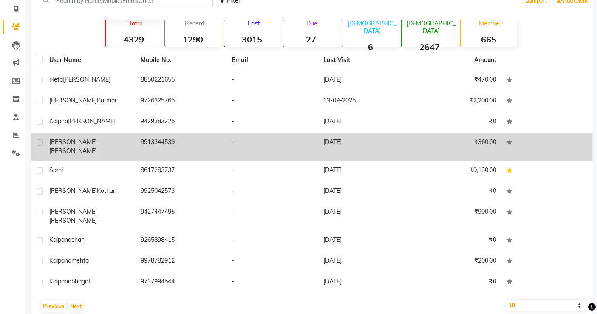
click at [183, 144] on td "9913344539" at bounding box center [180, 147] width 91 height 28
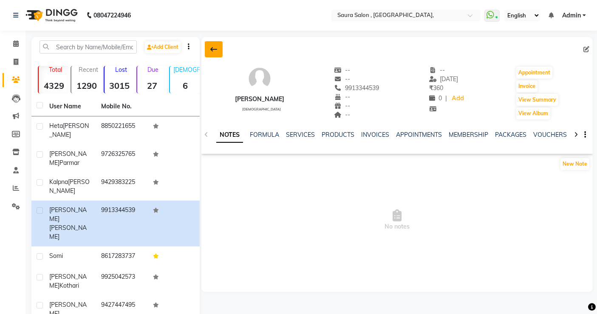
click at [214, 50] on icon at bounding box center [213, 49] width 7 height 7
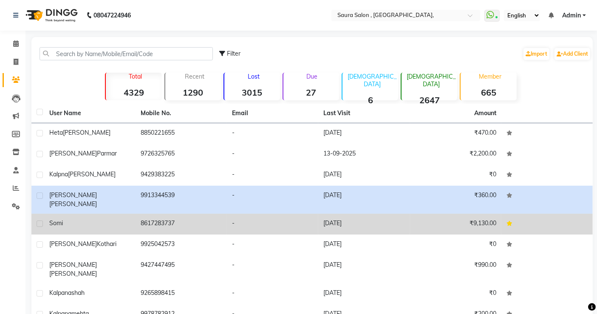
drag, startPoint x: 178, startPoint y: 197, endPoint x: 185, endPoint y: 208, distance: 12.7
click at [185, 208] on tbody "heta patel 8850221655 - 23-09-2025 ₹470.00 kalpna parmar 9726325765 - 13-09-202…" at bounding box center [311, 234] width 561 height 223
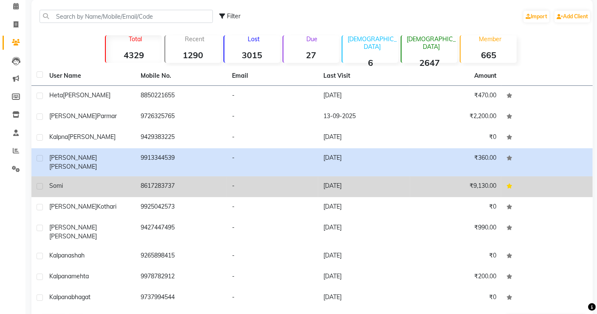
scroll to position [53, 0]
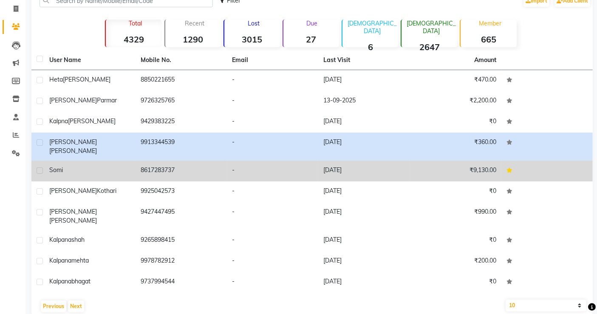
click at [201, 169] on td "8617283737" at bounding box center [180, 171] width 91 height 21
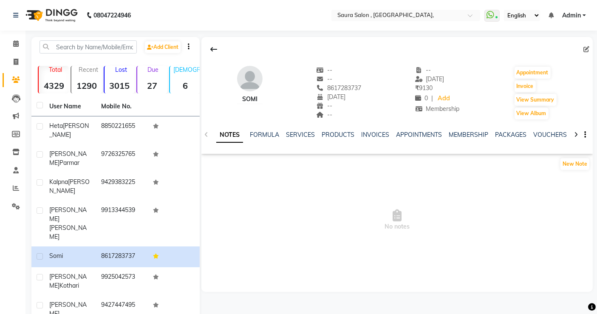
scroll to position [1, 0]
click at [216, 45] on icon at bounding box center [213, 48] width 7 height 7
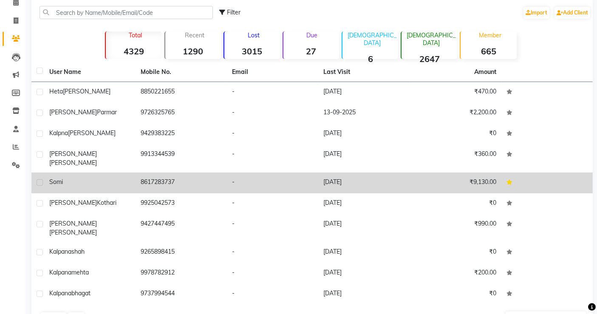
scroll to position [53, 0]
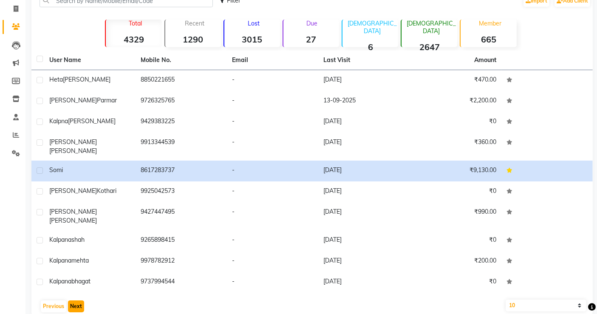
click at [74, 300] on button "Next" at bounding box center [76, 306] width 16 height 12
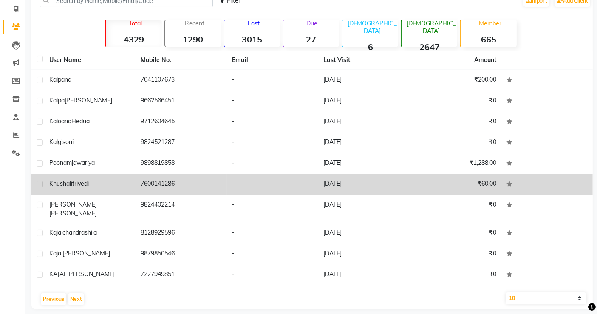
drag, startPoint x: 203, startPoint y: 169, endPoint x: 197, endPoint y: 185, distance: 17.1
click at [197, 185] on tbody "kalpana 7041107673 - 24-08-2024 ₹200.00 kalpa virani 9662566451 - 01-01-1970 ₹0…" at bounding box center [311, 177] width 561 height 215
click at [197, 185] on td "7600141286" at bounding box center [180, 184] width 91 height 21
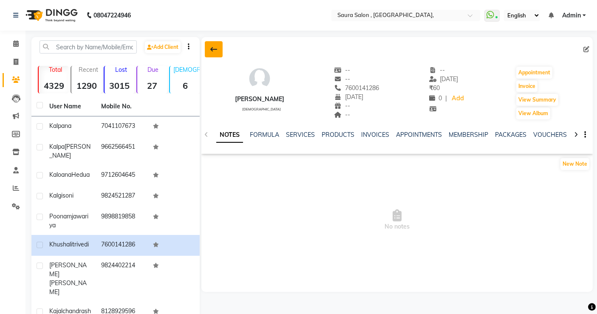
click at [215, 49] on icon at bounding box center [213, 49] width 7 height 7
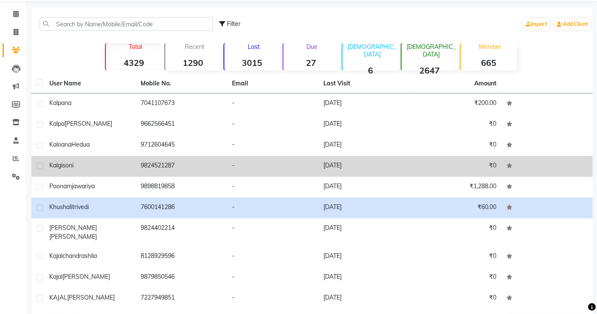
scroll to position [53, 0]
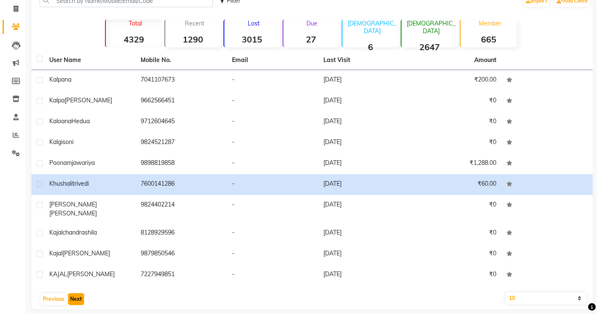
click at [75, 293] on button "Next" at bounding box center [76, 299] width 16 height 12
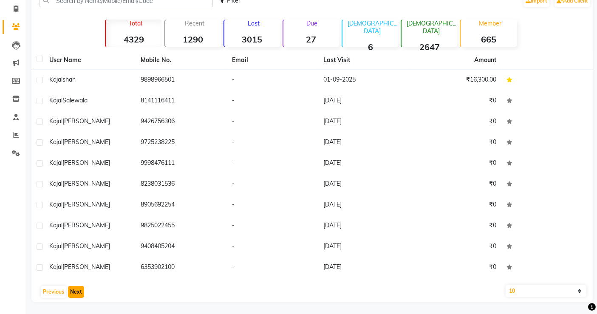
click at [75, 291] on button "Next" at bounding box center [76, 292] width 16 height 12
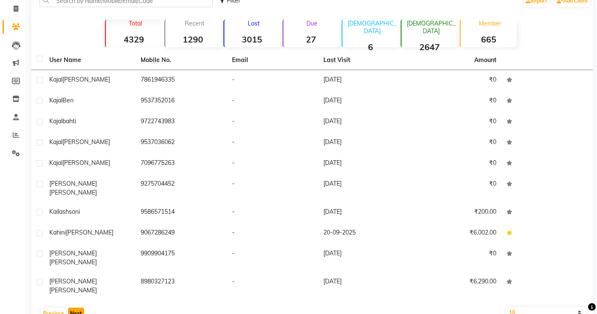
click at [75, 308] on button "Next" at bounding box center [76, 314] width 16 height 12
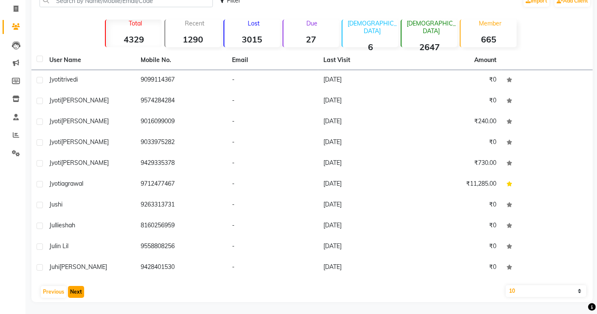
click at [73, 291] on button "Next" at bounding box center [76, 292] width 16 height 12
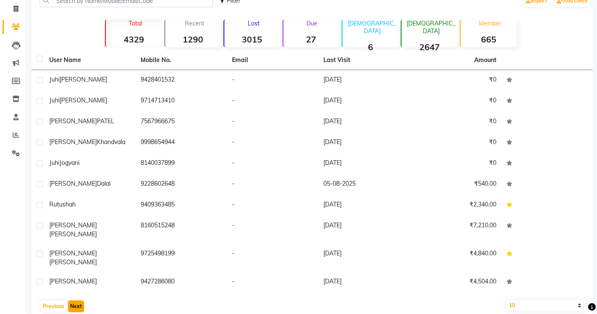
click at [73, 300] on button "Next" at bounding box center [76, 306] width 16 height 12
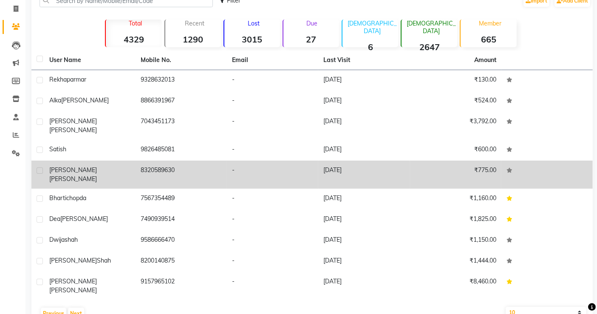
click at [173, 168] on td "8320589630" at bounding box center [180, 175] width 91 height 28
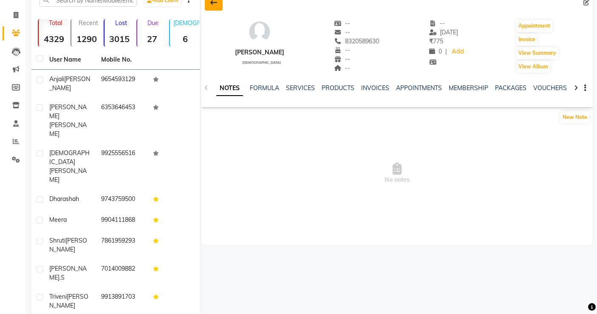
click at [212, 0] on icon at bounding box center [213, 2] width 7 height 7
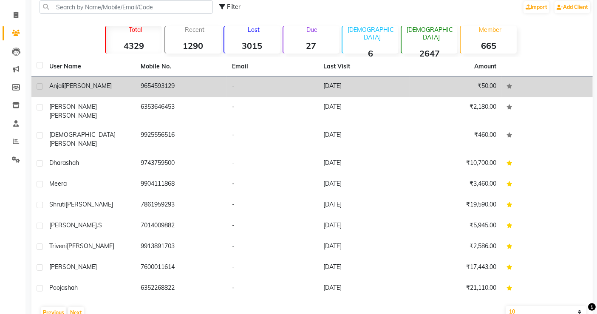
click at [172, 85] on td "9654593129" at bounding box center [180, 86] width 91 height 21
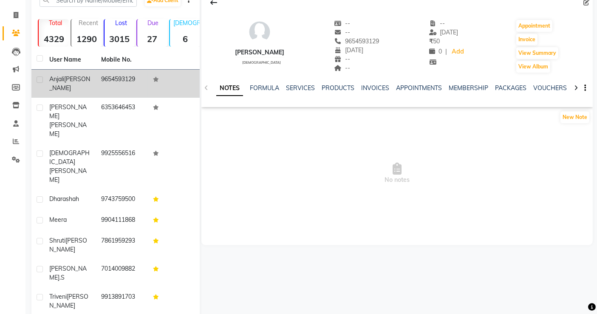
click at [172, 85] on td at bounding box center [174, 84] width 52 height 28
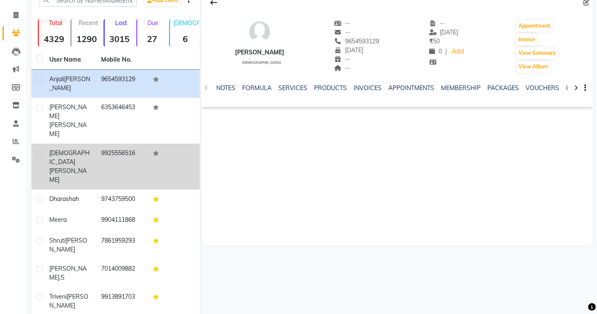
click at [133, 144] on td "9925556516" at bounding box center [122, 167] width 52 height 46
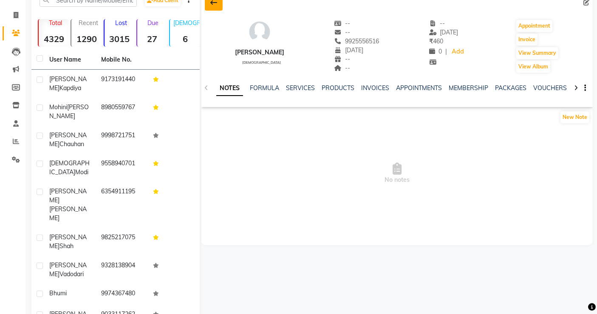
click at [217, 3] on button at bounding box center [214, 2] width 18 height 16
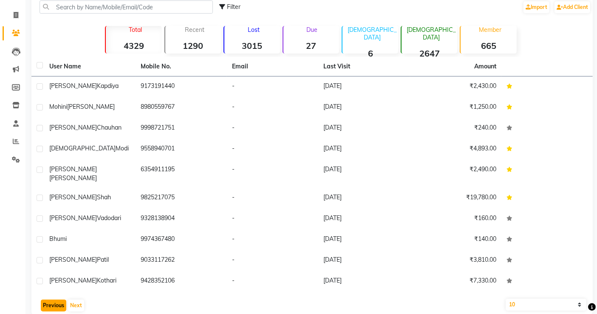
click at [52, 299] on button "Previous" at bounding box center [53, 305] width 25 height 12
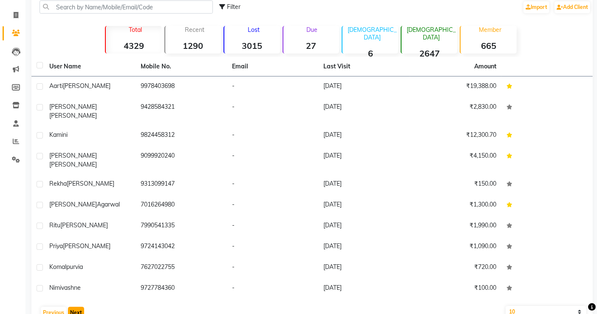
click at [70, 307] on button "Next" at bounding box center [76, 313] width 16 height 12
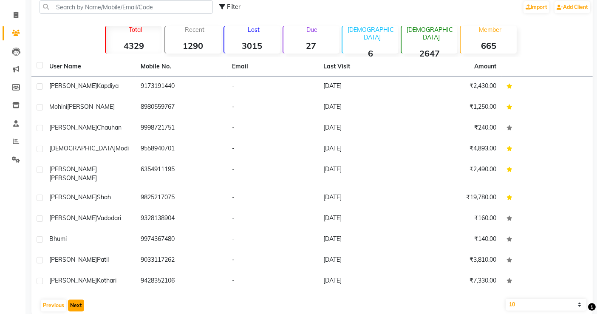
click at [77, 299] on button "Next" at bounding box center [76, 305] width 16 height 12
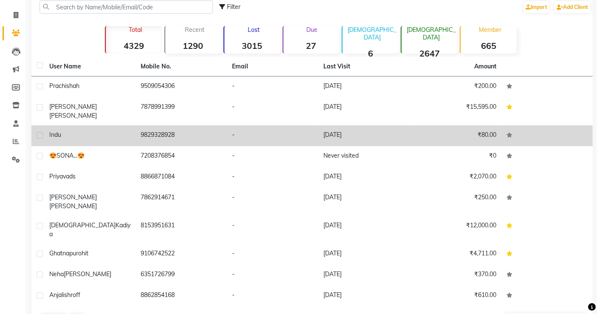
click at [175, 128] on td "9829328928" at bounding box center [180, 135] width 91 height 21
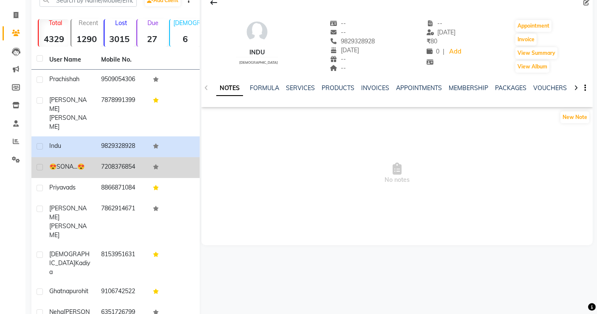
click at [141, 157] on td "7208376854" at bounding box center [122, 167] width 52 height 21
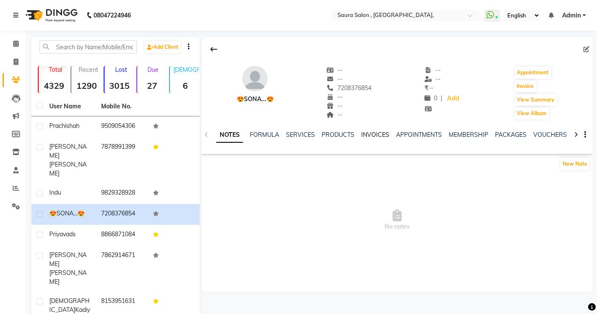
click at [372, 135] on link "INVOICES" at bounding box center [375, 135] width 28 height 8
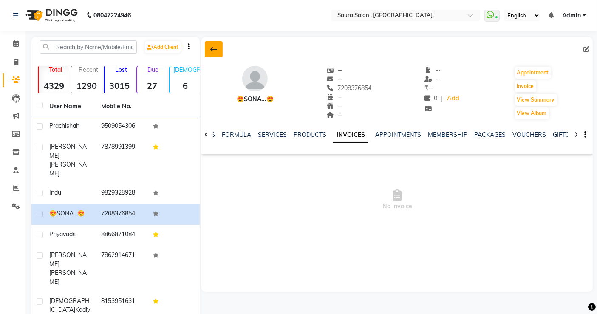
click at [213, 50] on icon at bounding box center [213, 49] width 7 height 7
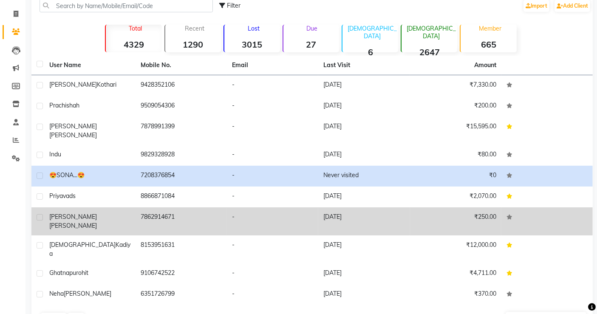
scroll to position [50, 0]
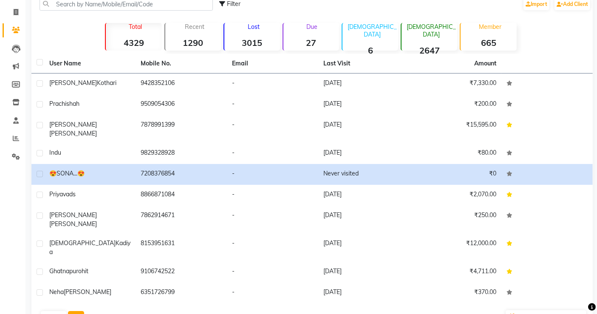
click at [73, 311] on button "Next" at bounding box center [76, 317] width 16 height 12
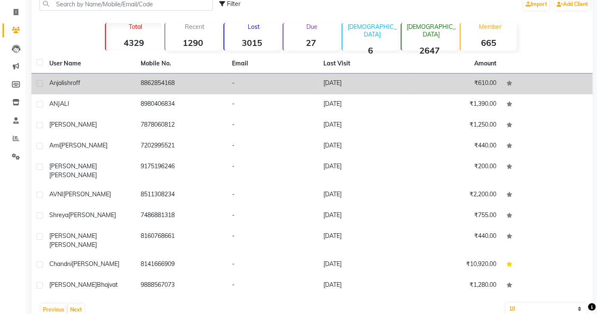
click at [158, 87] on td "8862854168" at bounding box center [180, 83] width 91 height 21
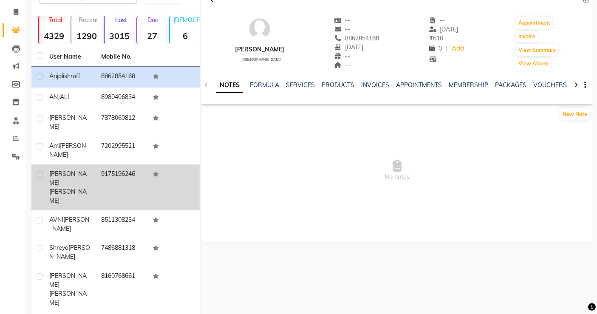
click at [129, 164] on td "9175196246" at bounding box center [122, 187] width 52 height 46
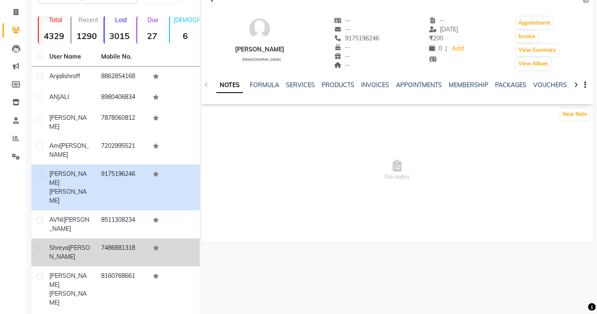
click at [141, 238] on td "7486881318" at bounding box center [122, 252] width 52 height 28
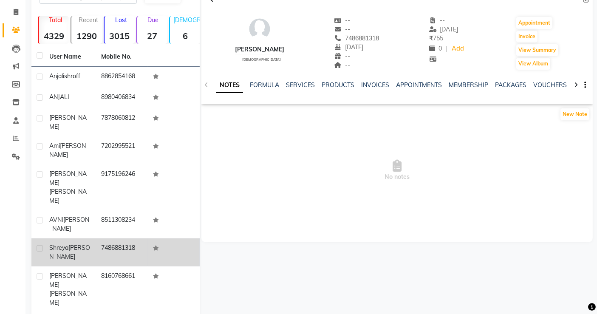
click at [141, 238] on td "7486881318" at bounding box center [122, 252] width 52 height 28
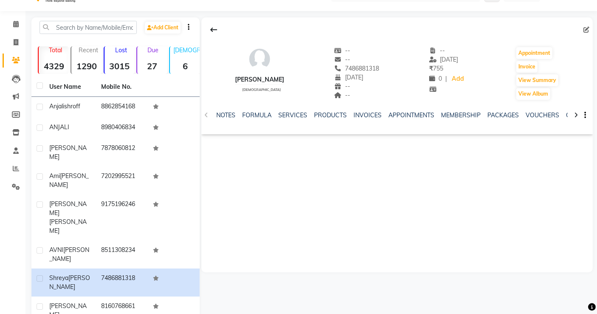
scroll to position [19, 0]
click at [215, 31] on icon at bounding box center [213, 30] width 7 height 7
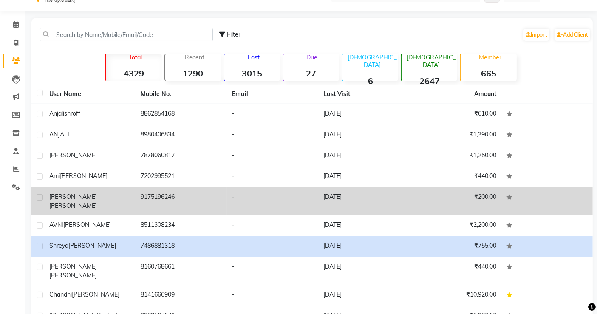
scroll to position [53, 0]
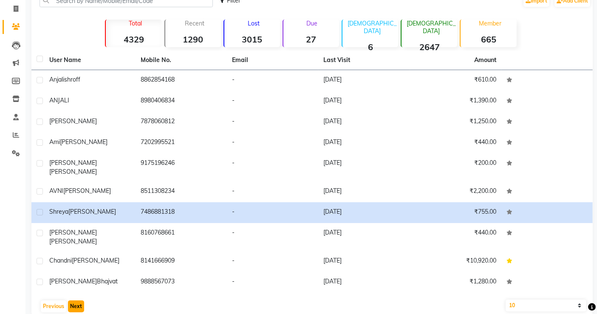
click at [77, 300] on button "Next" at bounding box center [76, 306] width 16 height 12
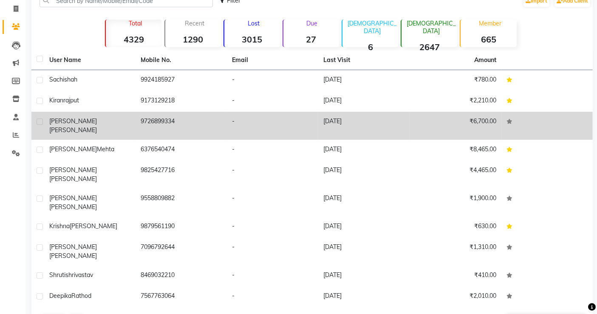
click at [182, 127] on td "9726899334" at bounding box center [180, 126] width 91 height 28
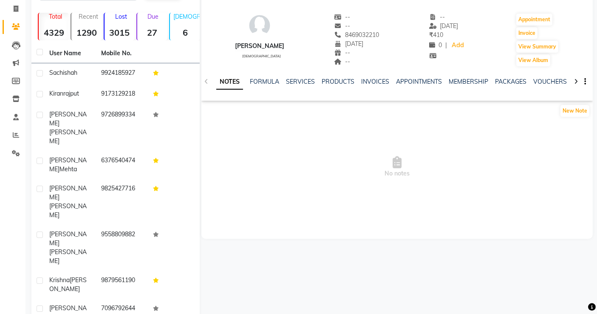
scroll to position [76, 0]
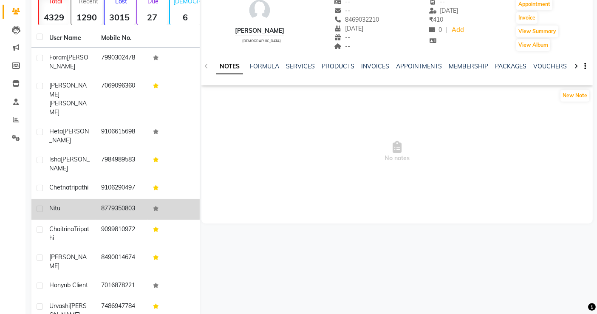
click at [127, 199] on td "8779350803" at bounding box center [122, 209] width 52 height 21
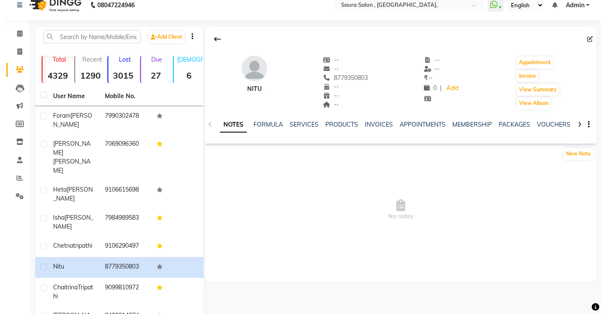
scroll to position [26, 0]
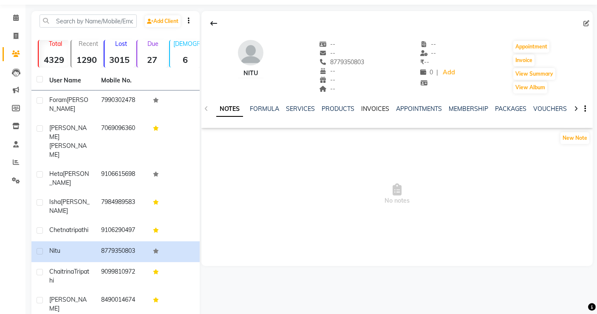
click at [372, 107] on link "INVOICES" at bounding box center [375, 109] width 28 height 8
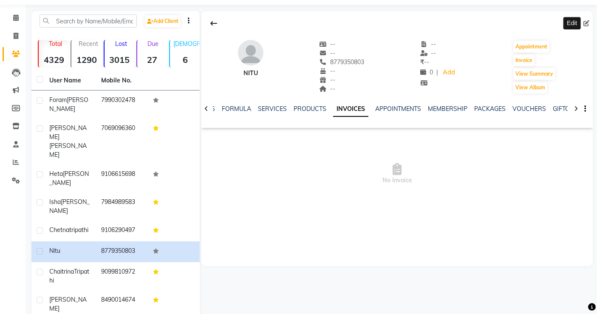
click at [586, 23] on icon at bounding box center [586, 23] width 6 height 6
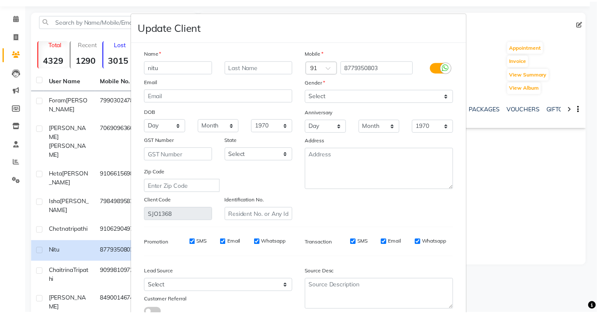
scroll to position [62, 0]
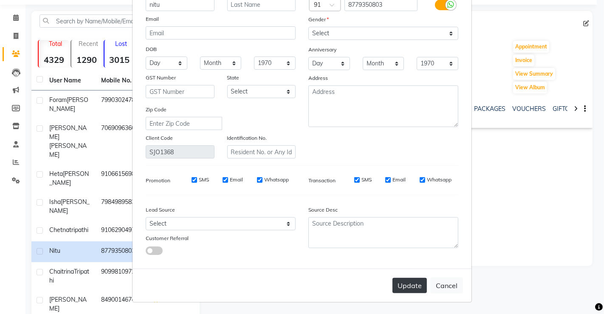
click at [397, 292] on button "Update" at bounding box center [409, 285] width 34 height 15
click at [409, 281] on button "Update" at bounding box center [409, 285] width 34 height 15
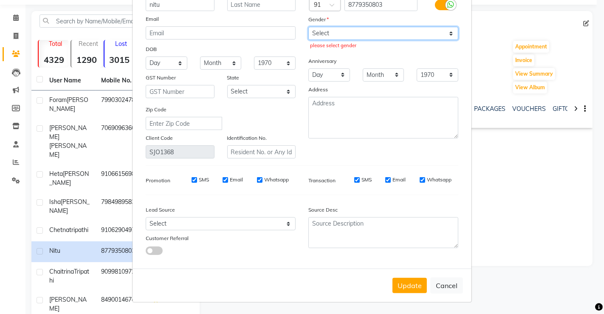
click at [347, 31] on select "Select Male Female Other Prefer Not To Say" at bounding box center [383, 33] width 150 height 13
select select "female"
click at [308, 27] on select "Select Male Female Other Prefer Not To Say" at bounding box center [383, 33] width 150 height 13
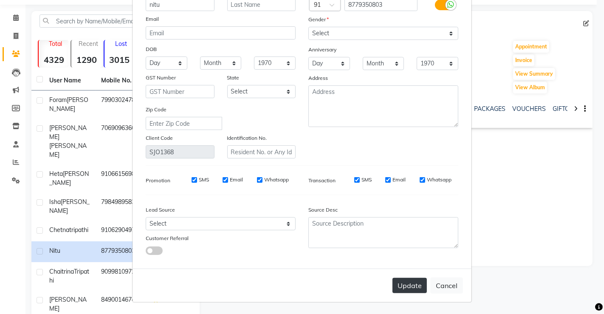
click at [409, 288] on button "Update" at bounding box center [409, 285] width 34 height 15
select select
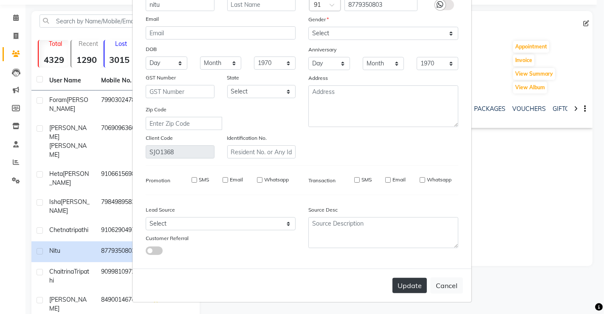
select select
checkbox input "false"
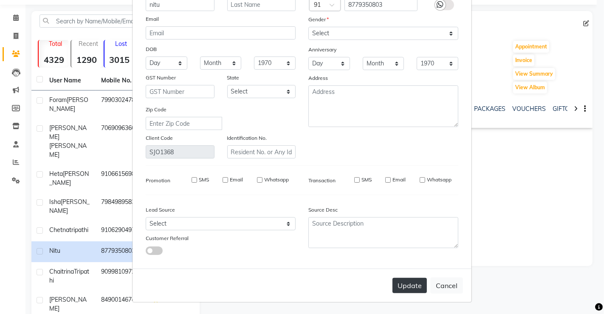
checkbox input "false"
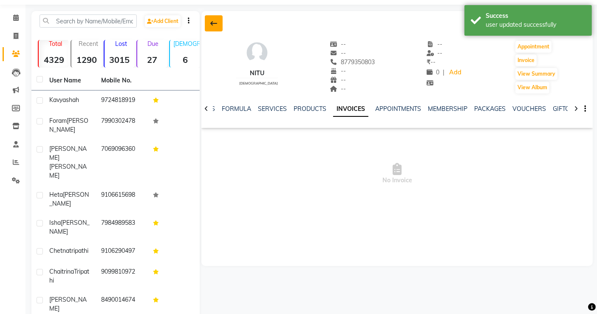
click at [218, 23] on button at bounding box center [214, 23] width 18 height 16
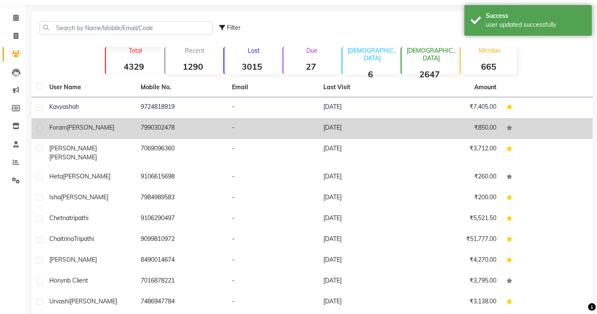
scroll to position [53, 0]
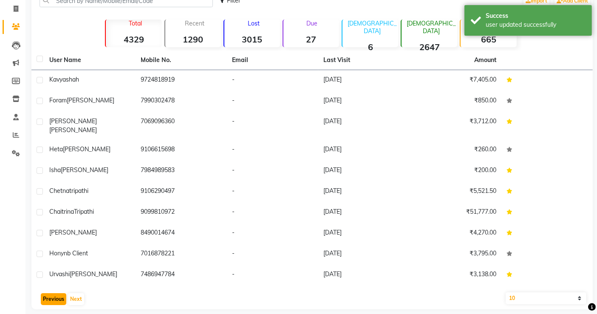
click at [58, 293] on button "Previous" at bounding box center [53, 299] width 25 height 12
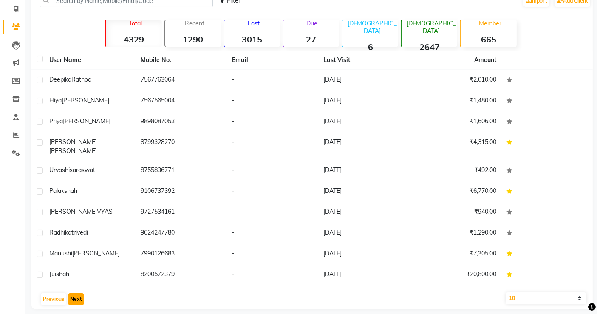
click at [77, 293] on button "Next" at bounding box center [76, 299] width 16 height 12
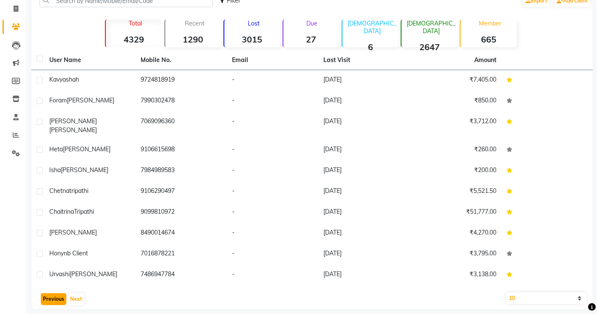
click at [48, 293] on button "Previous" at bounding box center [53, 299] width 25 height 12
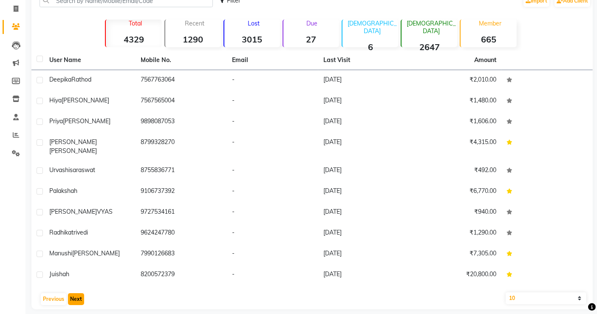
click at [77, 293] on button "Next" at bounding box center [76, 299] width 16 height 12
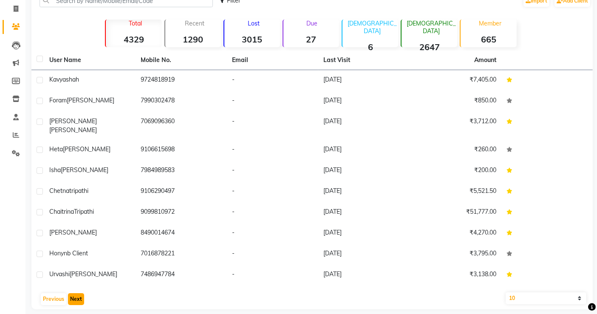
click at [79, 293] on button "Next" at bounding box center [76, 299] width 16 height 12
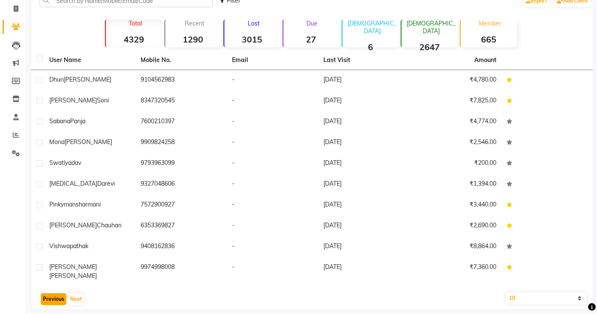
click at [58, 293] on button "Previous" at bounding box center [53, 299] width 25 height 12
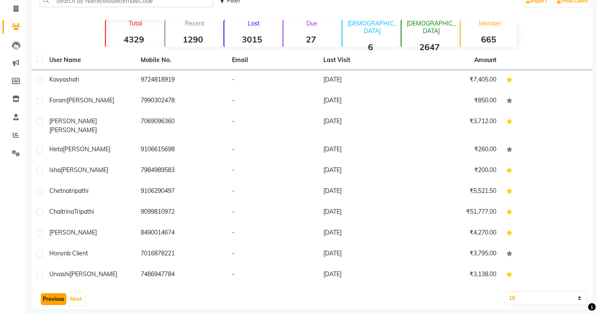
click at [58, 293] on button "Previous" at bounding box center [53, 299] width 25 height 12
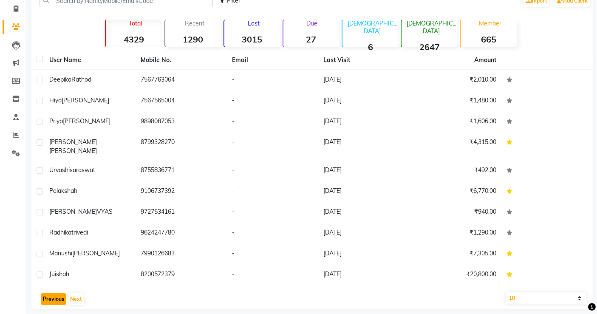
click at [58, 293] on button "Previous" at bounding box center [53, 299] width 25 height 12
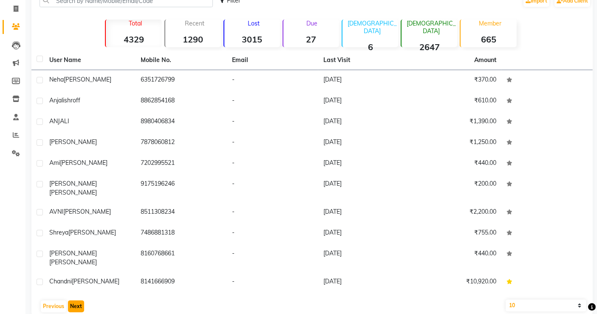
click at [79, 300] on button "Next" at bounding box center [76, 306] width 16 height 12
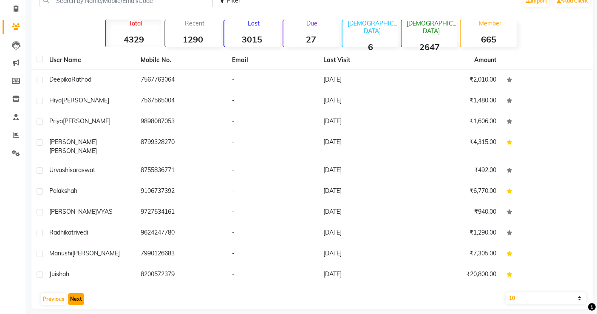
click at [79, 293] on button "Next" at bounding box center [76, 299] width 16 height 12
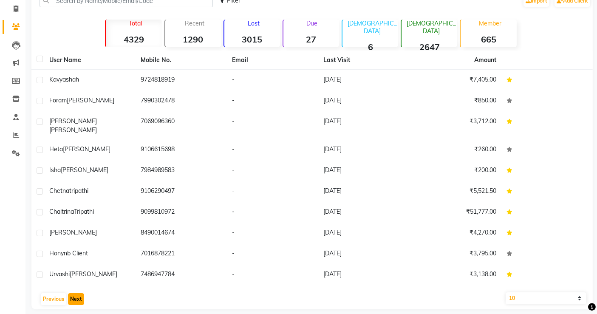
click at [79, 293] on button "Next" at bounding box center [76, 299] width 16 height 12
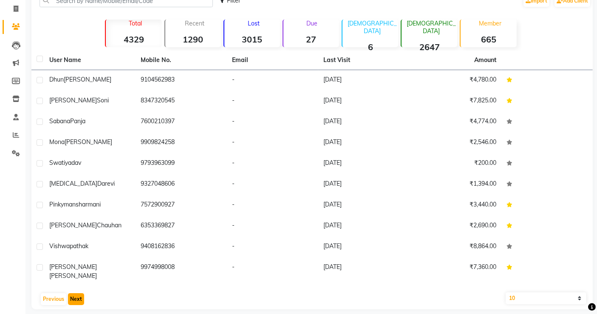
click at [79, 293] on button "Next" at bounding box center [76, 299] width 16 height 12
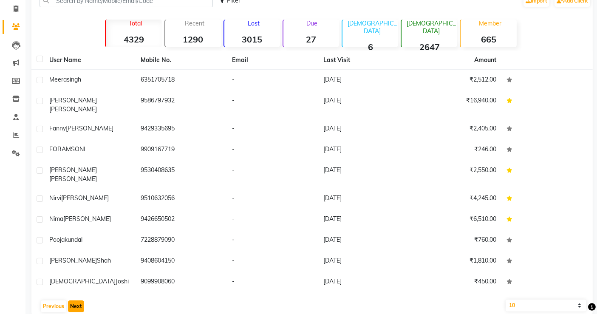
click at [79, 300] on button "Next" at bounding box center [76, 306] width 16 height 12
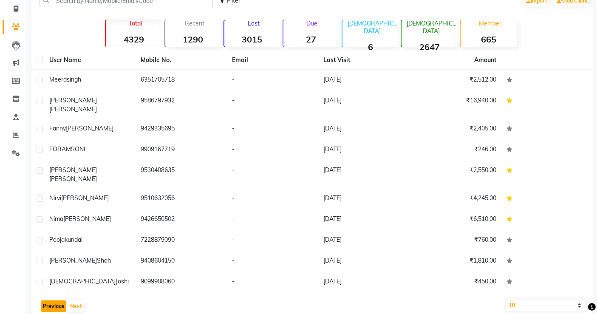
click at [53, 300] on button "Previous" at bounding box center [53, 306] width 25 height 12
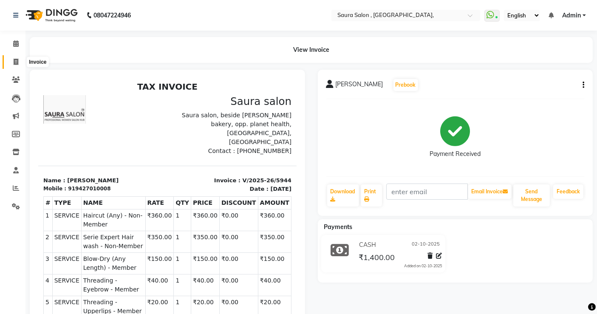
click at [14, 62] on icon at bounding box center [16, 62] width 5 height 6
select select "service"
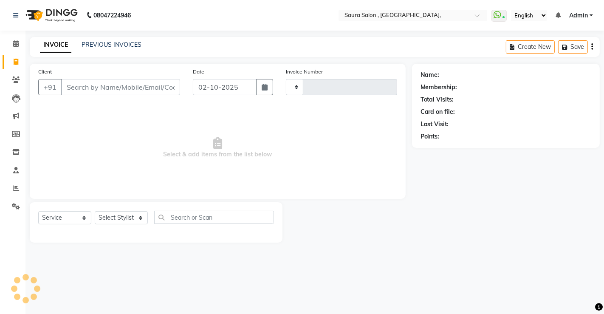
type input "5946"
select select "6963"
click at [122, 219] on select "Select Stylist" at bounding box center [121, 217] width 53 height 13
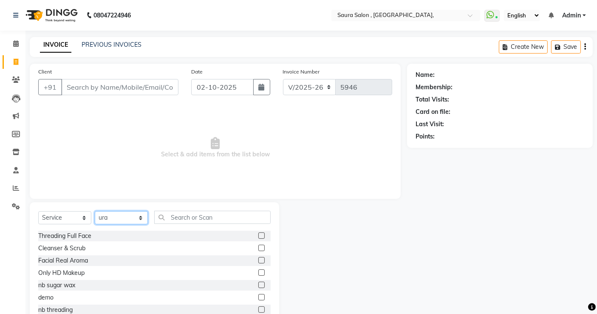
select select "56807"
click at [95, 211] on select "Select Stylist archana asha [PERSON_NAME] deepika [PERSON_NAME] [PERSON_NAME] […" at bounding box center [121, 217] width 53 height 13
click at [88, 87] on input "Client" at bounding box center [119, 87] width 117 height 16
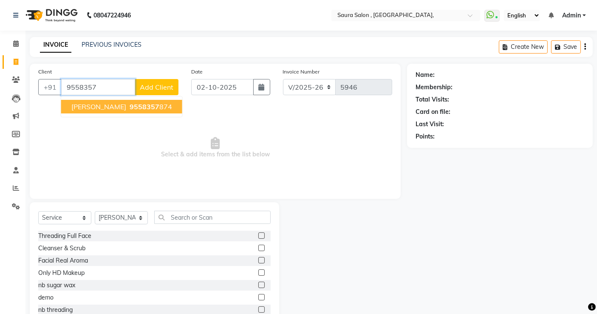
click at [101, 104] on span "[PERSON_NAME]" at bounding box center [98, 106] width 55 height 8
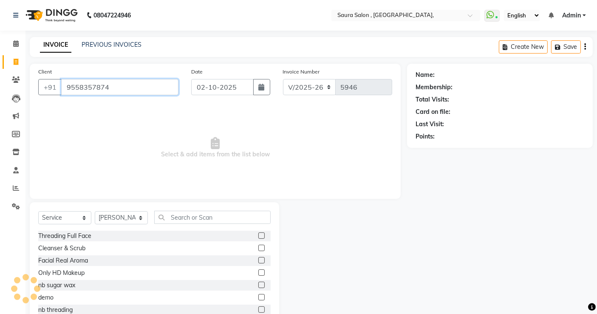
type input "9558357874"
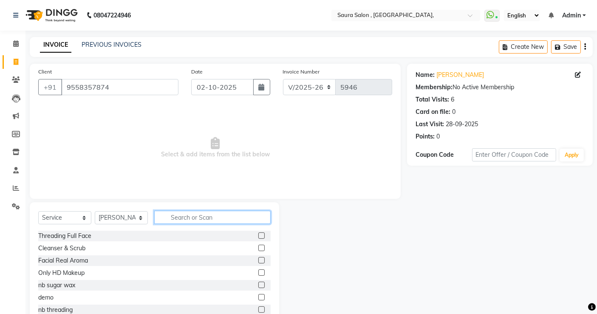
click at [187, 220] on input "text" at bounding box center [212, 217] width 116 height 13
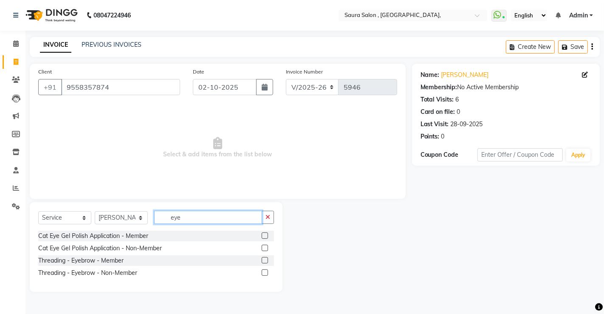
type input "eye"
click at [267, 273] on label at bounding box center [265, 272] width 6 height 6
click at [267, 273] on input "checkbox" at bounding box center [265, 273] width 6 height 6
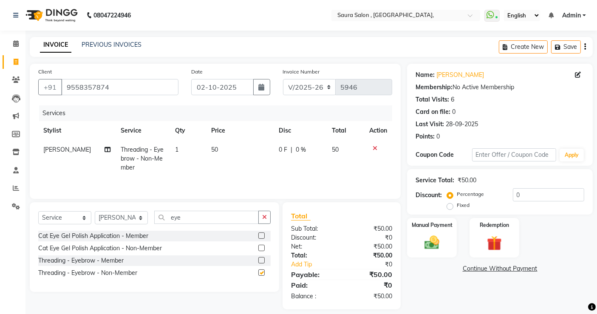
checkbox input "false"
click at [200, 221] on input "eye" at bounding box center [206, 217] width 104 height 13
type input "e"
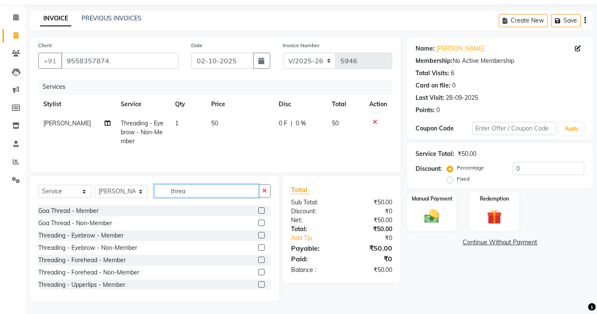
scroll to position [25, 0]
type input "threa"
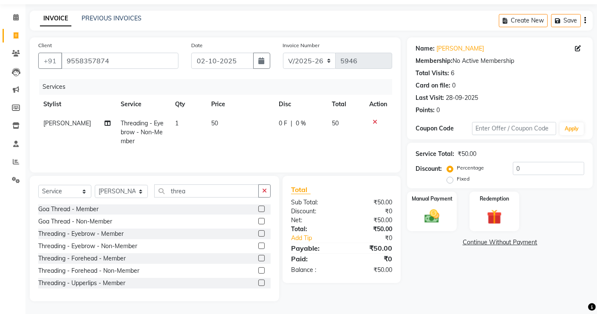
click at [258, 270] on label at bounding box center [261, 270] width 6 height 6
click at [258, 270] on input "checkbox" at bounding box center [261, 271] width 6 height 6
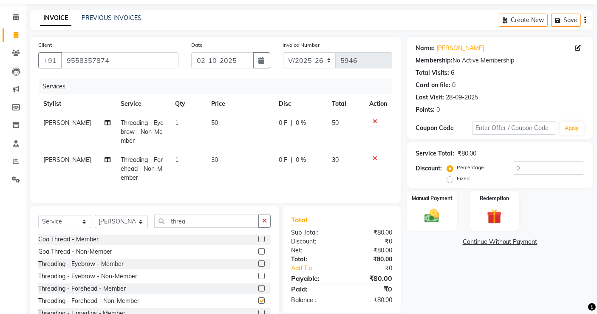
checkbox input "false"
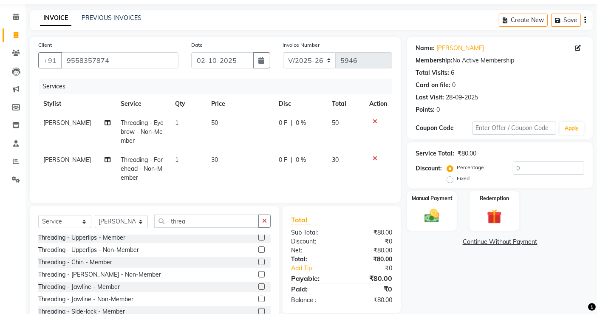
scroll to position [103, 0]
click at [258, 275] on label at bounding box center [261, 271] width 6 height 6
click at [258, 275] on input "checkbox" at bounding box center [261, 272] width 6 height 6
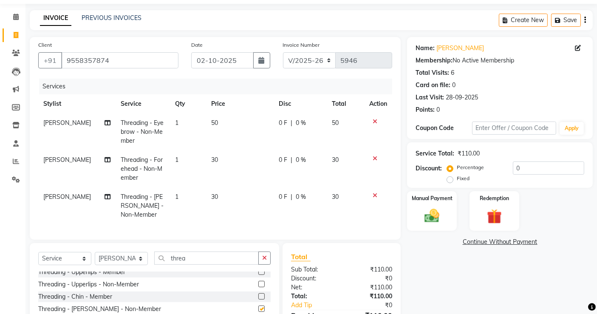
checkbox input "false"
click at [206, 262] on input "threa" at bounding box center [206, 257] width 104 height 13
type input "t"
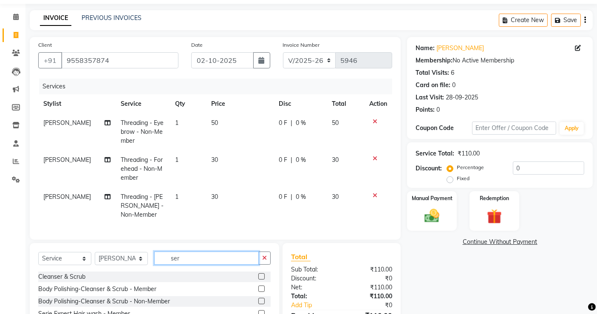
scroll to position [82, 0]
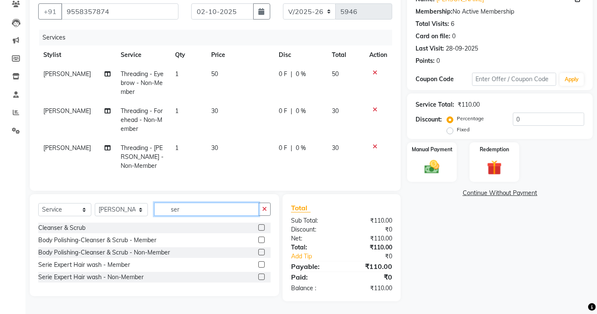
type input "ser"
click at [262, 278] on label at bounding box center [261, 277] width 6 height 6
click at [262, 278] on input "checkbox" at bounding box center [261, 277] width 6 height 6
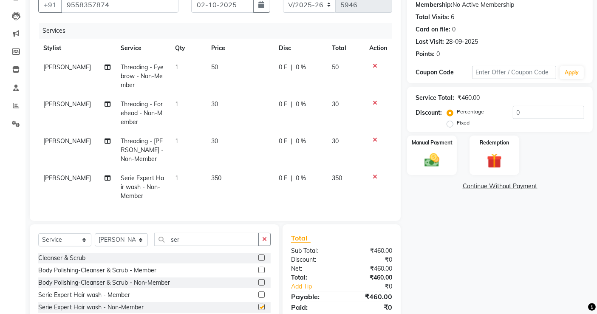
checkbox input "false"
click at [210, 246] on input "ser" at bounding box center [206, 239] width 104 height 13
type input "s"
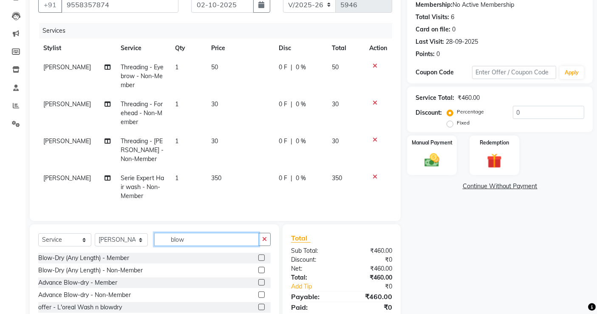
scroll to position [119, 0]
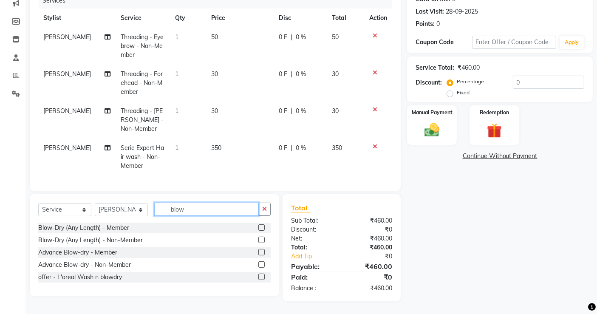
type input "blow"
click at [261, 240] on label at bounding box center [261, 240] width 6 height 6
click at [261, 240] on input "checkbox" at bounding box center [261, 240] width 6 height 6
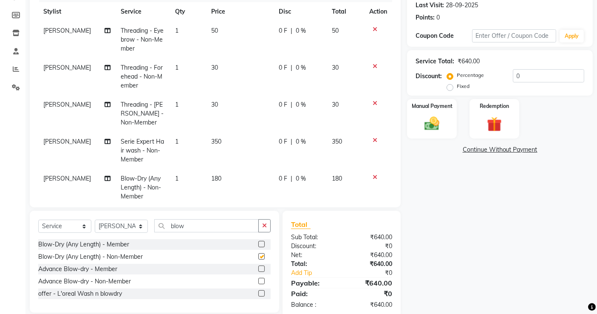
checkbox input "false"
click at [441, 217] on div "Name: [PERSON_NAME] Membership: No Active Membership Total Visits: 6 Card on fi…" at bounding box center [503, 131] width 192 height 373
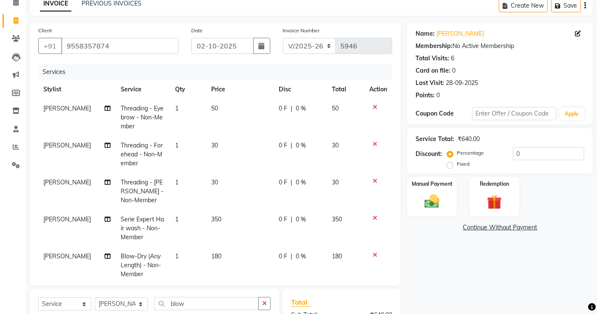
scroll to position [40, 0]
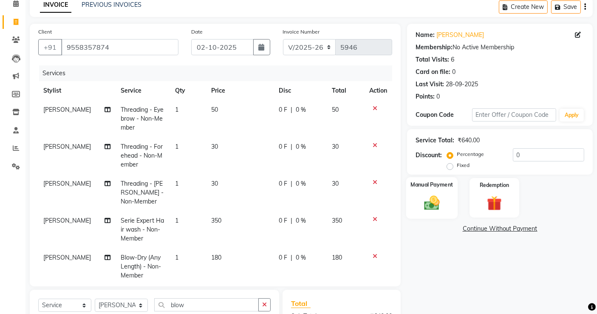
click at [437, 197] on img at bounding box center [431, 203] width 25 height 18
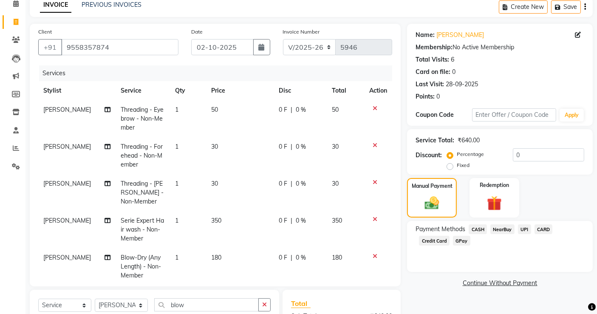
click at [480, 229] on span "CASH" at bounding box center [477, 229] width 18 height 10
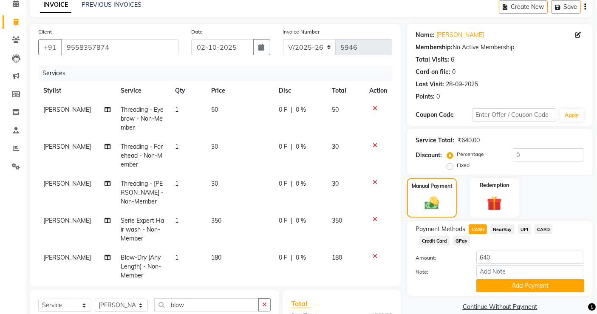
scroll to position [135, 0]
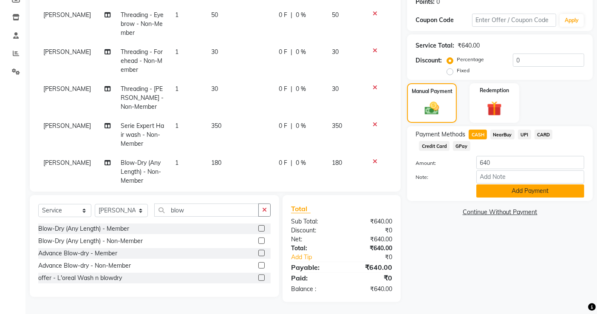
click at [535, 186] on button "Add Payment" at bounding box center [530, 190] width 108 height 13
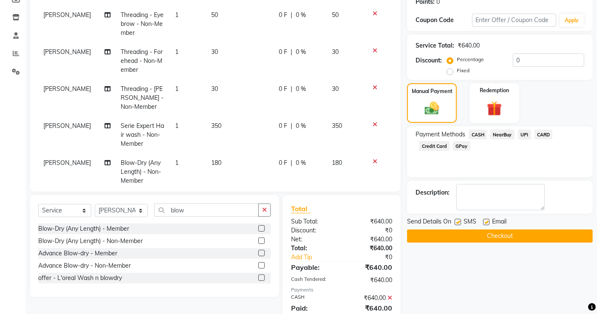
scroll to position [165, 0]
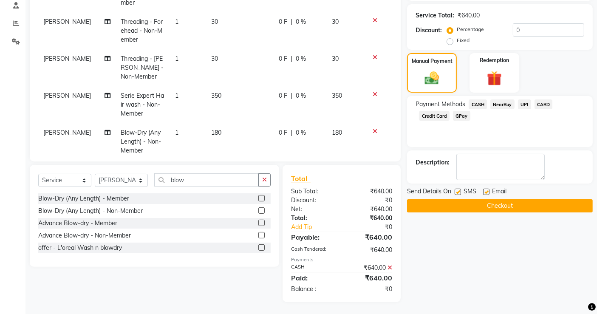
click at [516, 208] on button "Checkout" at bounding box center [500, 205] width 186 height 13
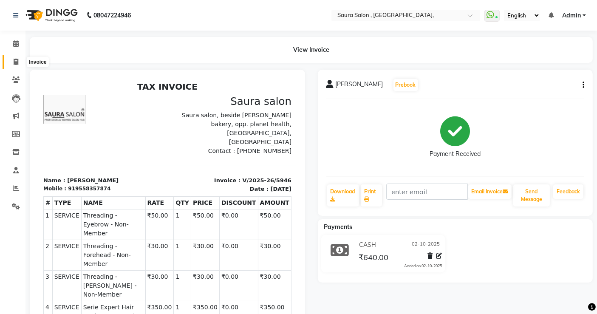
click at [16, 62] on icon at bounding box center [16, 62] width 5 height 6
select select "6963"
select select "service"
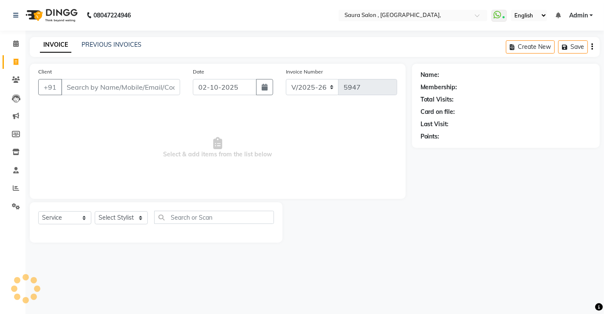
click at [70, 82] on input "Client" at bounding box center [120, 87] width 119 height 16
type input "0"
select select "57428"
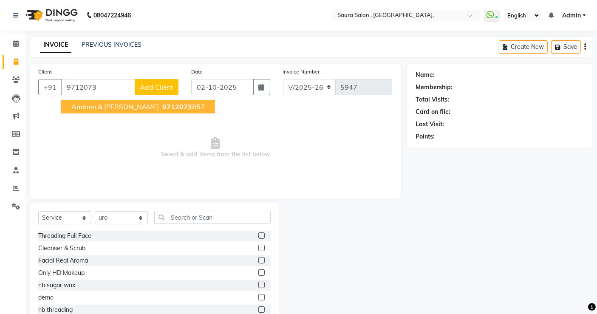
click at [97, 110] on span "amiben & [PERSON_NAME]" at bounding box center [114, 106] width 87 height 8
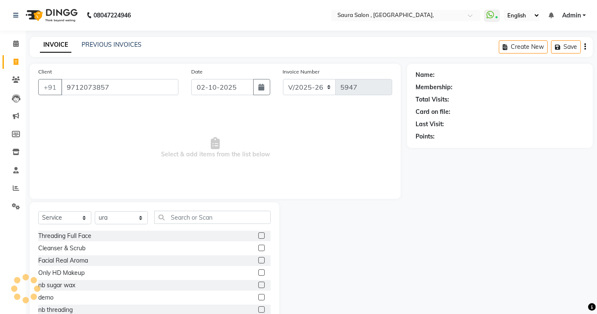
type input "9712073857"
select select "1: Object"
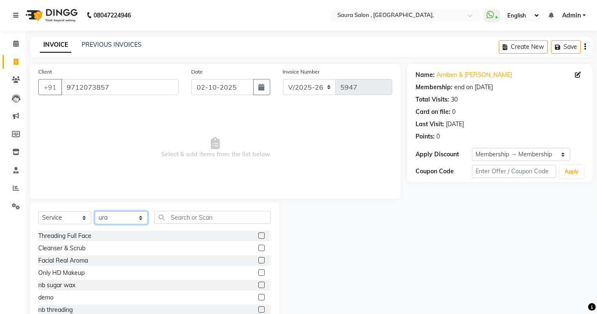
click at [109, 223] on select "Select Stylist archana asha [PERSON_NAME] deepika [PERSON_NAME] [PERSON_NAME] […" at bounding box center [121, 217] width 53 height 13
select select "56810"
click at [95, 211] on select "Select Stylist archana asha [PERSON_NAME] deepika [PERSON_NAME] [PERSON_NAME] […" at bounding box center [121, 217] width 53 height 13
click at [193, 215] on input "text" at bounding box center [212, 217] width 116 height 13
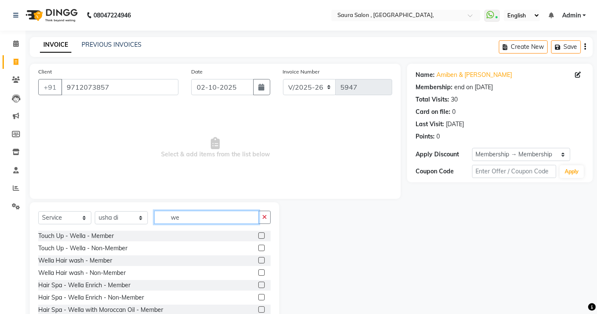
type input "w"
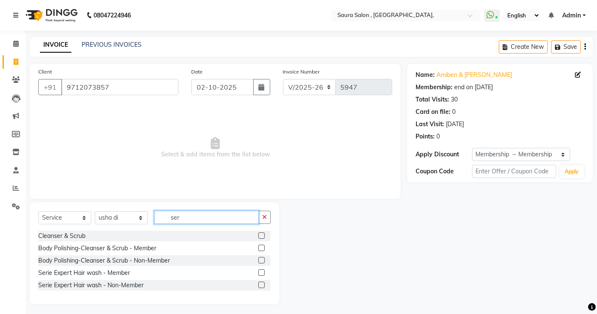
type input "ser"
click at [260, 271] on label at bounding box center [261, 272] width 6 height 6
click at [260, 271] on input "checkbox" at bounding box center [261, 273] width 6 height 6
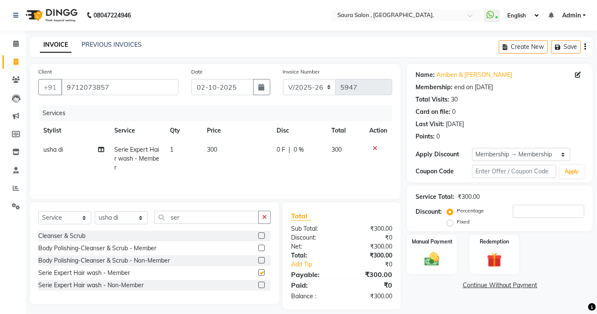
checkbox input "false"
click at [209, 222] on input "ser" at bounding box center [206, 217] width 104 height 13
type input "s"
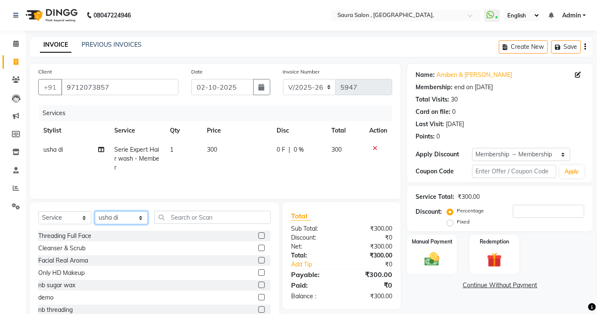
click at [111, 220] on select "Select Stylist archana asha [PERSON_NAME] deepika [PERSON_NAME] [PERSON_NAME] […" at bounding box center [121, 217] width 53 height 13
select select "67661"
click at [95, 212] on select "Select Stylist archana asha [PERSON_NAME] deepika [PERSON_NAME] [PERSON_NAME] […" at bounding box center [121, 217] width 53 height 13
click at [181, 217] on input "text" at bounding box center [212, 217] width 116 height 13
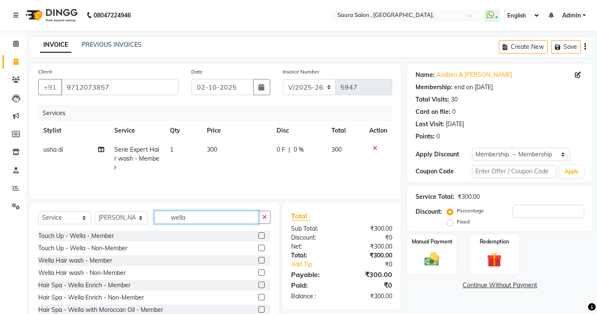
type input "wella"
click at [258, 249] on label at bounding box center [261, 248] width 6 height 6
click at [258, 249] on input "checkbox" at bounding box center [261, 249] width 6 height 6
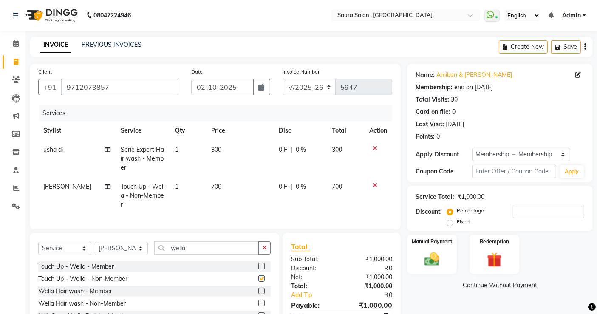
checkbox input "false"
click at [258, 294] on label at bounding box center [261, 291] width 6 height 6
click at [258, 294] on input "checkbox" at bounding box center [261, 291] width 6 height 6
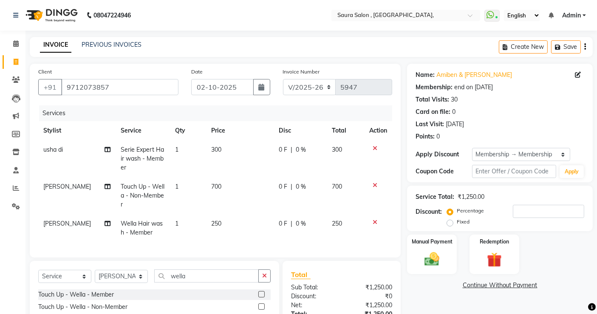
checkbox input "false"
click at [375, 185] on icon at bounding box center [375, 185] width 5 height 6
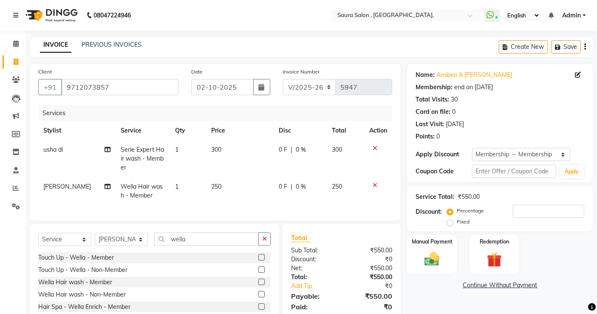
scroll to position [55, 0]
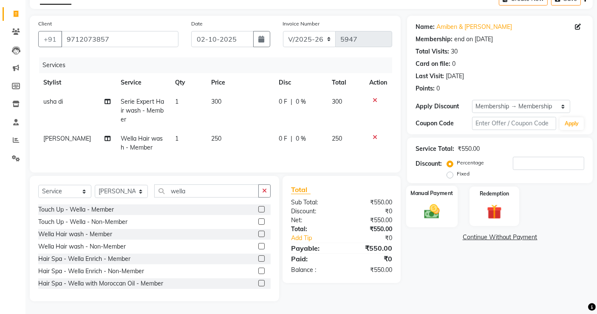
click at [432, 209] on img at bounding box center [431, 211] width 25 height 18
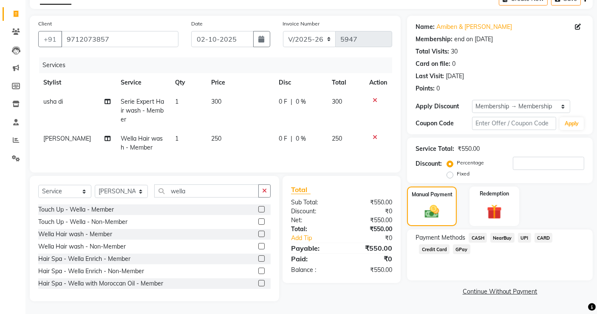
click at [480, 233] on span "CASH" at bounding box center [477, 238] width 18 height 10
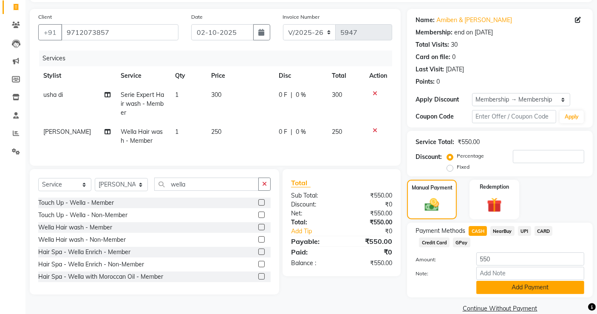
click at [525, 288] on button "Add Payment" at bounding box center [530, 287] width 108 height 13
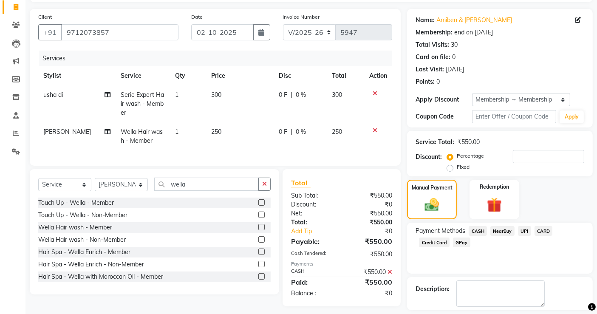
scroll to position [92, 0]
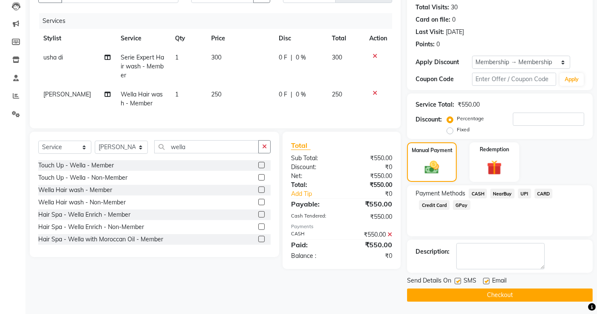
click at [516, 294] on button "Checkout" at bounding box center [500, 294] width 186 height 13
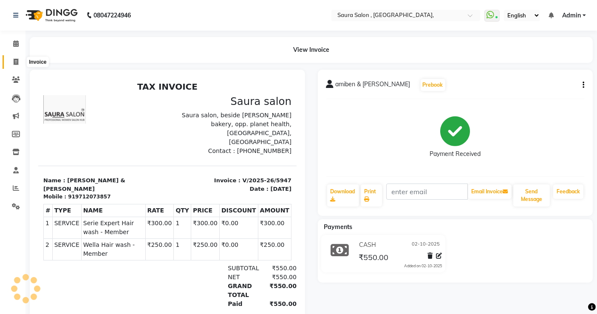
click at [16, 62] on icon at bounding box center [16, 62] width 5 height 6
select select "service"
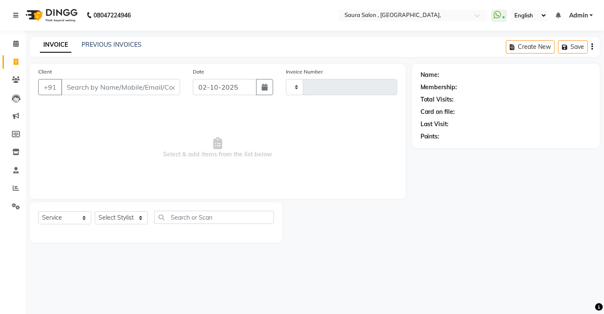
type input "5948"
select select "6963"
click at [82, 88] on input "Client" at bounding box center [120, 87] width 119 height 16
select select "57428"
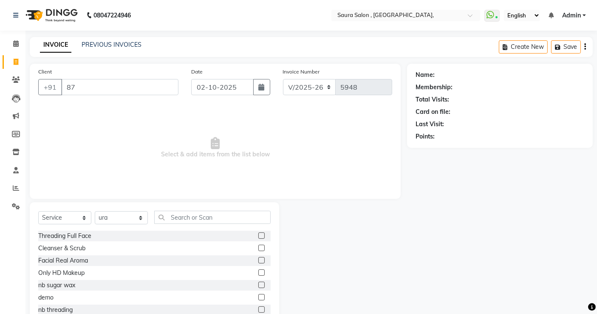
type input "8"
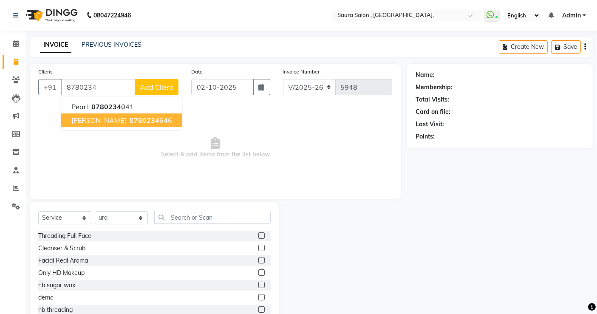
click at [118, 122] on button "[PERSON_NAME] 8780234 646" at bounding box center [121, 120] width 121 height 14
type input "8780234646"
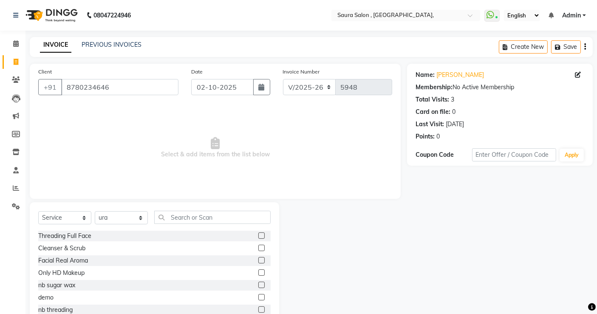
click at [128, 226] on div "Select Service Product Membership Package Voucher Prepaid Gift Card Select Styl…" at bounding box center [154, 221] width 232 height 20
click at [121, 214] on select "Select Stylist archana asha [PERSON_NAME] deepika [PERSON_NAME] [PERSON_NAME] […" at bounding box center [121, 217] width 53 height 13
select select "56840"
click at [95, 211] on select "Select Stylist archana asha [PERSON_NAME] deepika [PERSON_NAME] [PERSON_NAME] […" at bounding box center [121, 217] width 53 height 13
click at [189, 220] on input "text" at bounding box center [212, 217] width 116 height 13
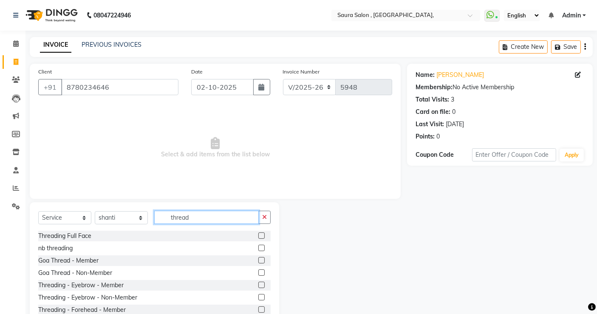
scroll to position [26, 0]
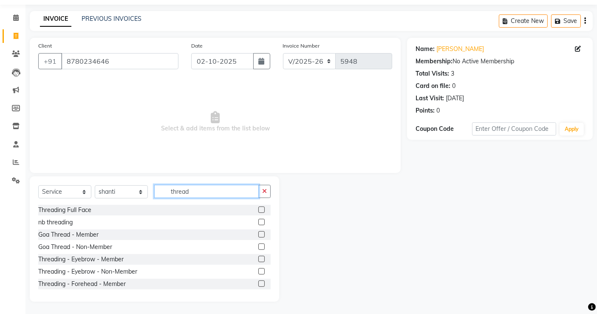
type input "thread"
click at [258, 270] on label at bounding box center [261, 271] width 6 height 6
click at [258, 270] on input "checkbox" at bounding box center [261, 272] width 6 height 6
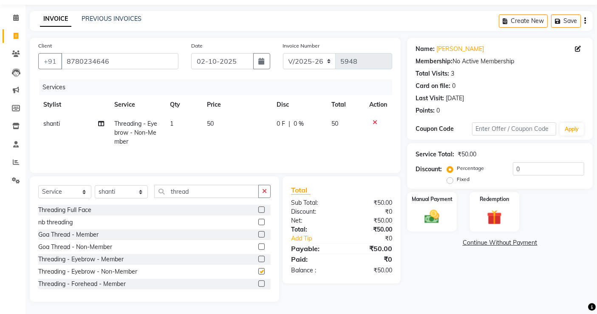
checkbox input "false"
click at [258, 273] on label at bounding box center [261, 273] width 6 height 6
click at [258, 273] on input "checkbox" at bounding box center [261, 274] width 6 height 6
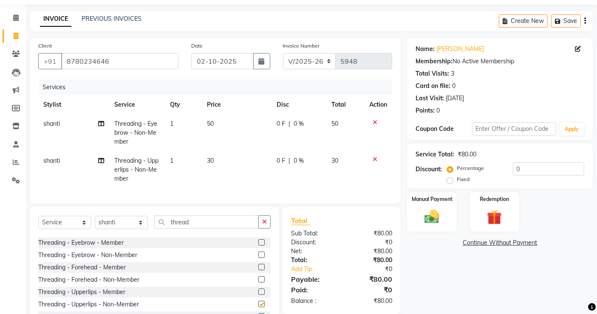
checkbox input "false"
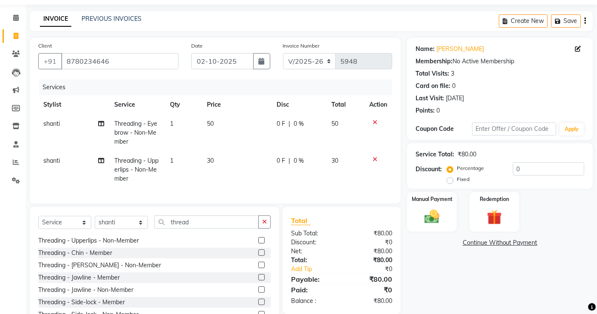
scroll to position [112, 0]
click at [258, 267] on label at bounding box center [261, 263] width 6 height 6
click at [258, 267] on input "checkbox" at bounding box center [261, 264] width 6 height 6
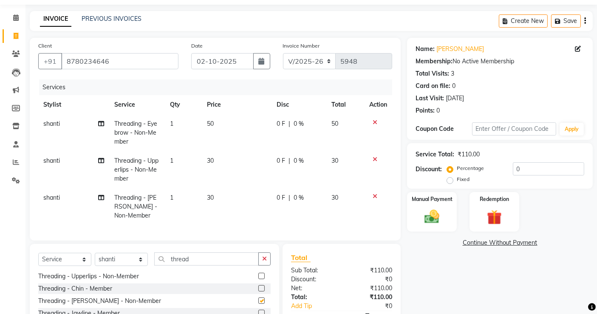
checkbox input "false"
click at [409, 210] on div "Manual Payment" at bounding box center [431, 212] width 51 height 42
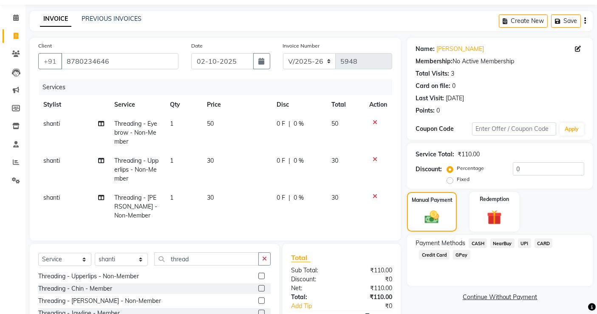
click at [477, 246] on span "CASH" at bounding box center [477, 243] width 18 height 10
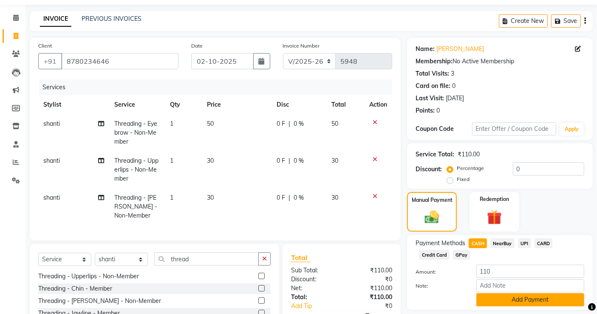
click at [524, 297] on button "Add Payment" at bounding box center [530, 299] width 108 height 13
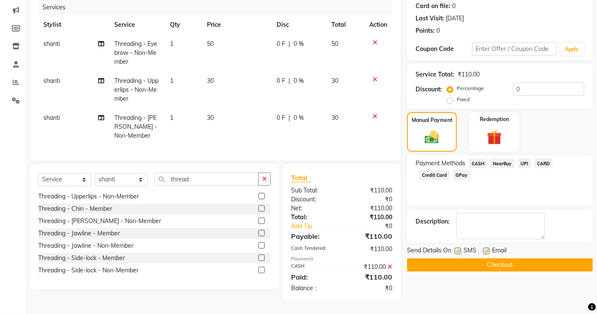
click at [508, 258] on button "Checkout" at bounding box center [500, 264] width 186 height 13
